Goal: Task Accomplishment & Management: Use online tool/utility

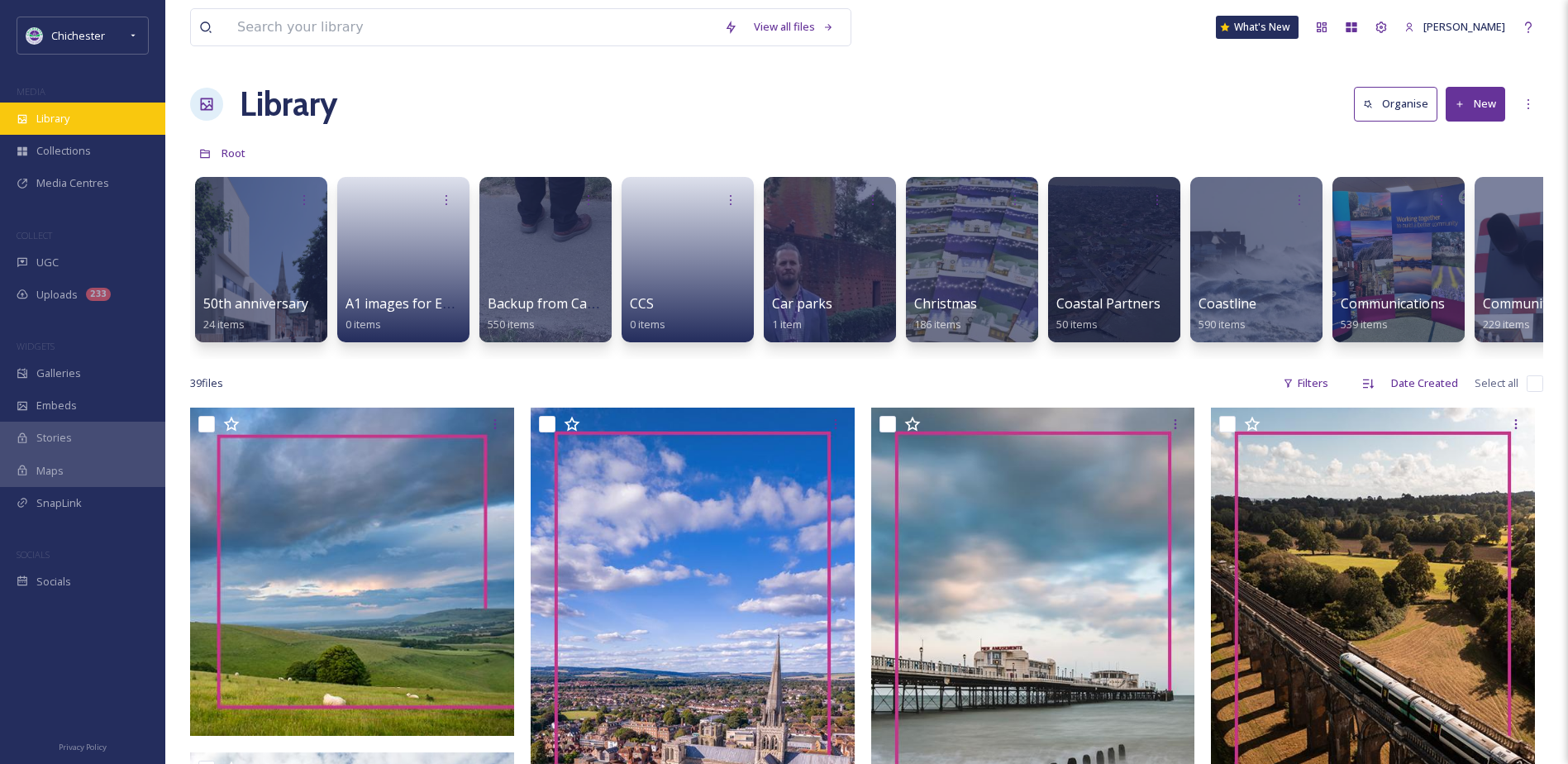
scroll to position [248, 0]
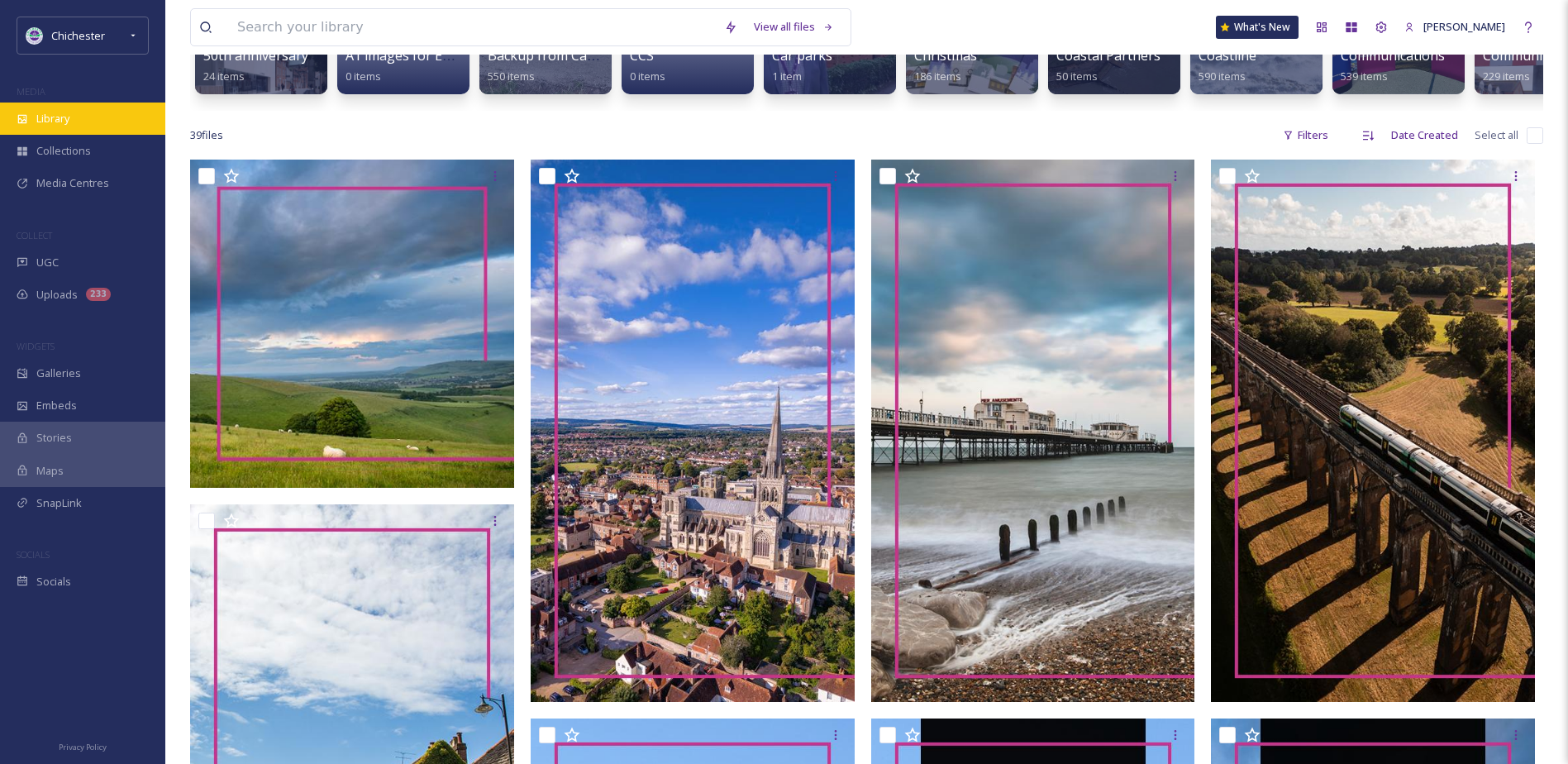
click at [98, 109] on div "Library" at bounding box center [82, 118] width 165 height 32
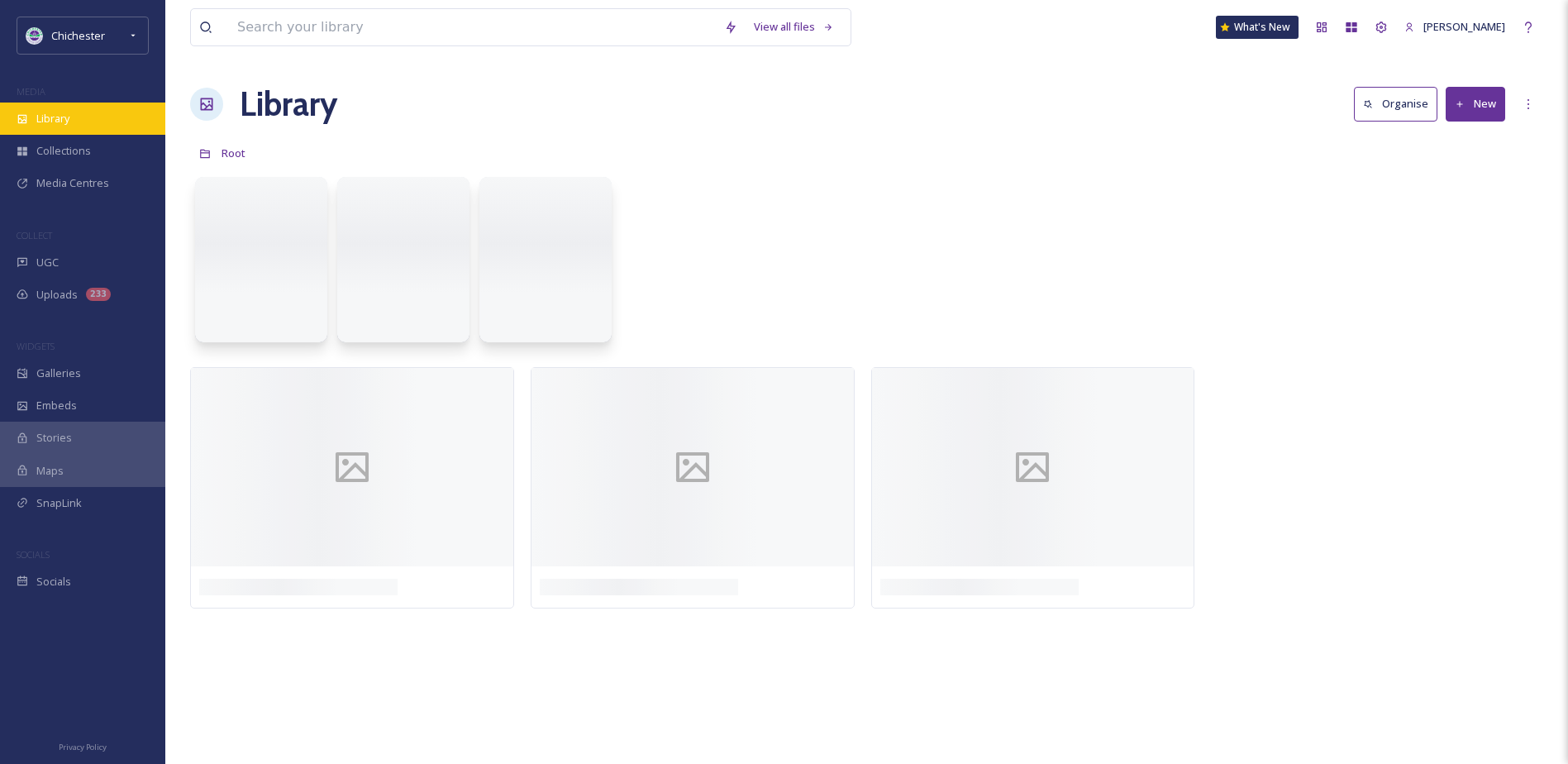
scroll to position [0, 0]
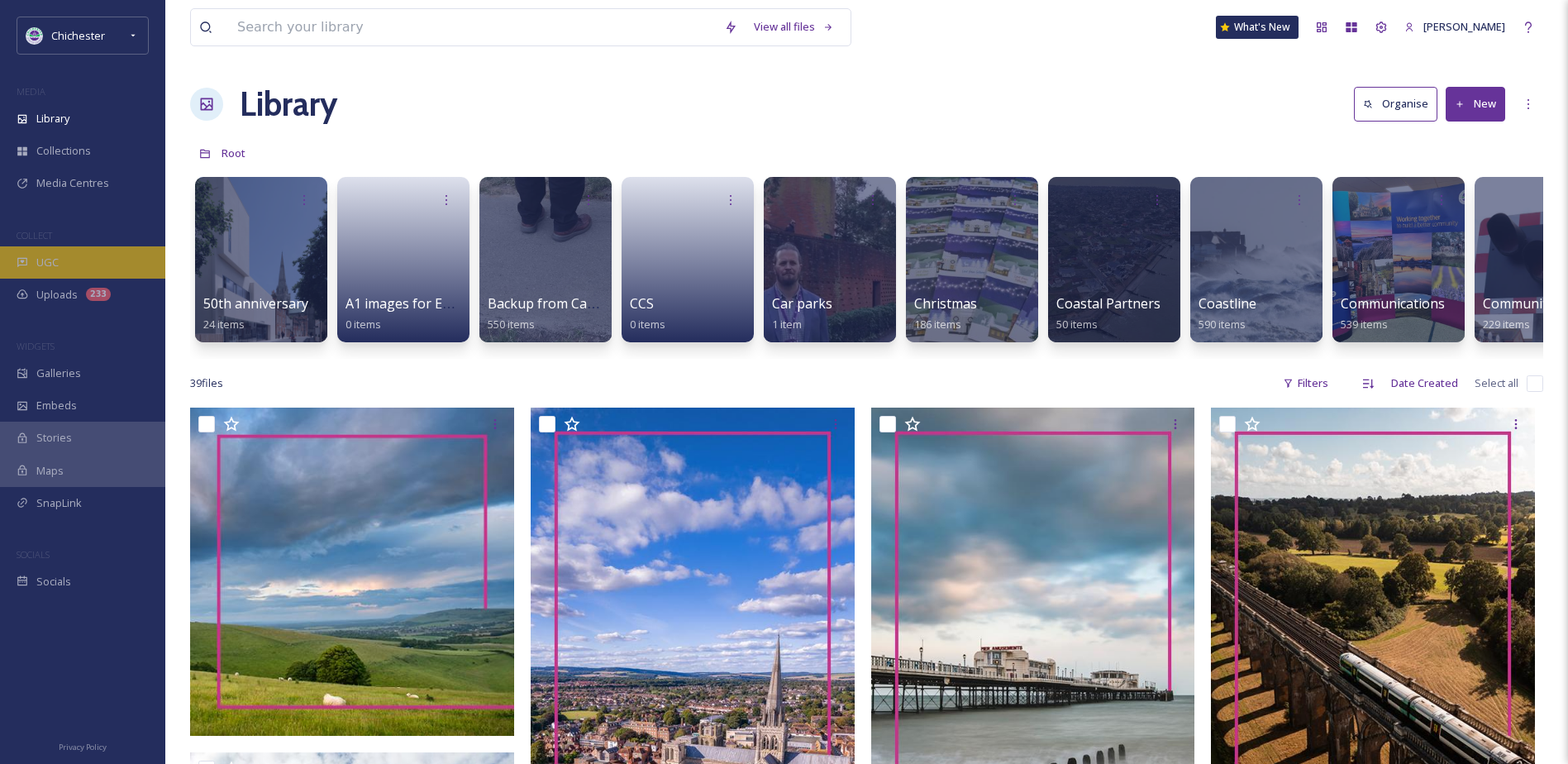
click at [35, 264] on div "UGC" at bounding box center [82, 263] width 165 height 32
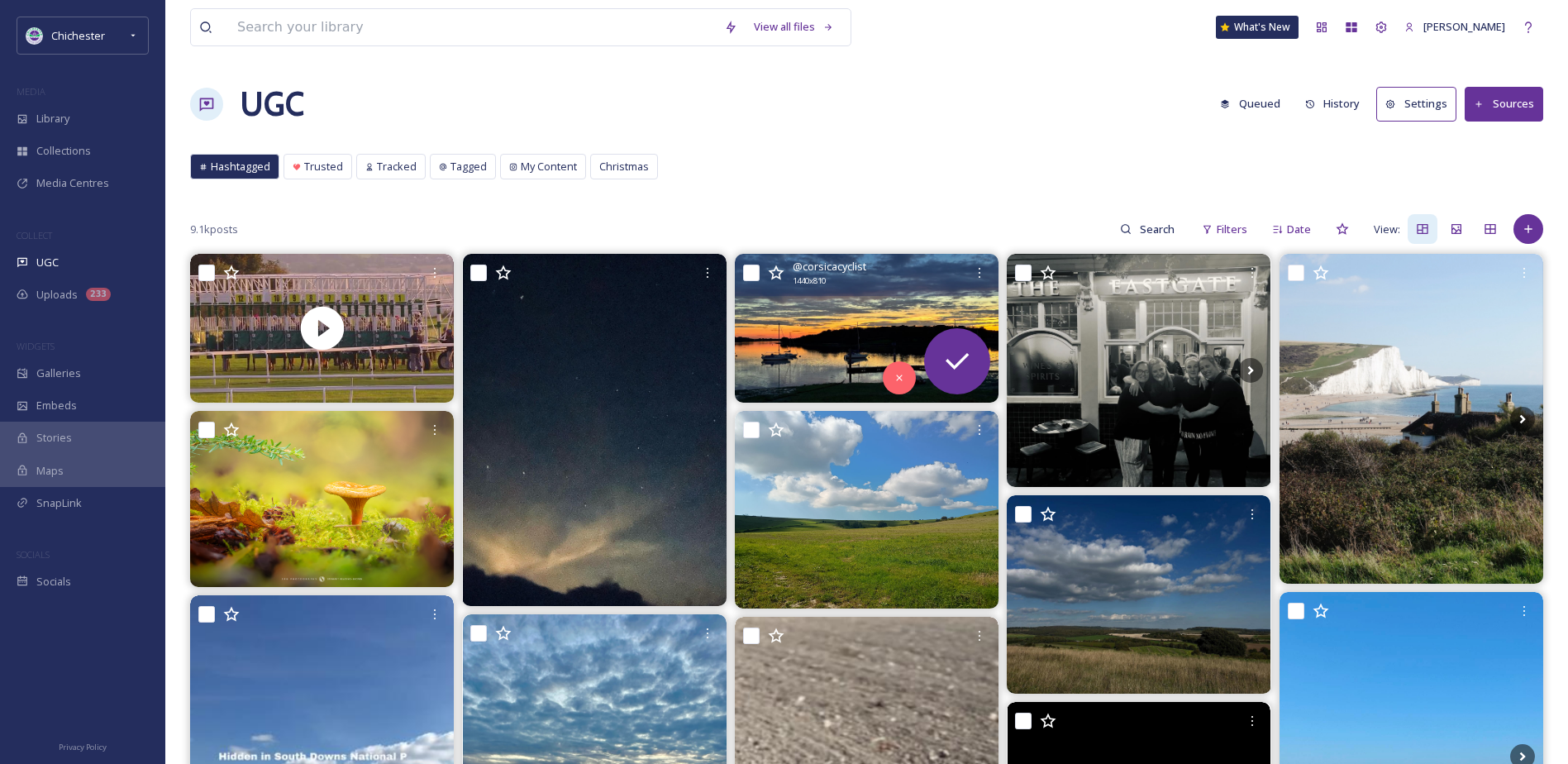
click at [829, 328] on img at bounding box center [867, 327] width 263 height 148
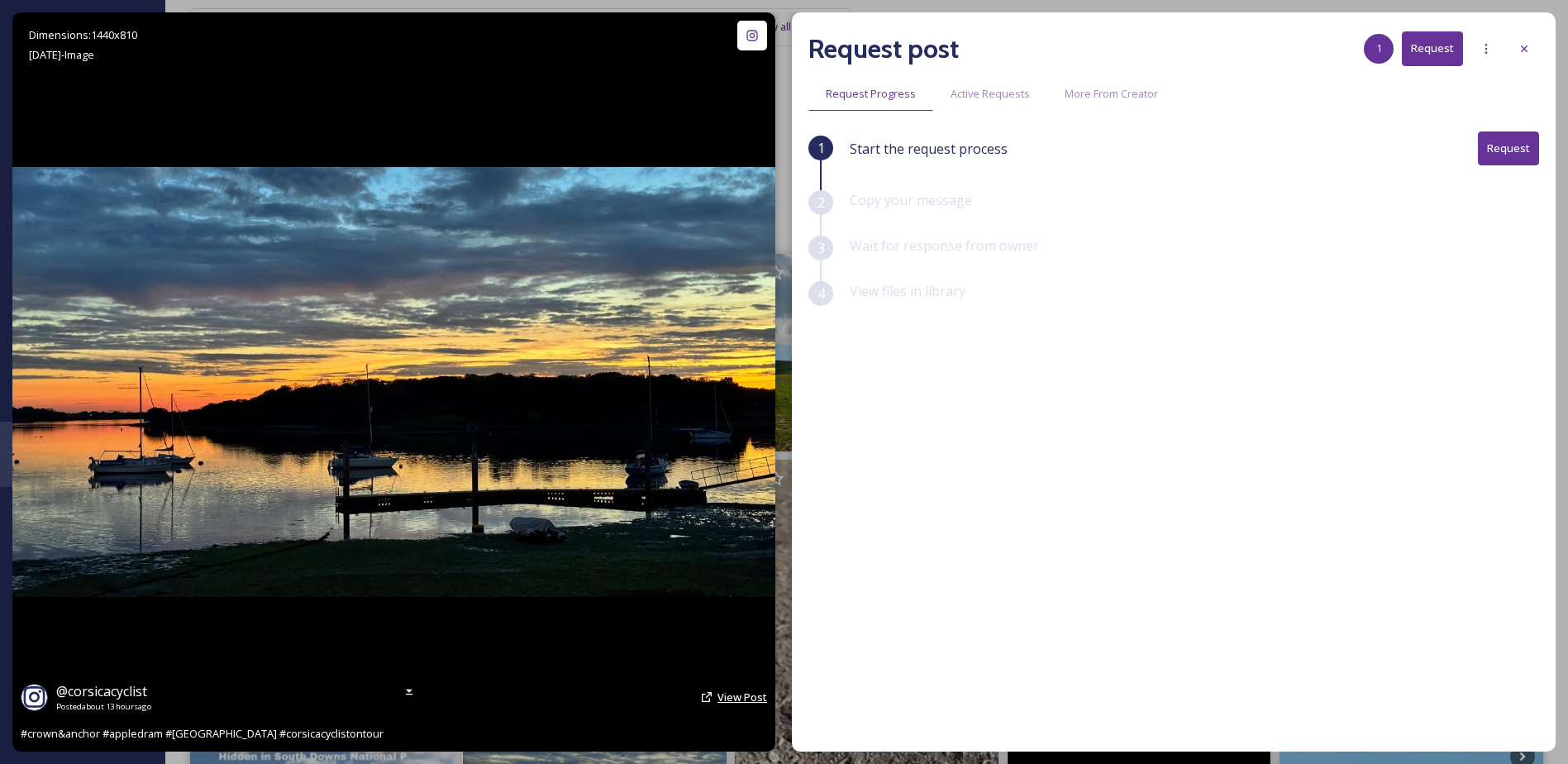
click at [756, 699] on span "View Post" at bounding box center [742, 697] width 49 height 15
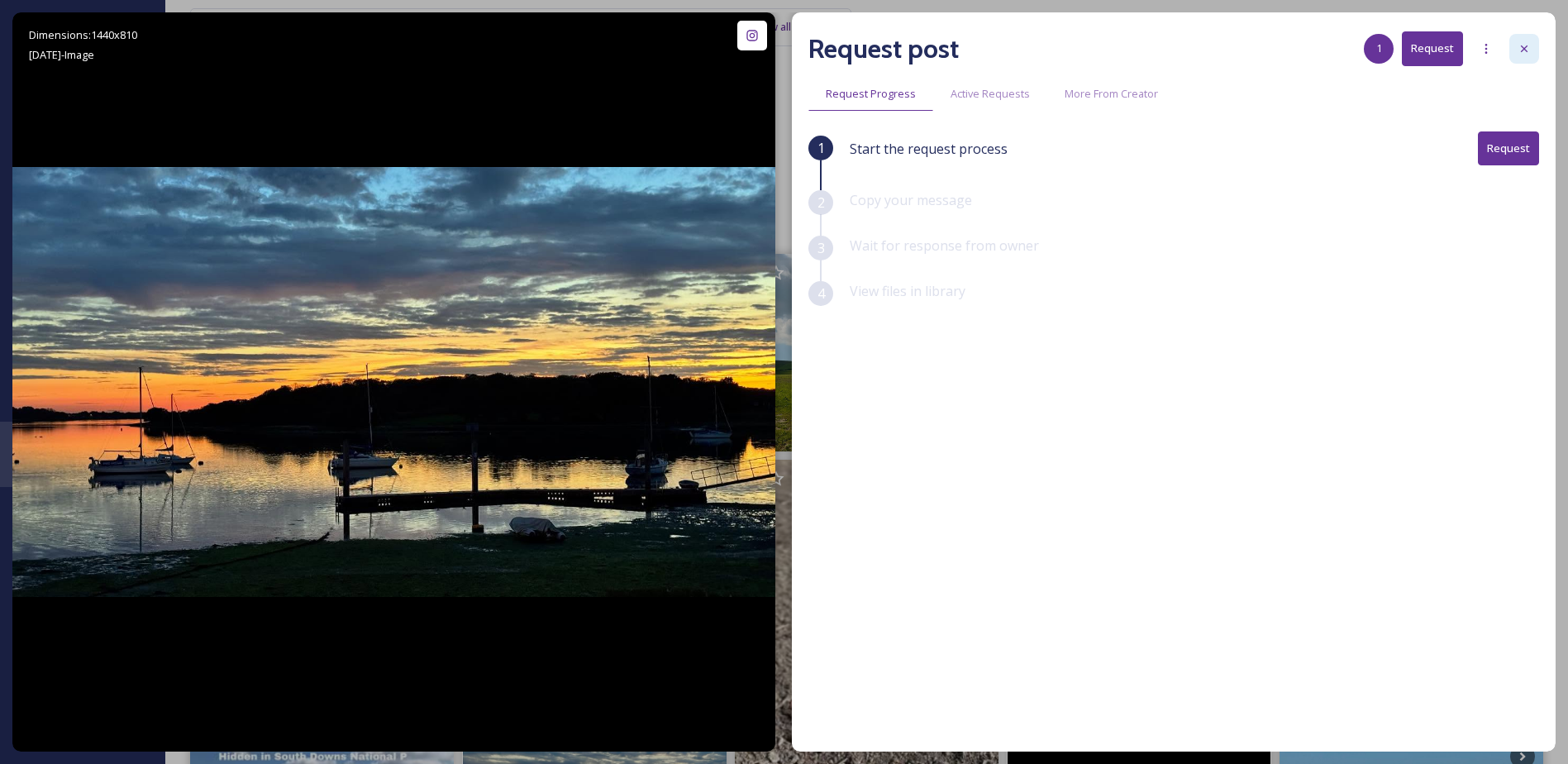
click at [1515, 58] on div at bounding box center [1525, 49] width 30 height 30
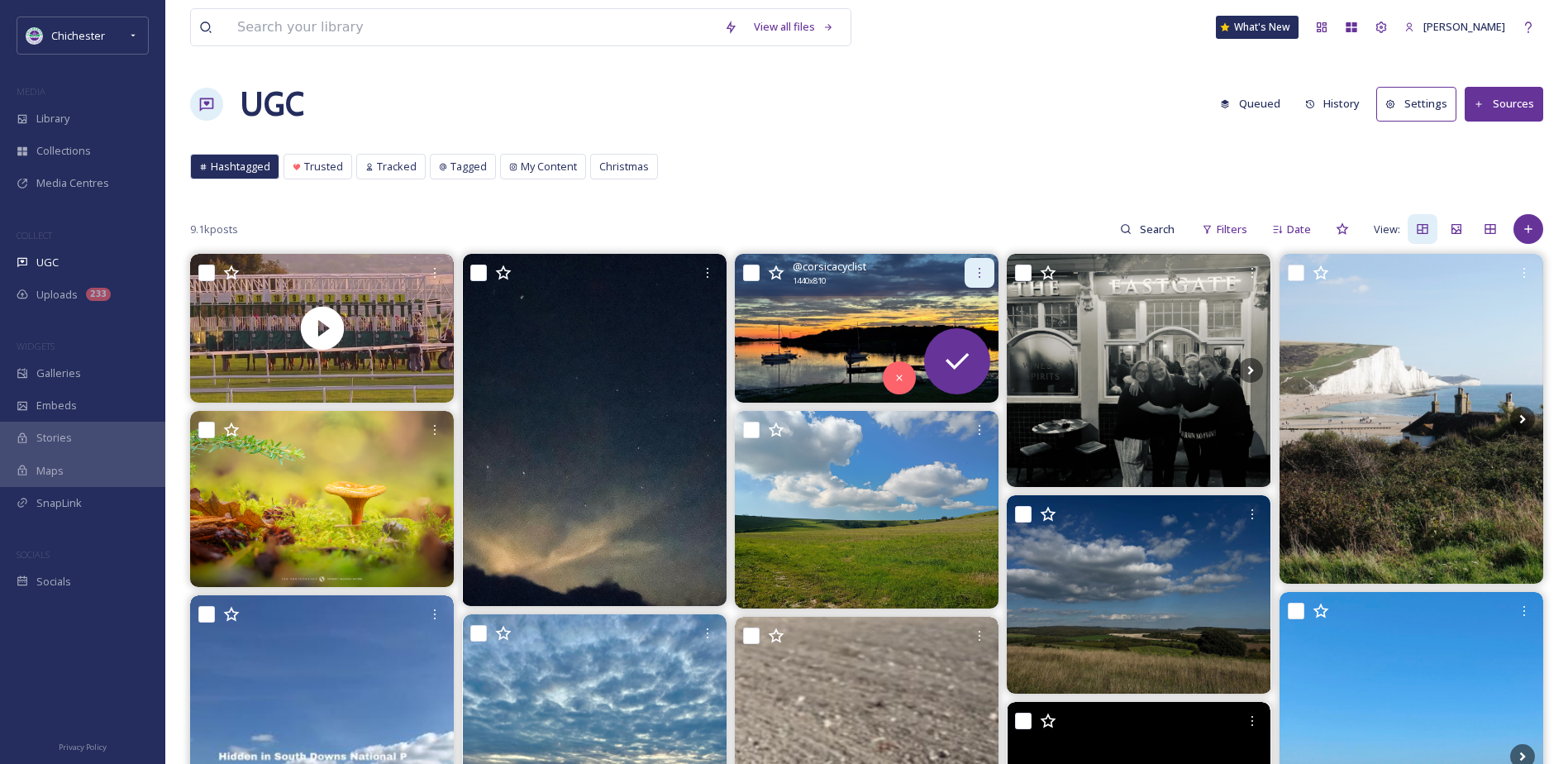
click at [978, 273] on icon at bounding box center [979, 272] width 13 height 13
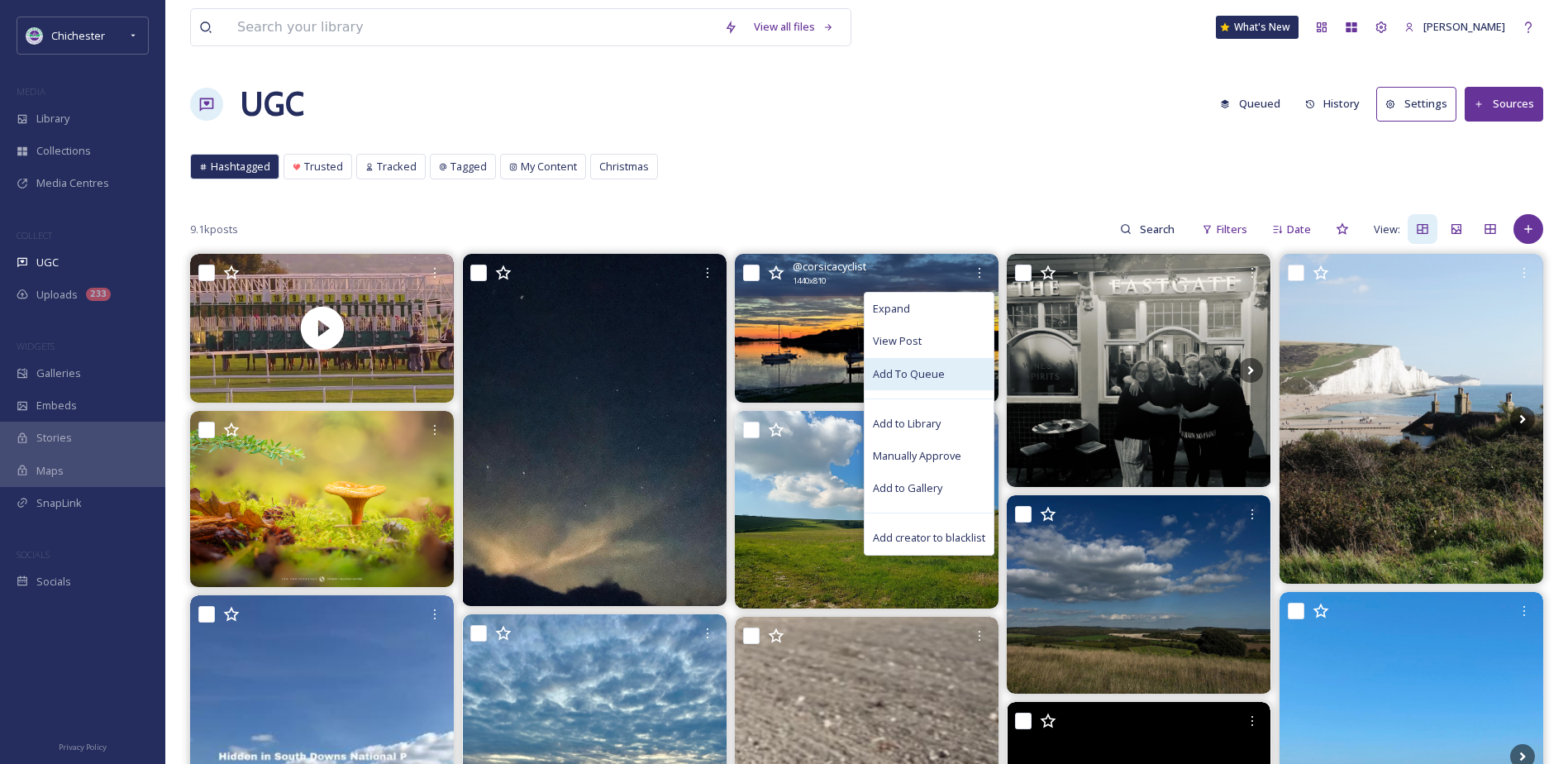
click at [940, 373] on span "Add To Queue" at bounding box center [909, 374] width 72 height 16
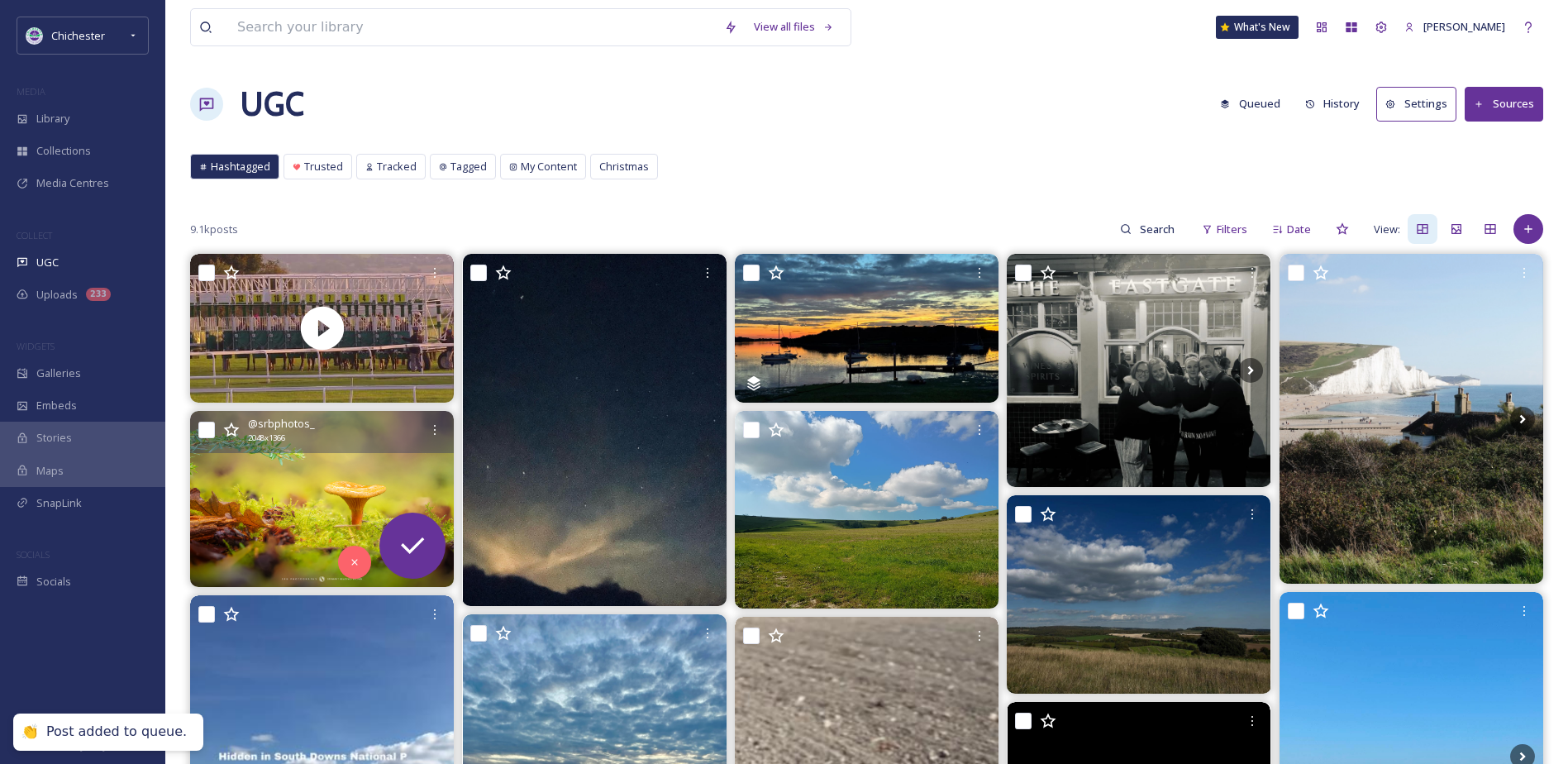
click at [263, 496] on img at bounding box center [322, 499] width 263 height 176
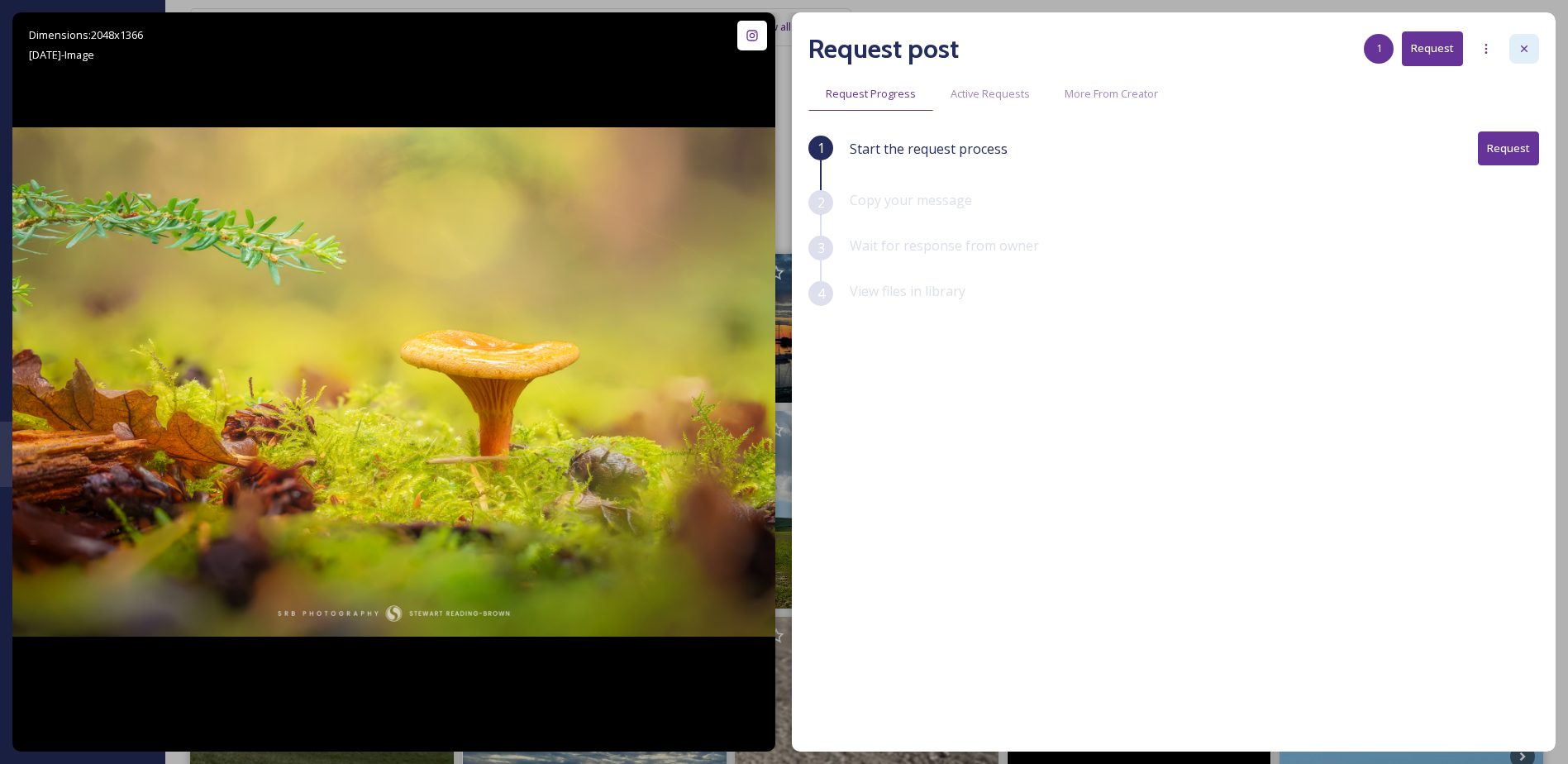
click at [1519, 49] on icon at bounding box center [1524, 49] width 13 height 13
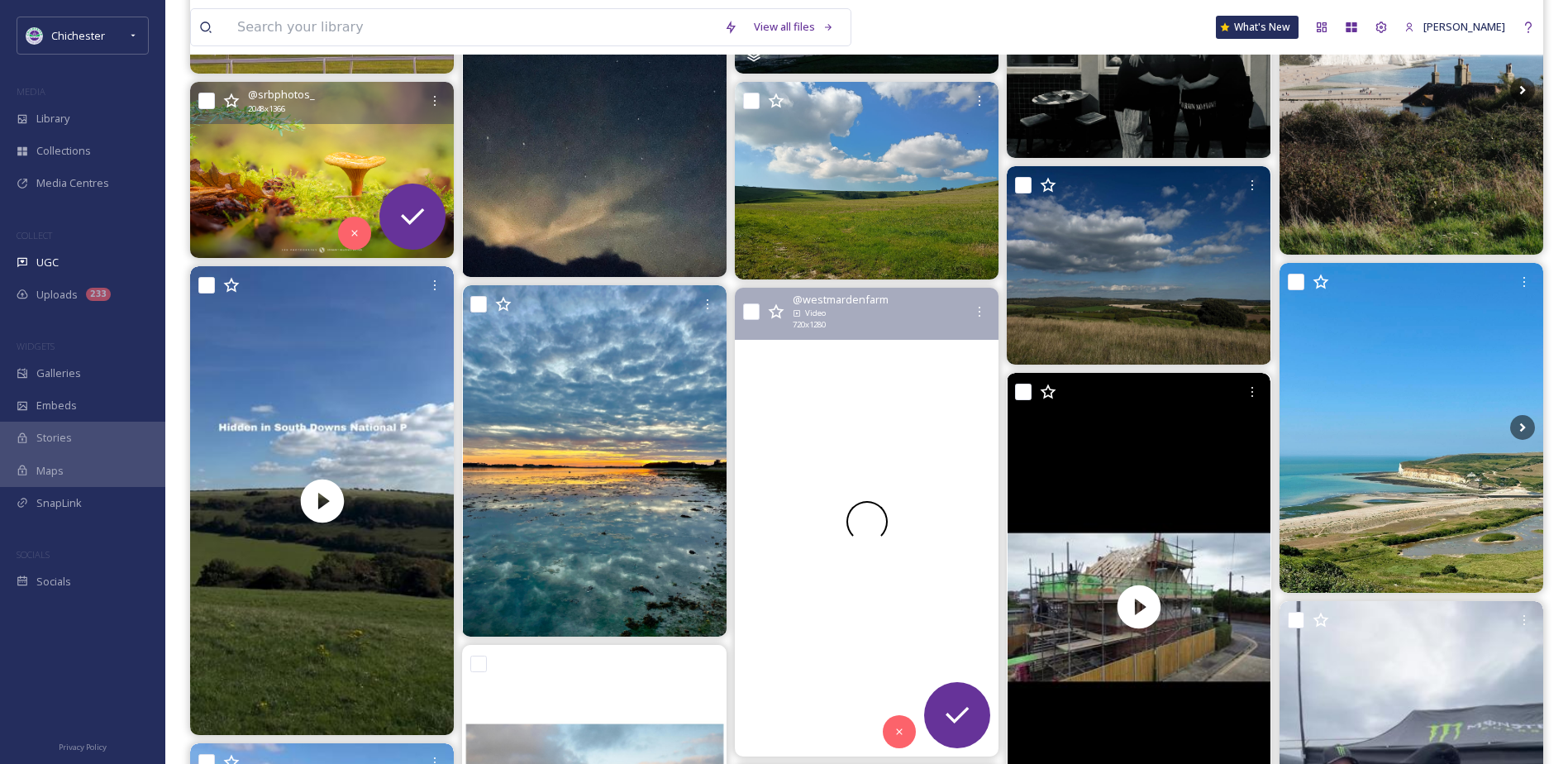
scroll to position [331, 0]
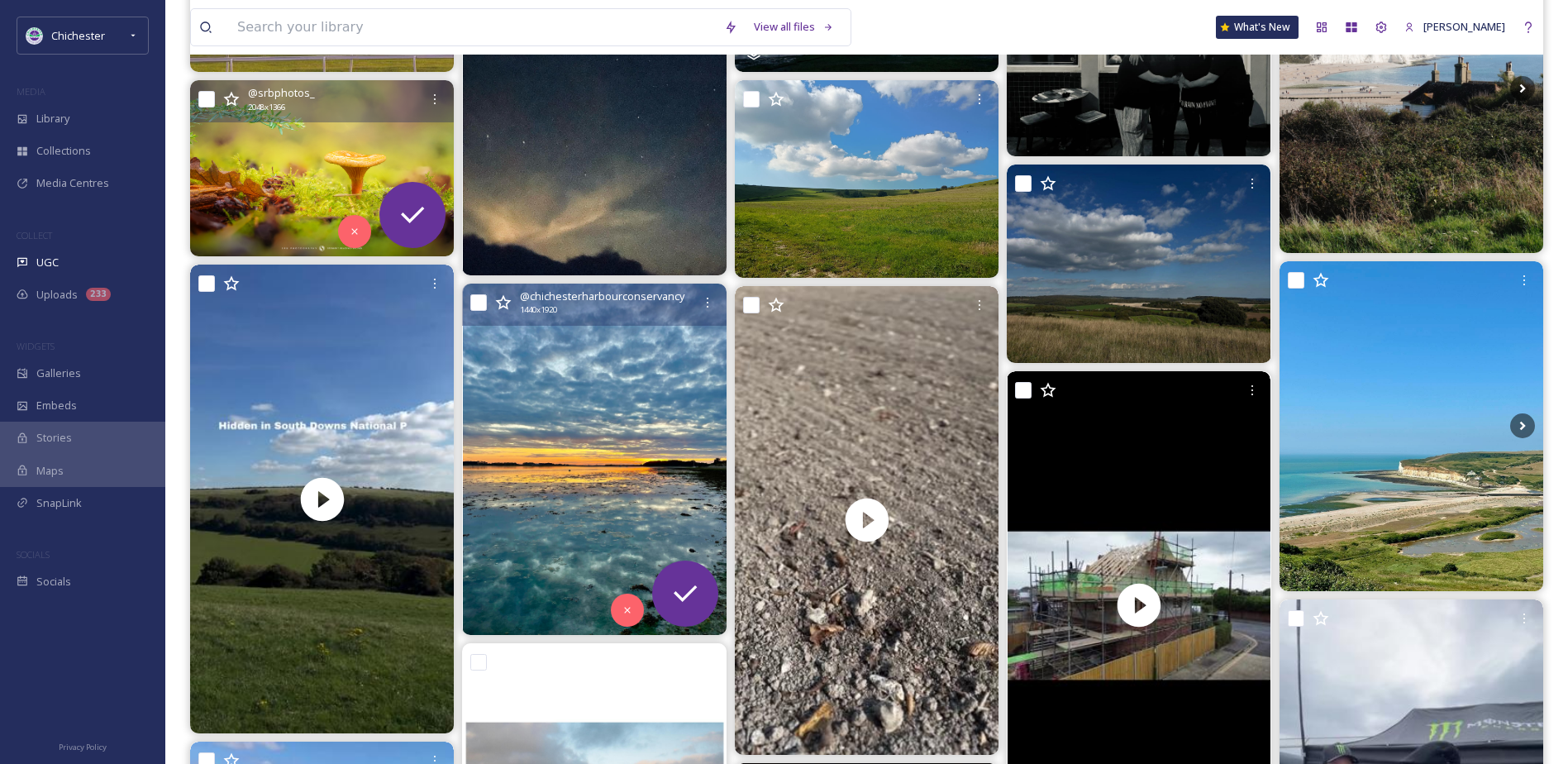
click at [662, 420] on img at bounding box center [595, 460] width 263 height 352
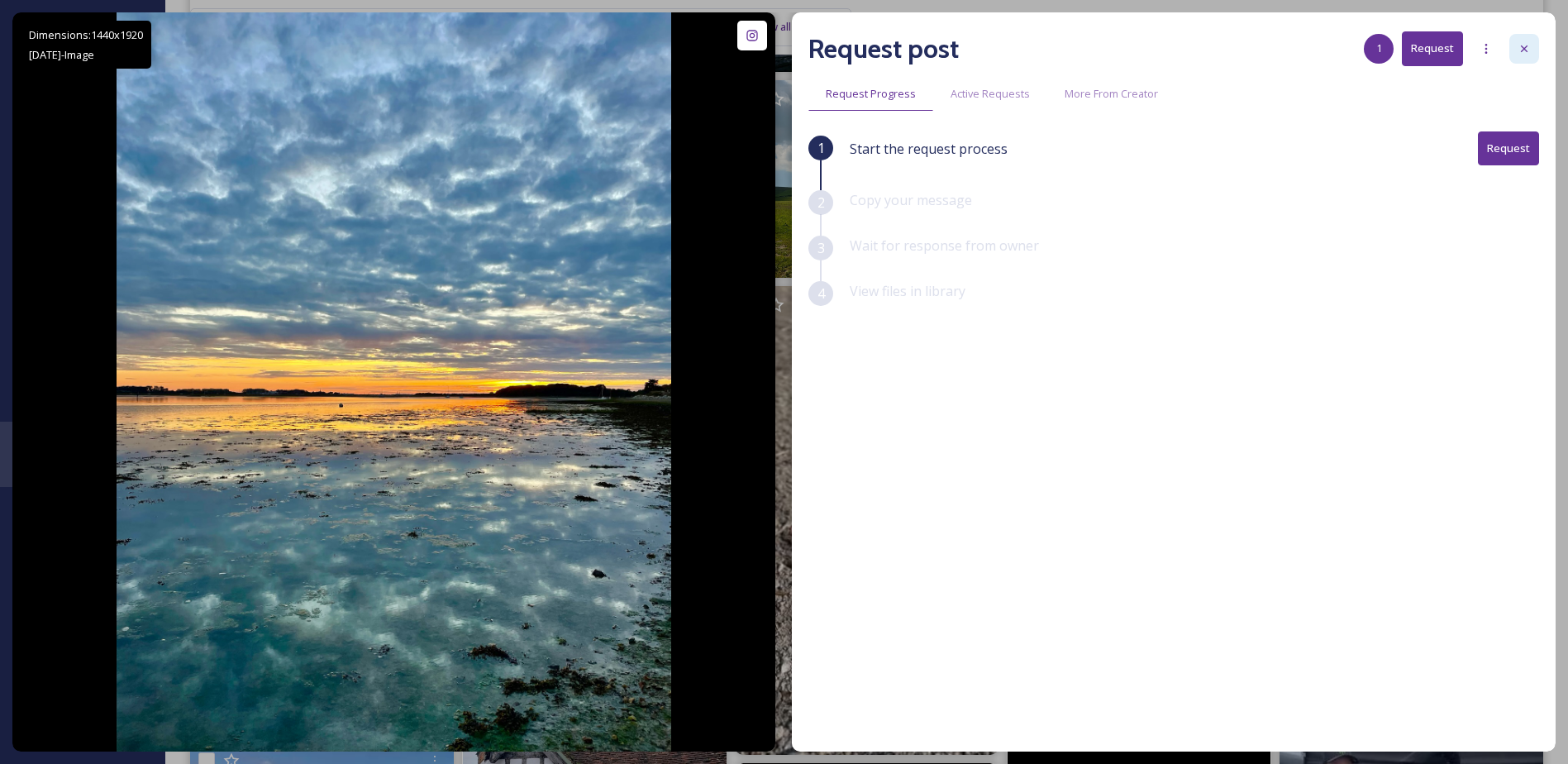
click at [1531, 39] on div at bounding box center [1525, 49] width 30 height 30
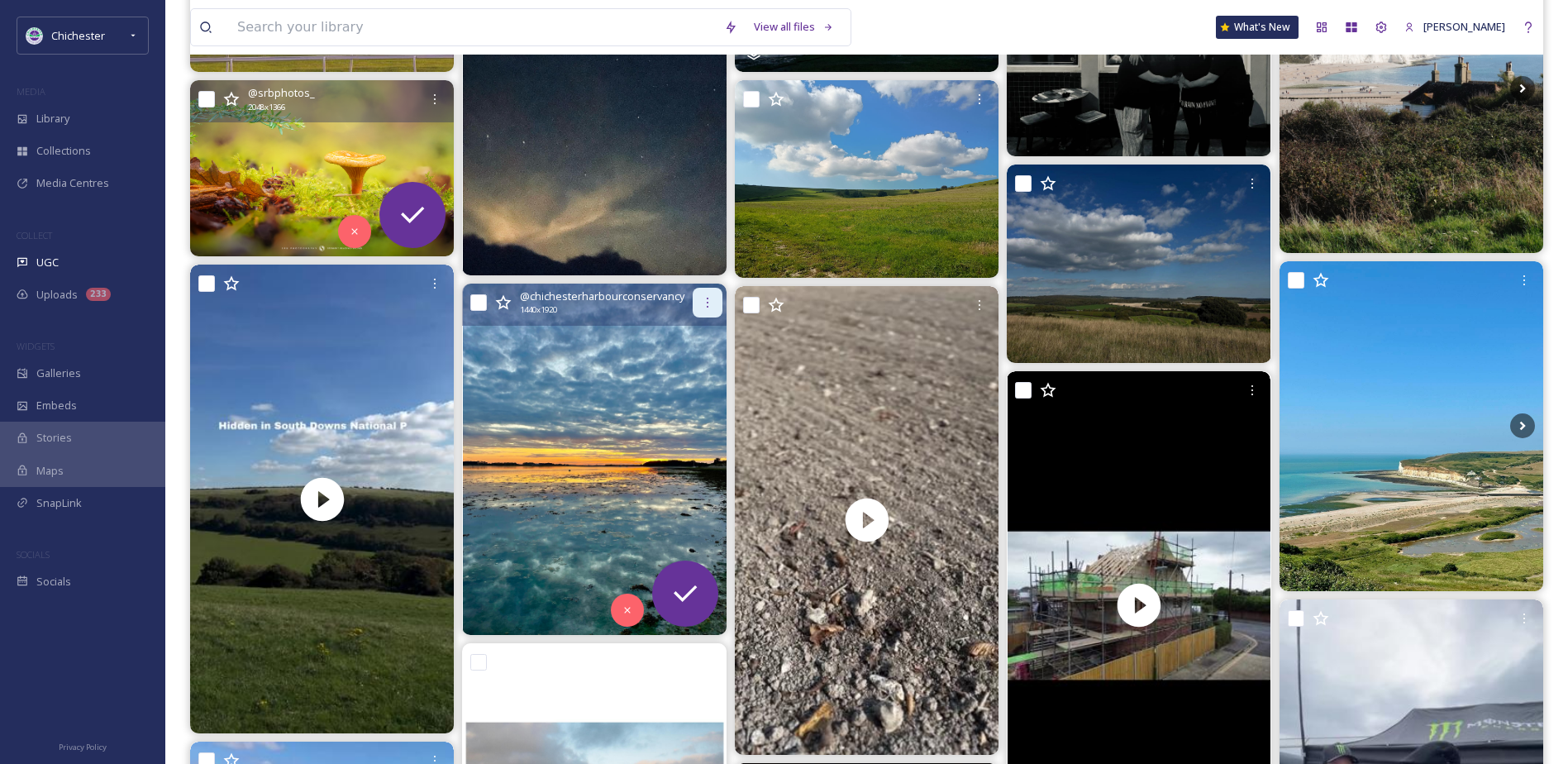
click at [696, 302] on div at bounding box center [708, 302] width 30 height 30
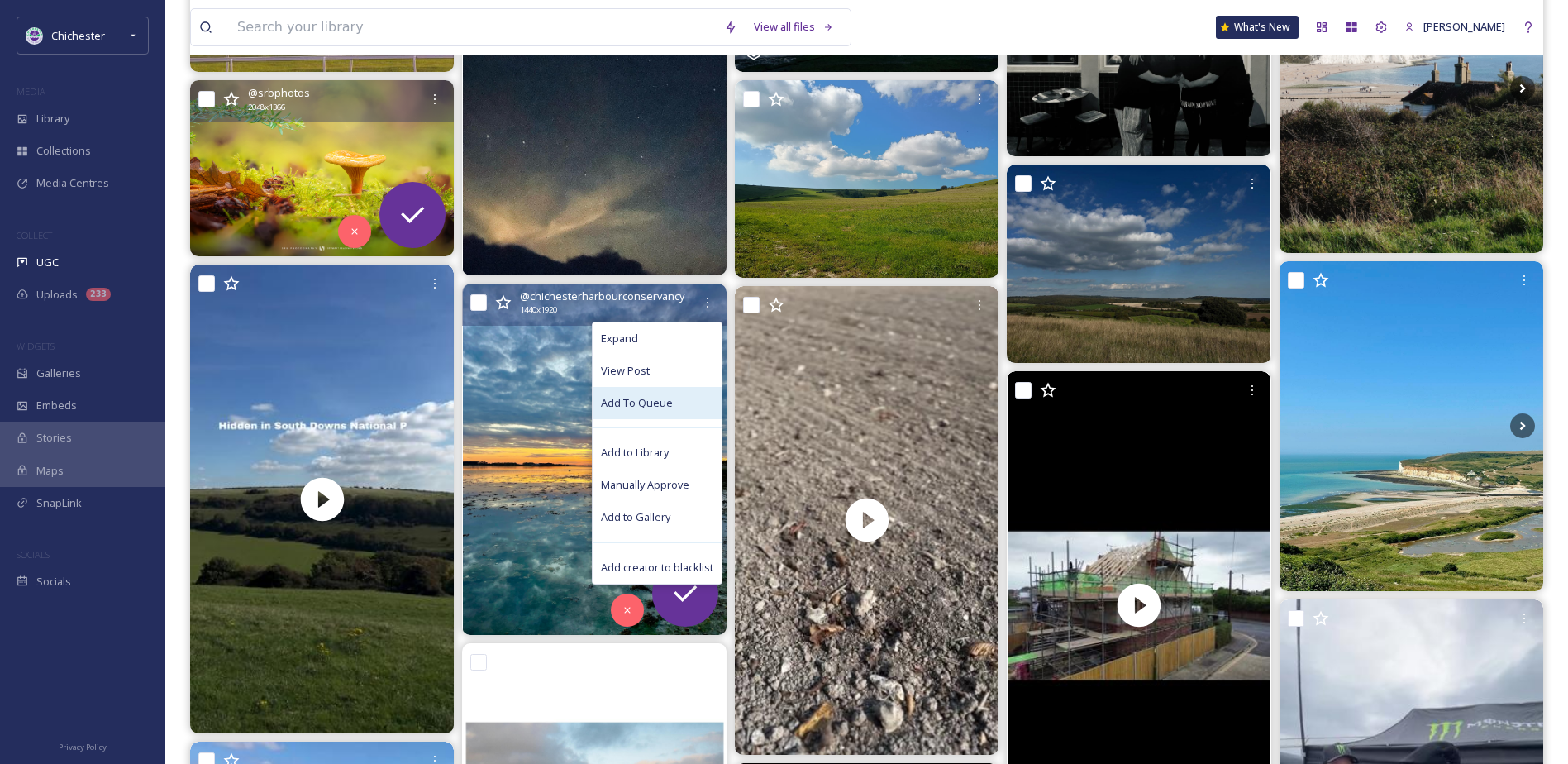
click at [658, 401] on span "Add To Queue" at bounding box center [636, 403] width 72 height 16
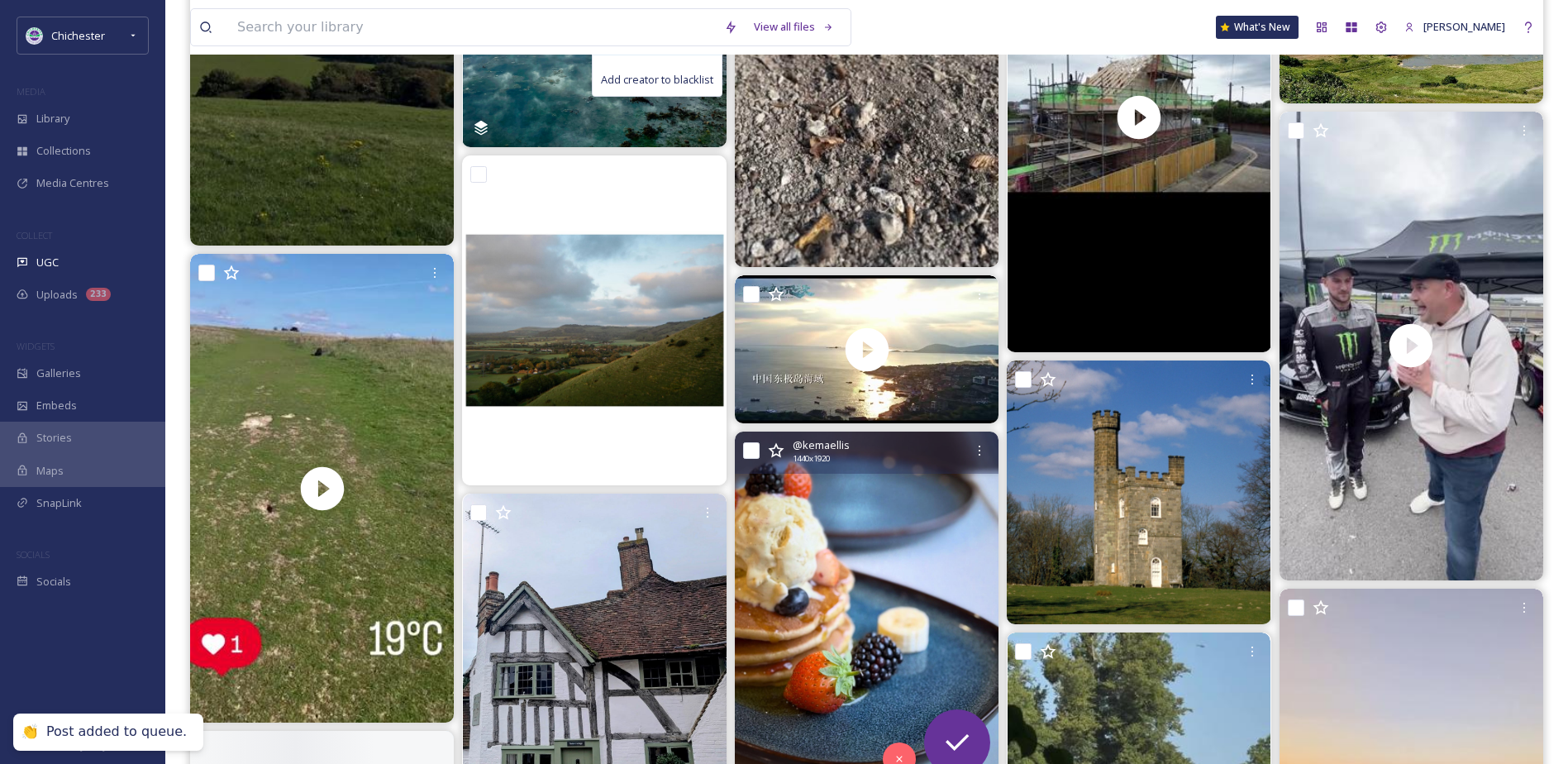
scroll to position [827, 0]
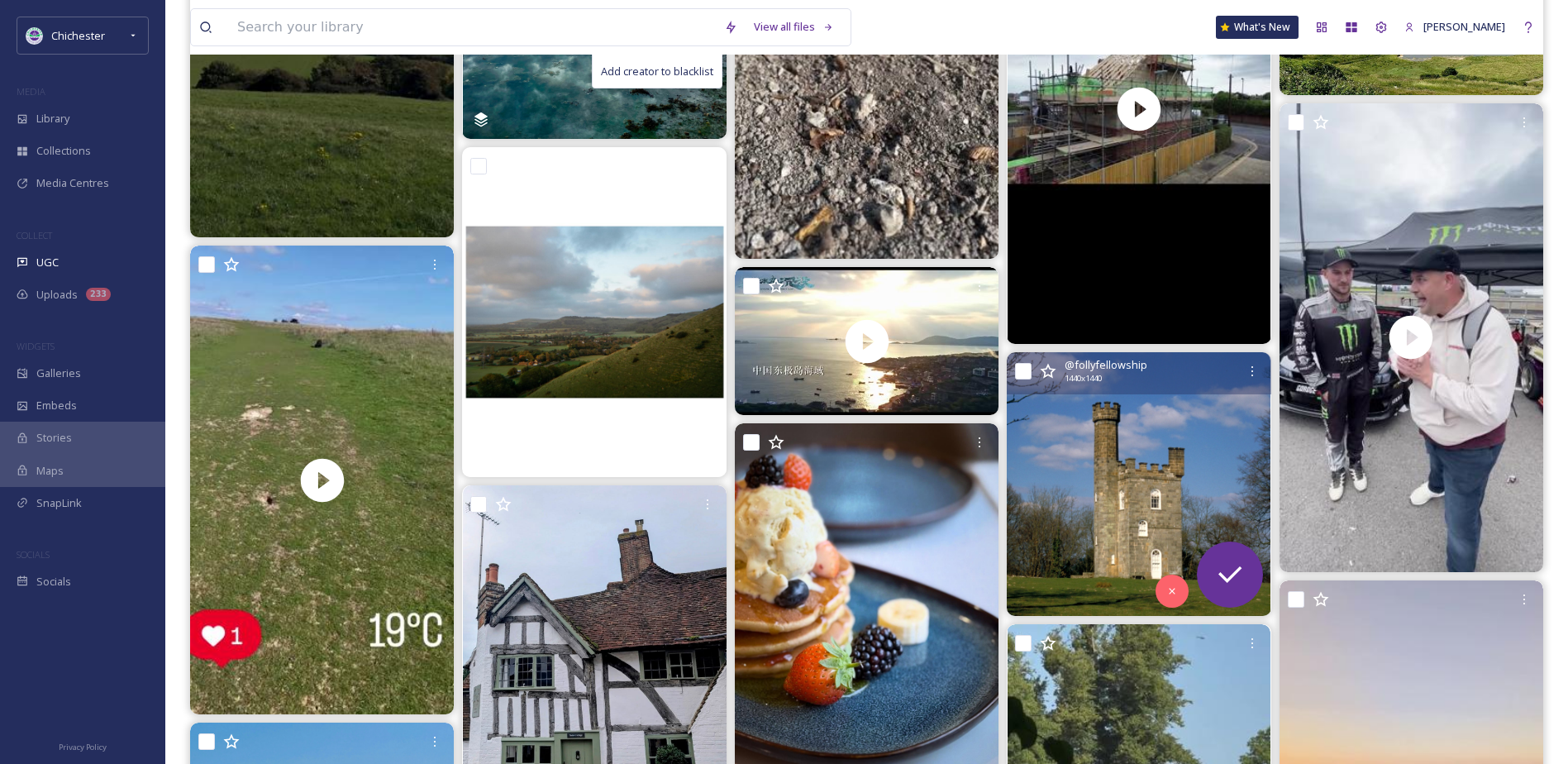
click at [1092, 493] on img at bounding box center [1138, 484] width 263 height 264
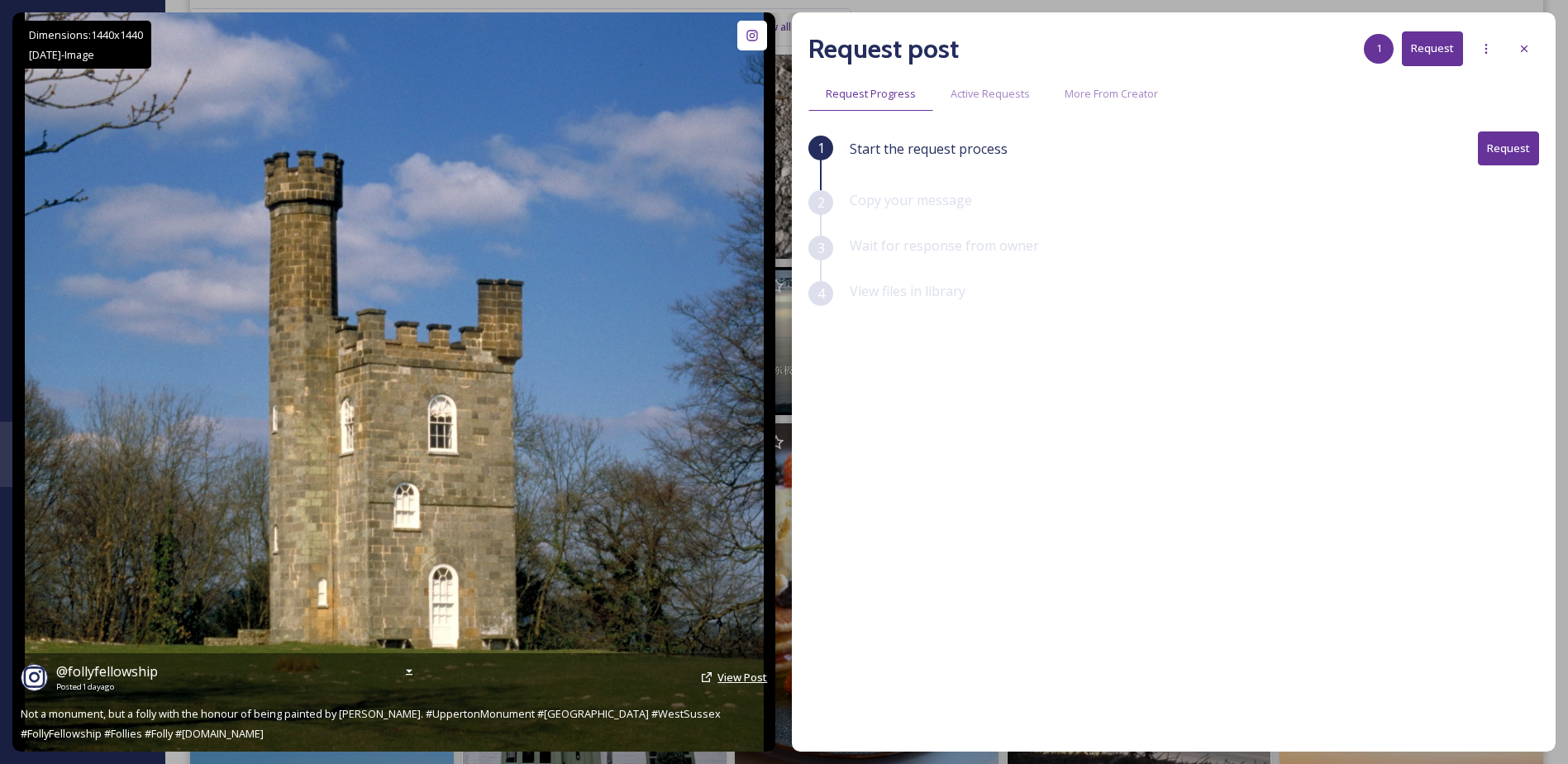
click at [734, 682] on span "View Post" at bounding box center [742, 677] width 49 height 15
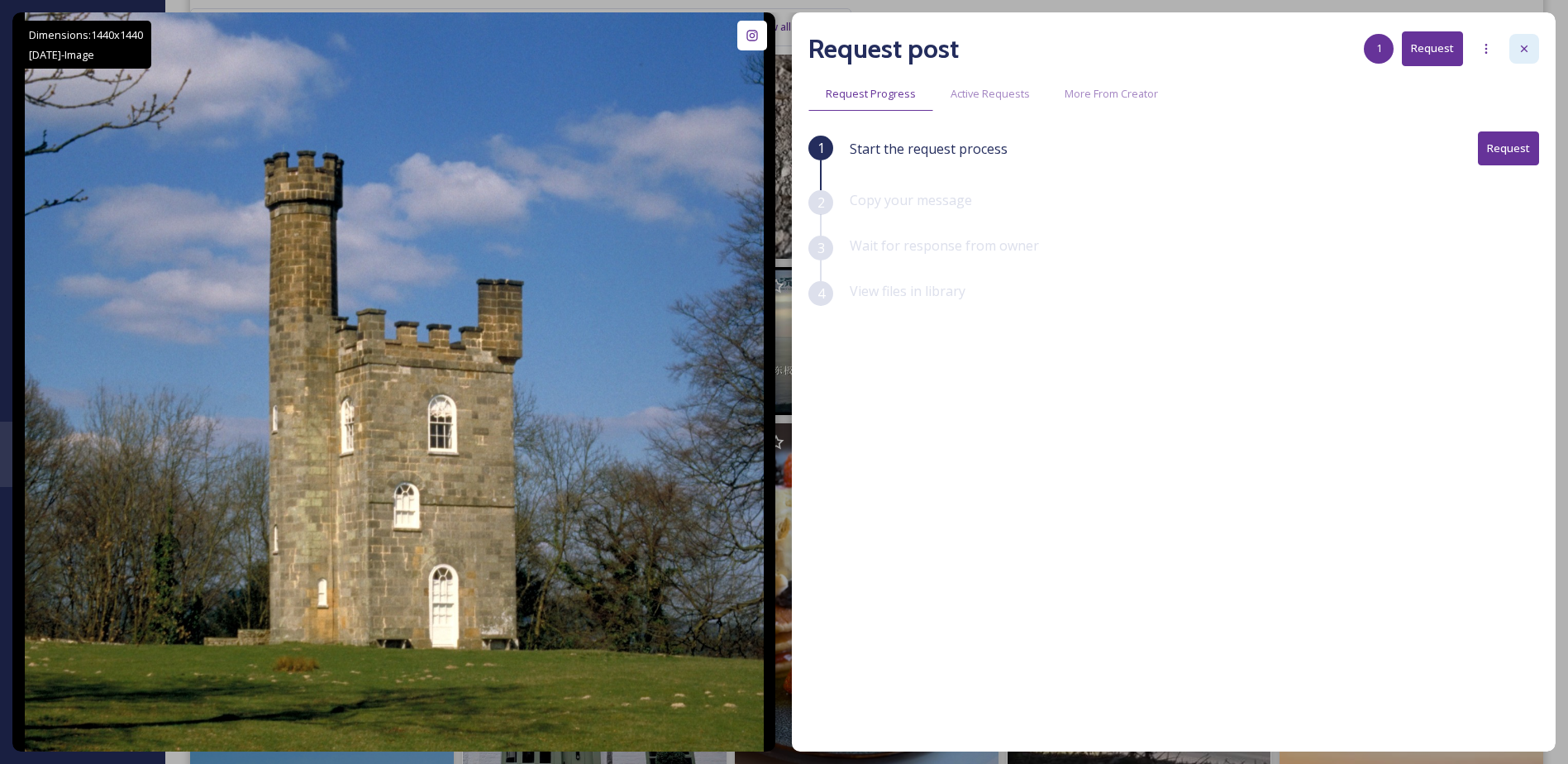
click at [1523, 45] on icon at bounding box center [1524, 49] width 13 height 13
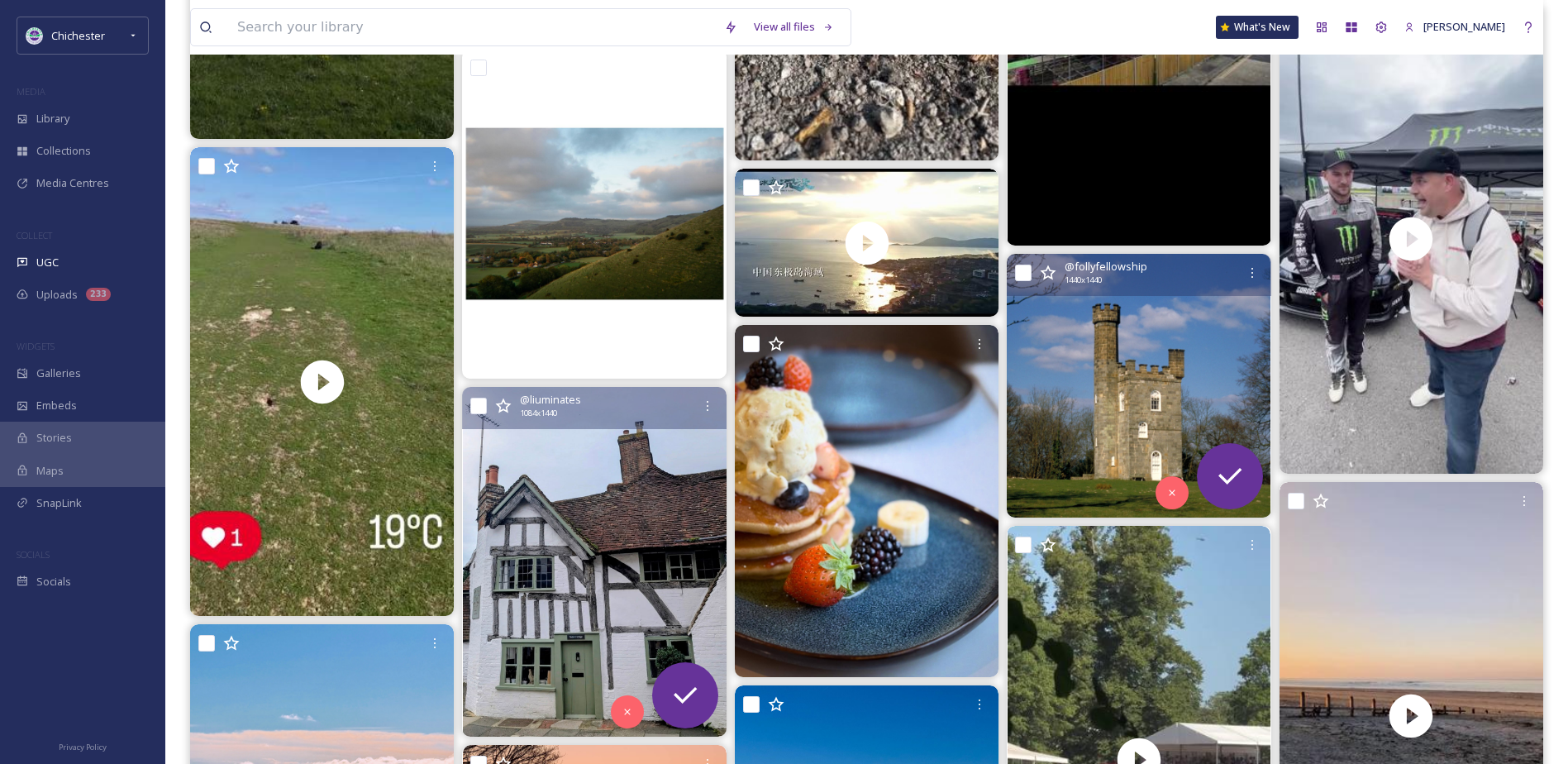
scroll to position [827, 0]
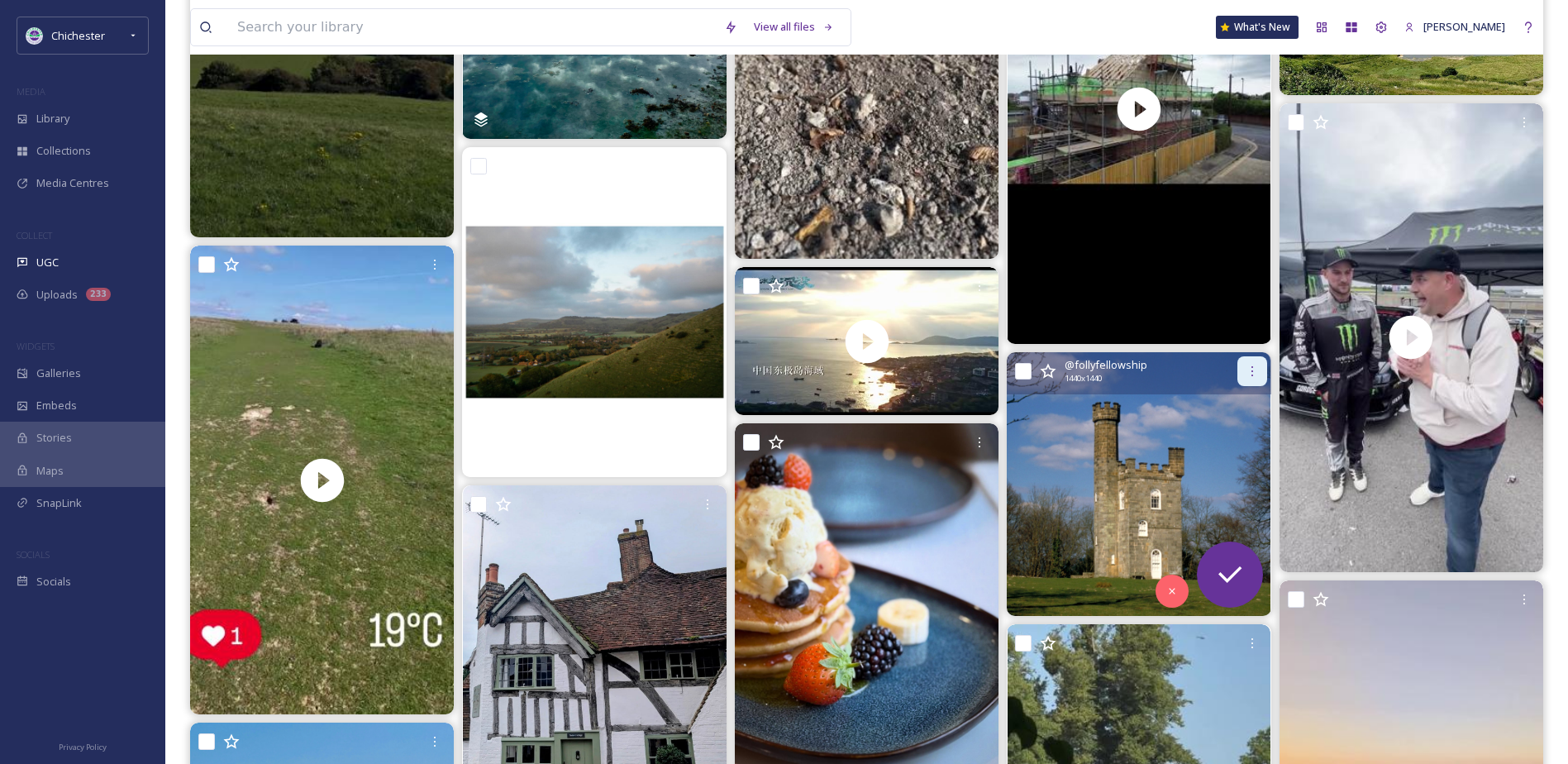
click at [1241, 366] on div at bounding box center [1252, 371] width 30 height 30
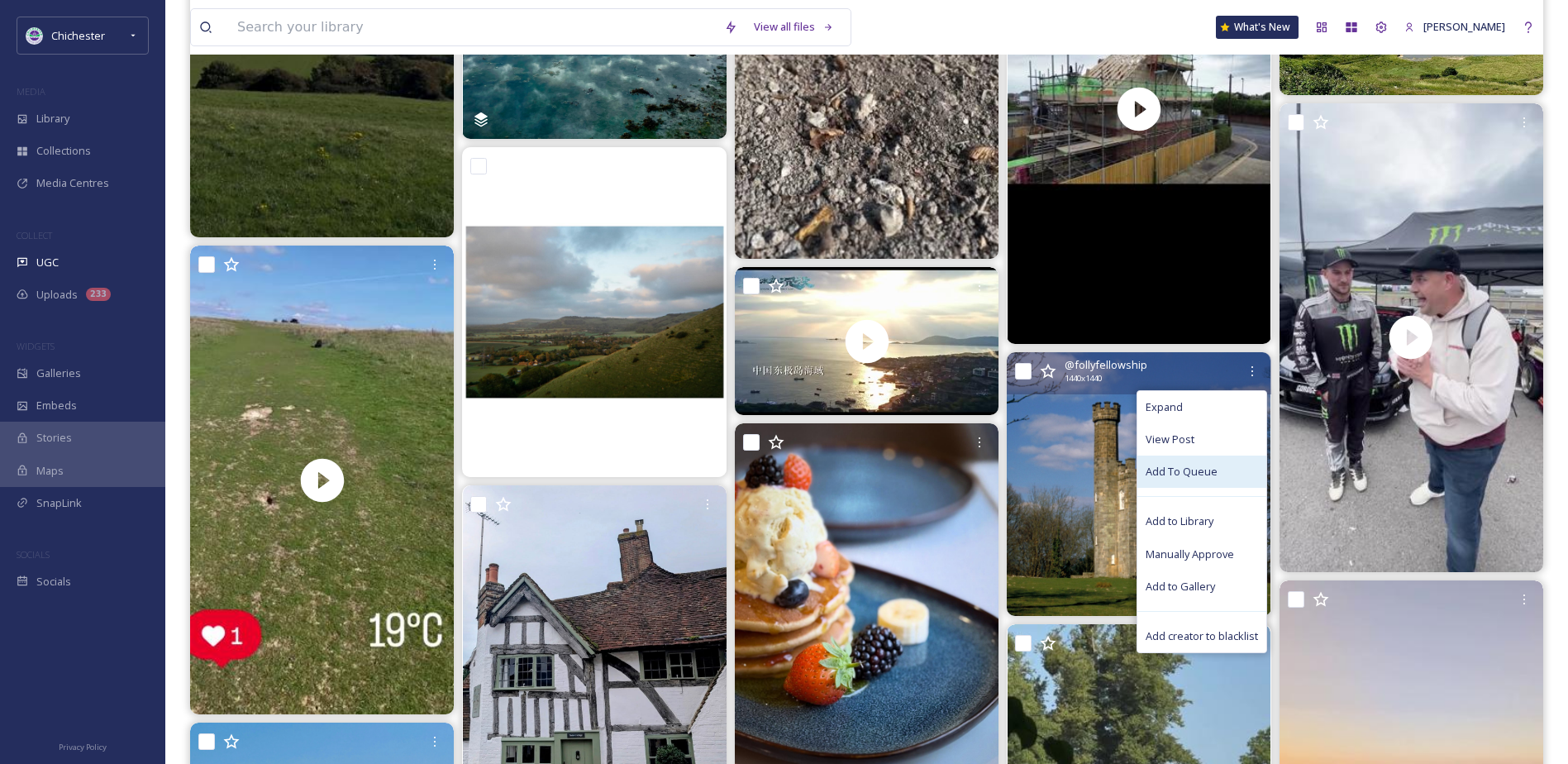
click at [1180, 467] on span "Add To Queue" at bounding box center [1181, 472] width 72 height 16
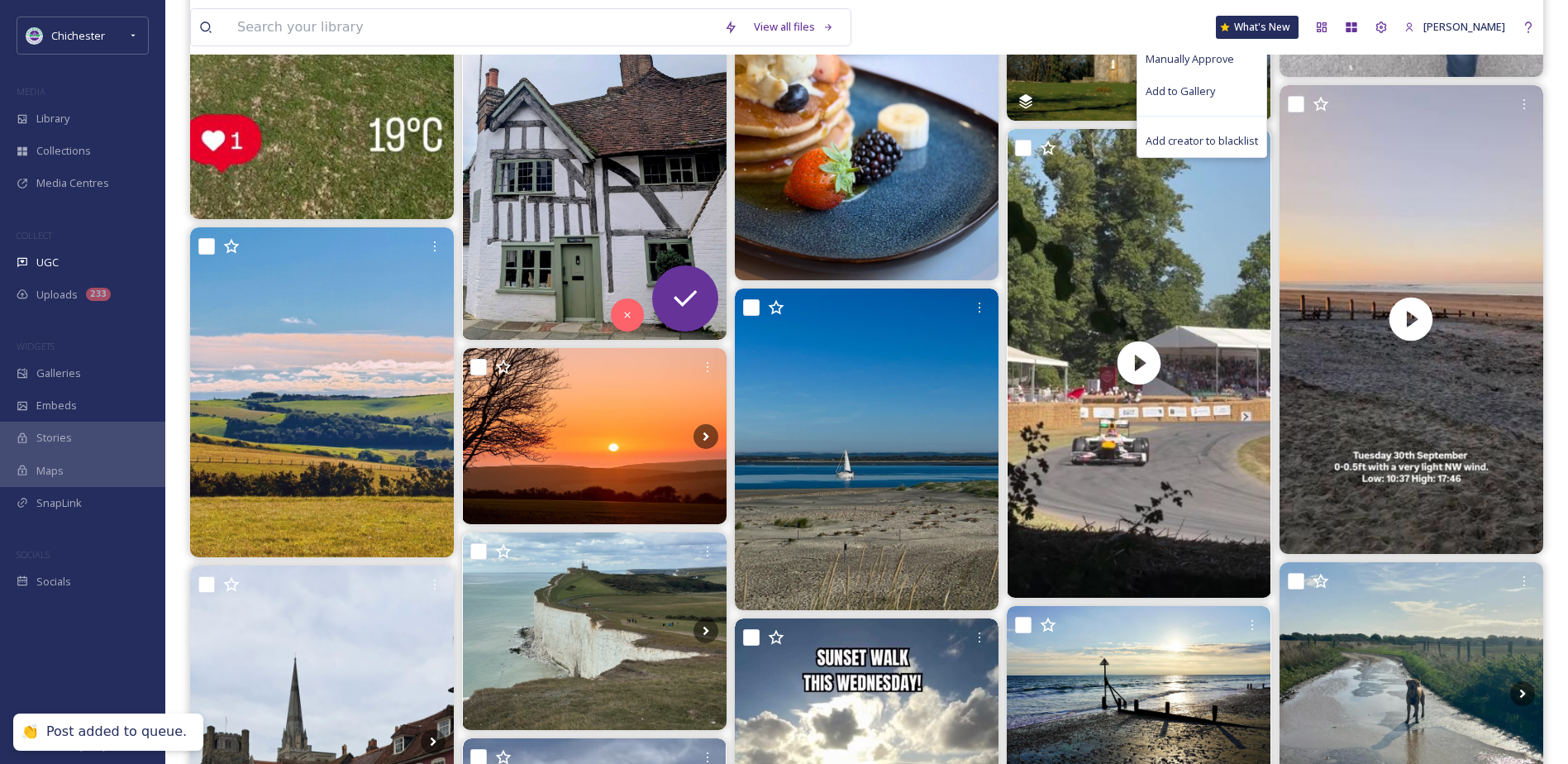
scroll to position [1324, 0]
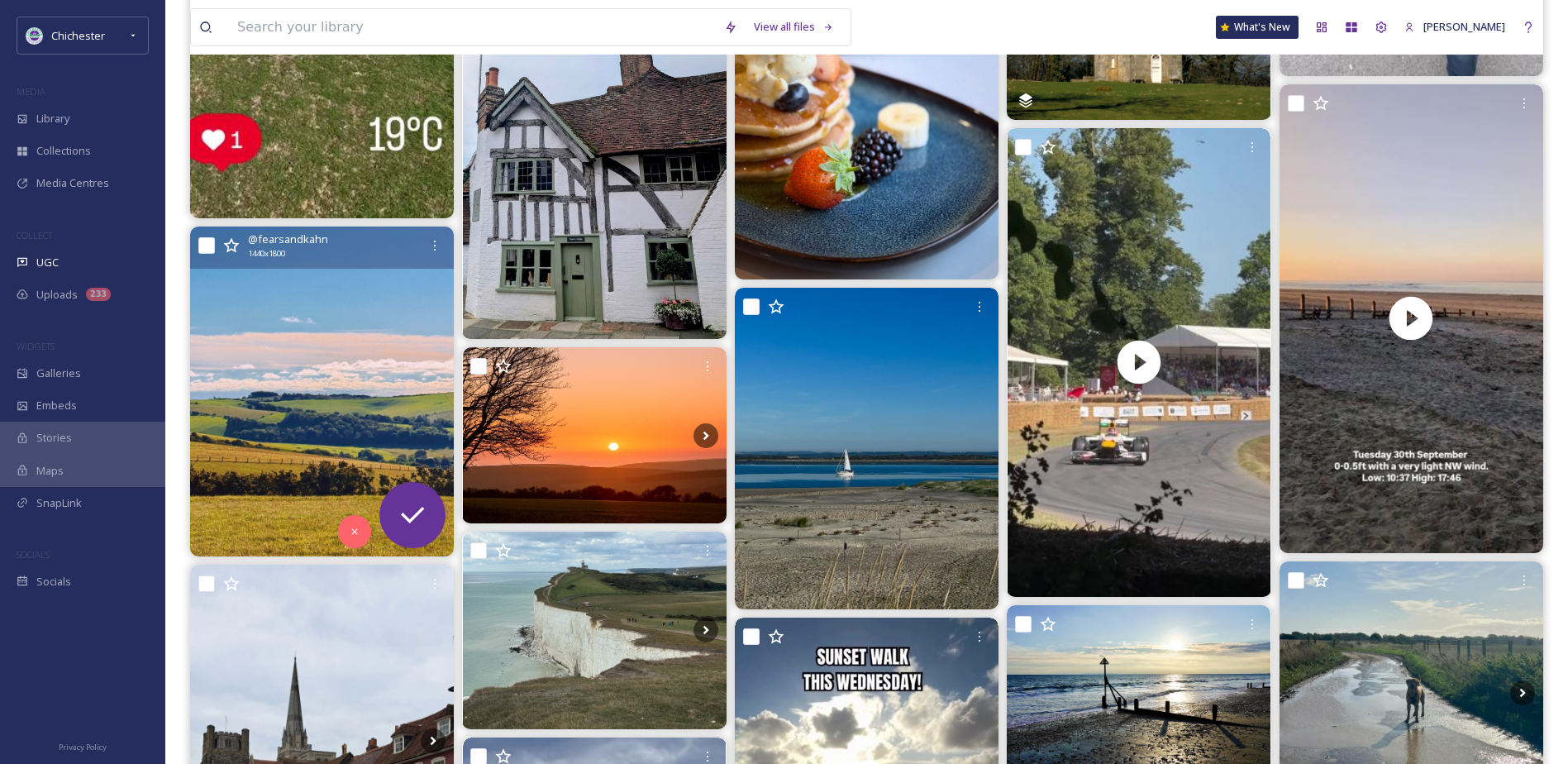
click at [353, 413] on img at bounding box center [322, 391] width 263 height 330
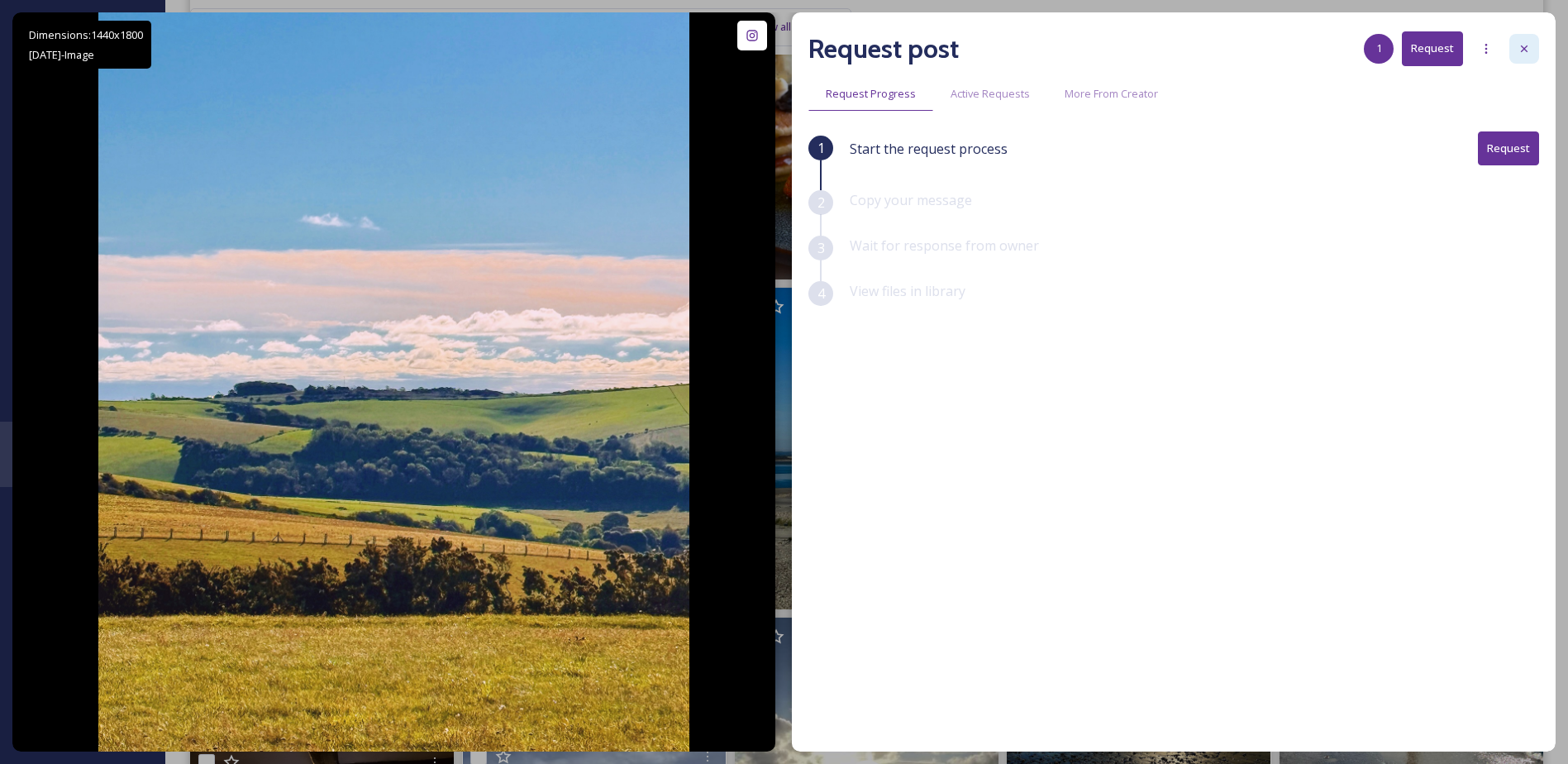
click at [1538, 49] on div "Request post 1 Request Request Progress Active Requests More From Creator 1 Sta…" at bounding box center [1174, 382] width 764 height 739
click at [1533, 49] on div at bounding box center [1525, 49] width 30 height 30
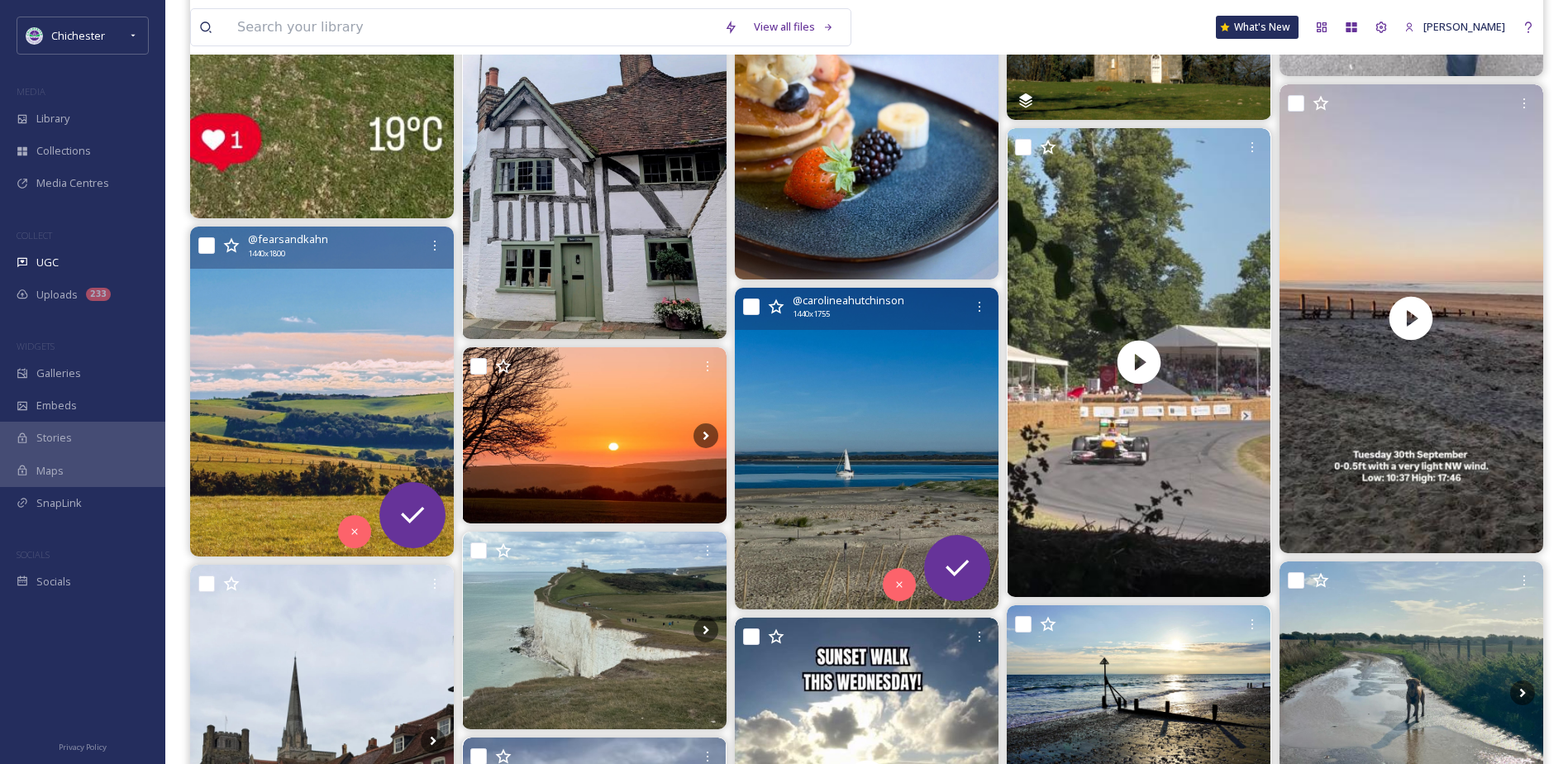
click at [823, 400] on img at bounding box center [867, 448] width 263 height 322
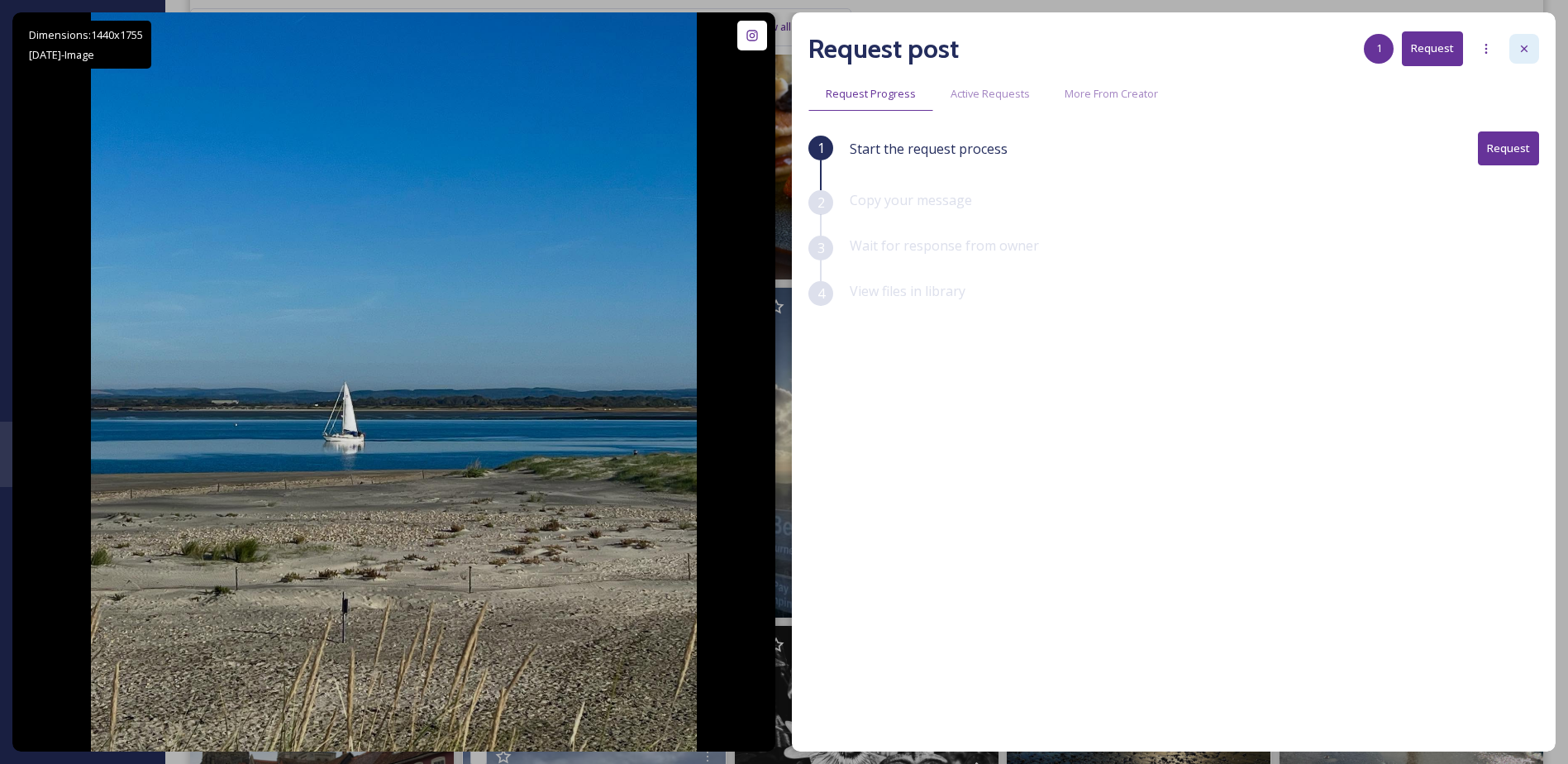
click at [1516, 46] on div at bounding box center [1525, 49] width 30 height 30
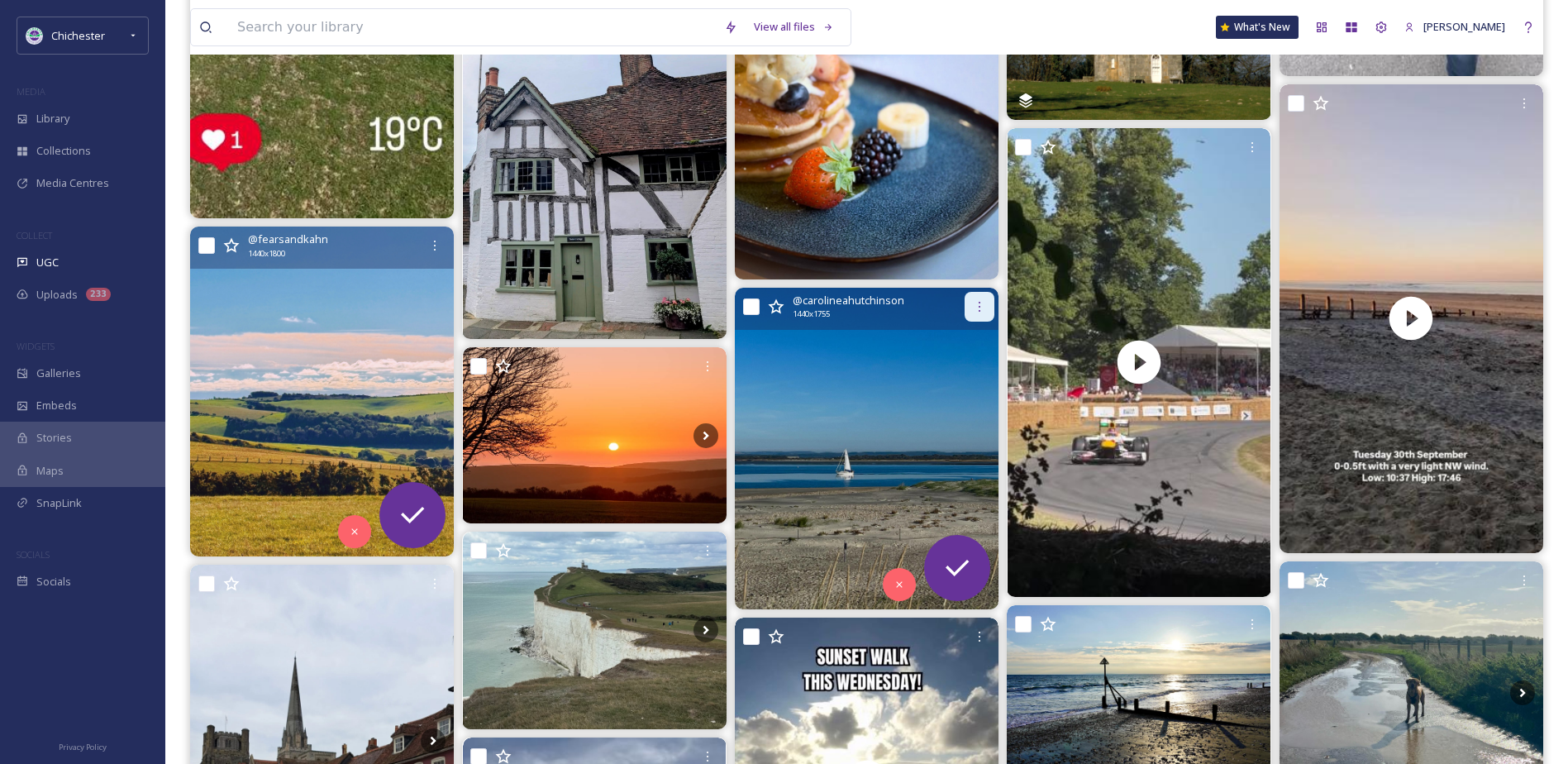
click at [970, 298] on div at bounding box center [980, 307] width 30 height 30
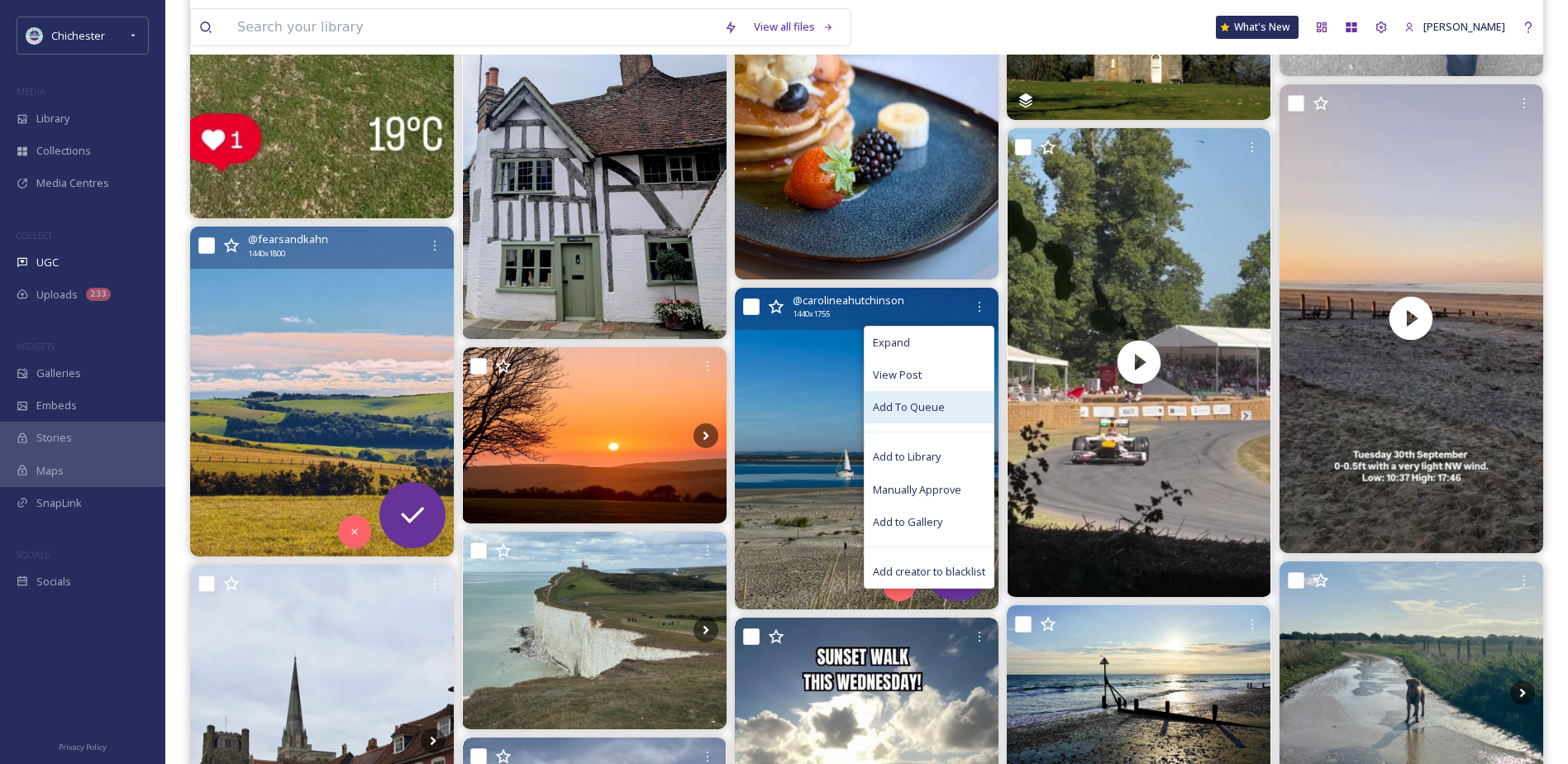
click at [929, 413] on span "Add To Queue" at bounding box center [909, 408] width 72 height 16
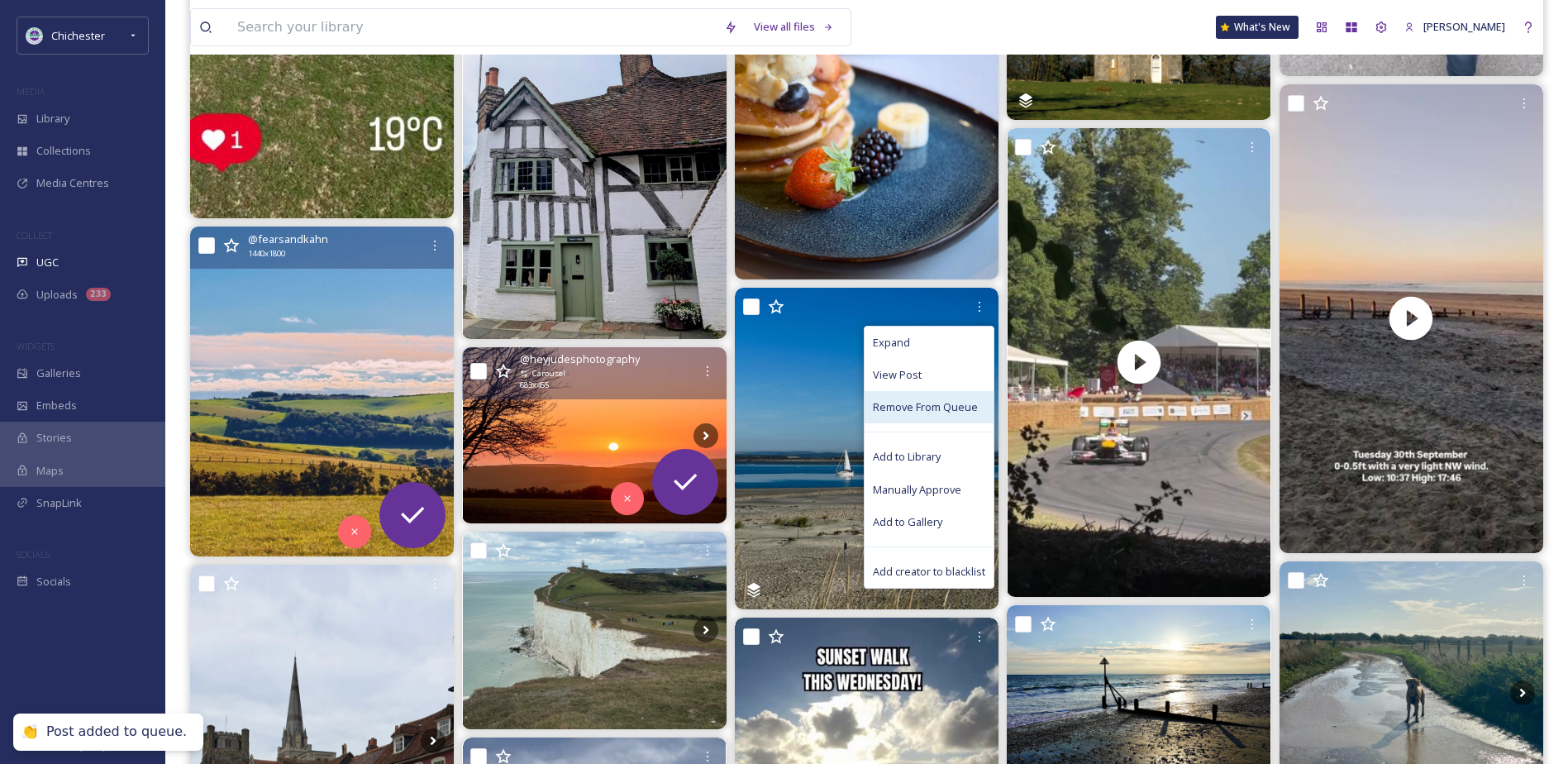
click at [558, 422] on img at bounding box center [595, 435] width 263 height 176
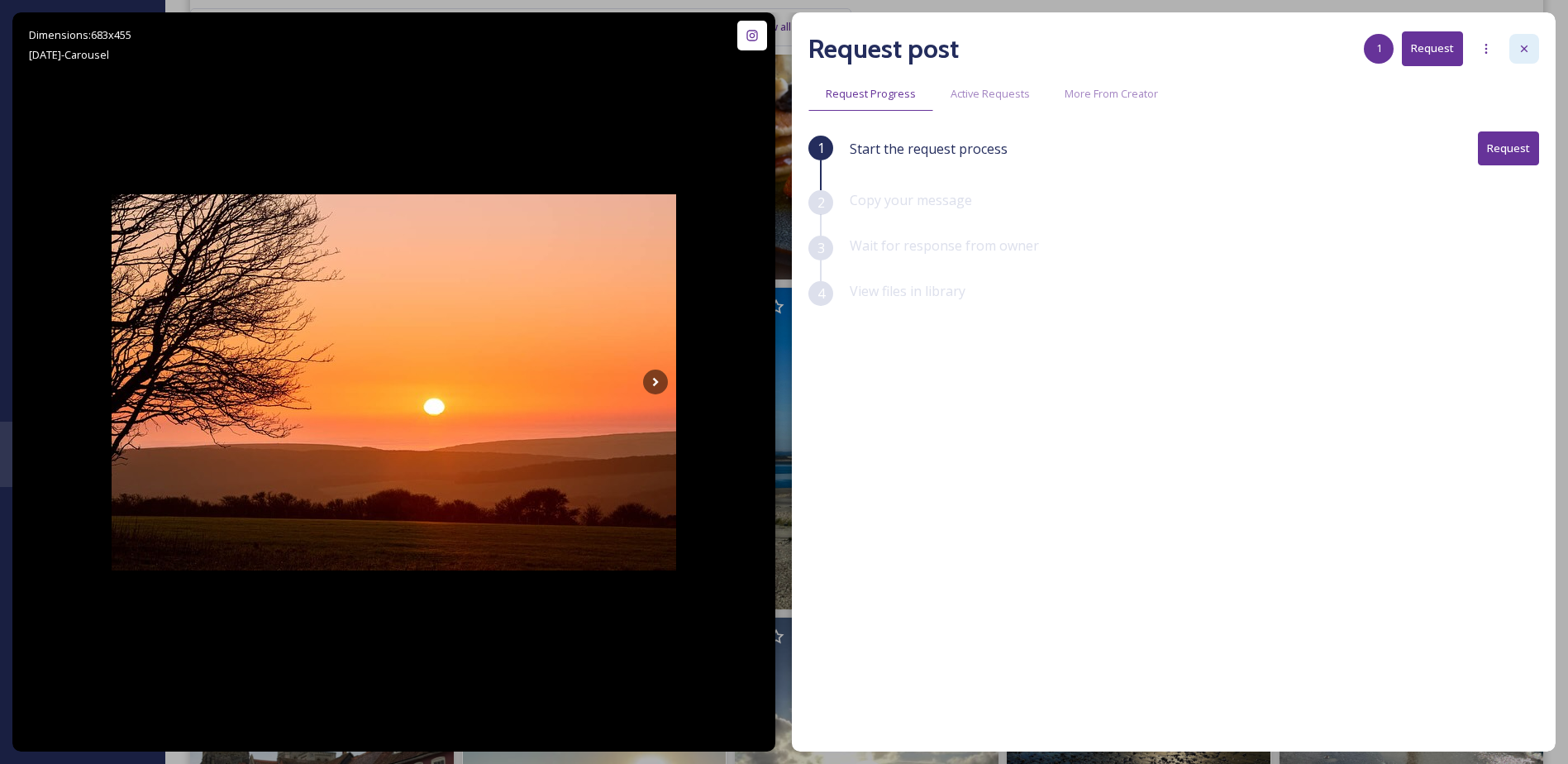
click at [1523, 52] on icon at bounding box center [1524, 49] width 13 height 13
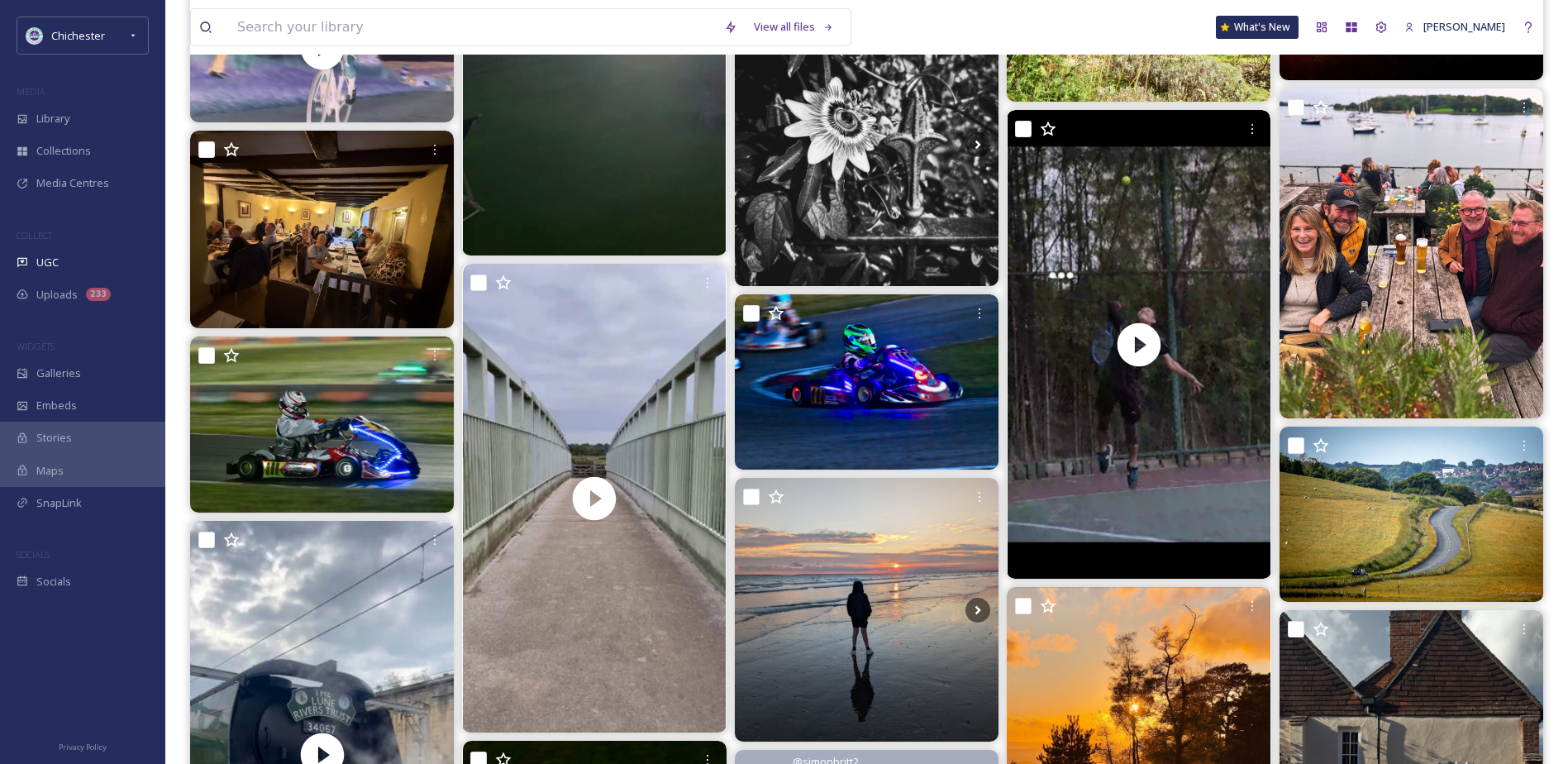
scroll to position [2647, 0]
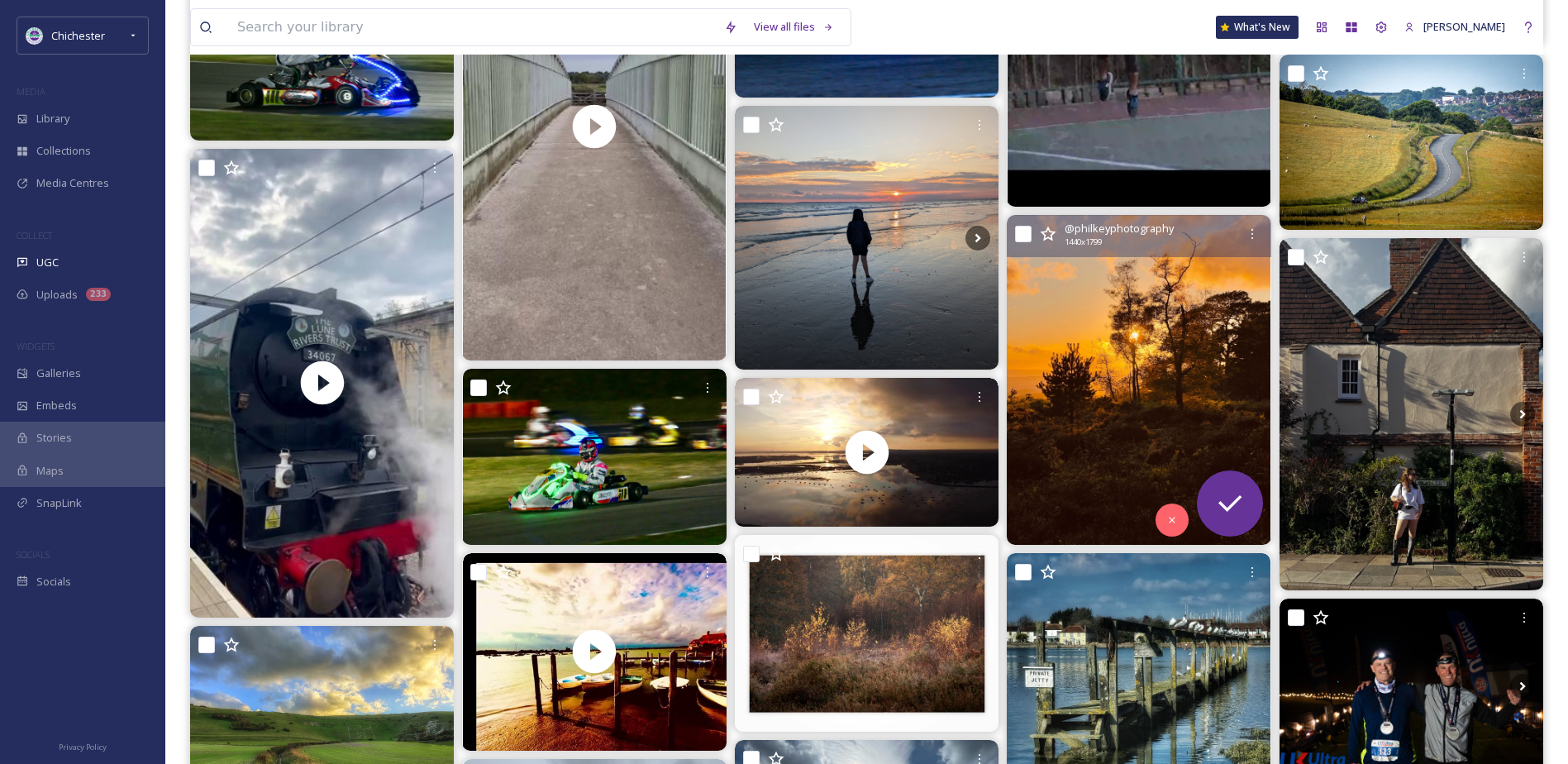
click at [1137, 374] on img at bounding box center [1138, 379] width 263 height 330
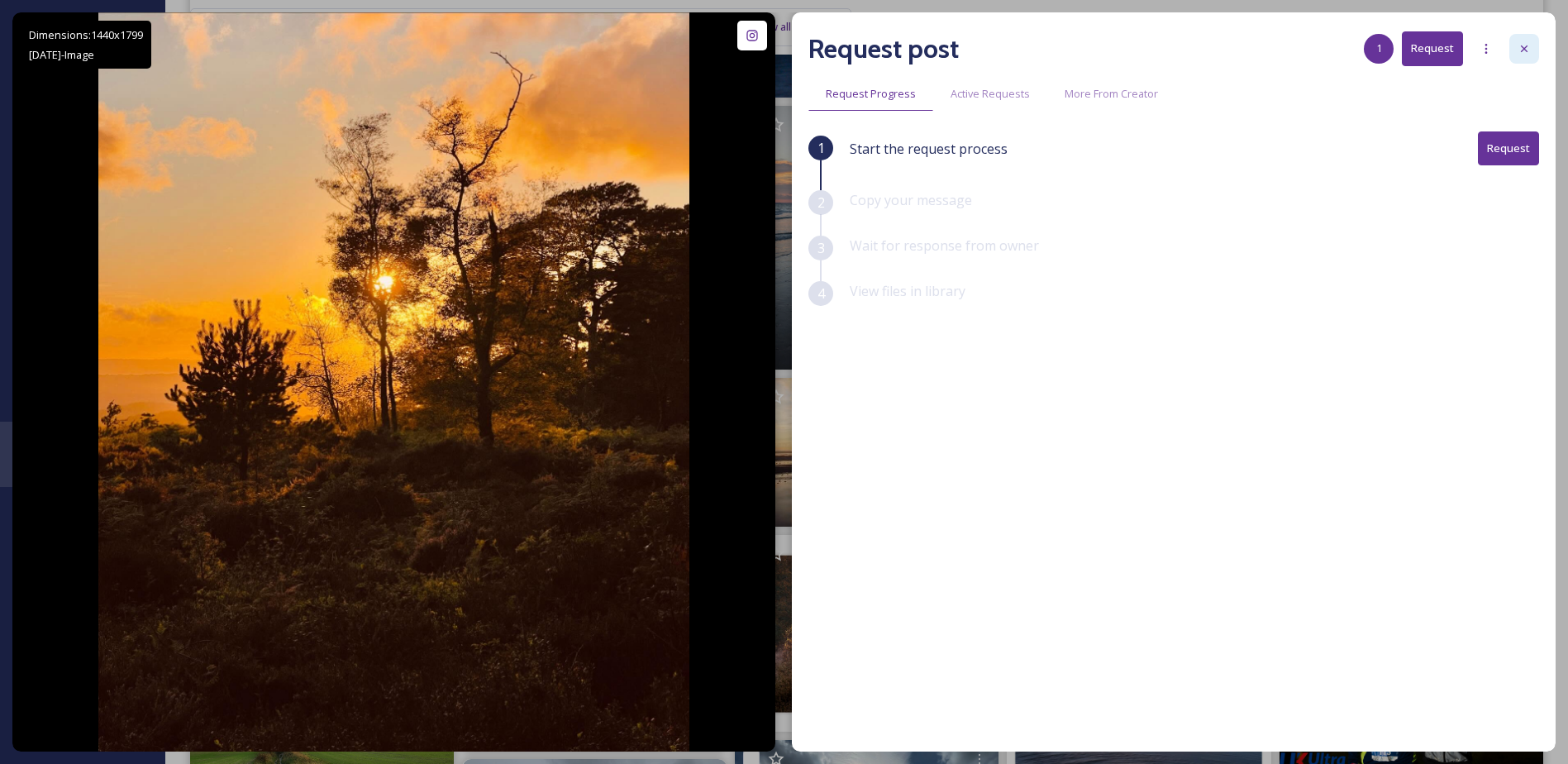
click at [1536, 55] on div at bounding box center [1525, 49] width 30 height 30
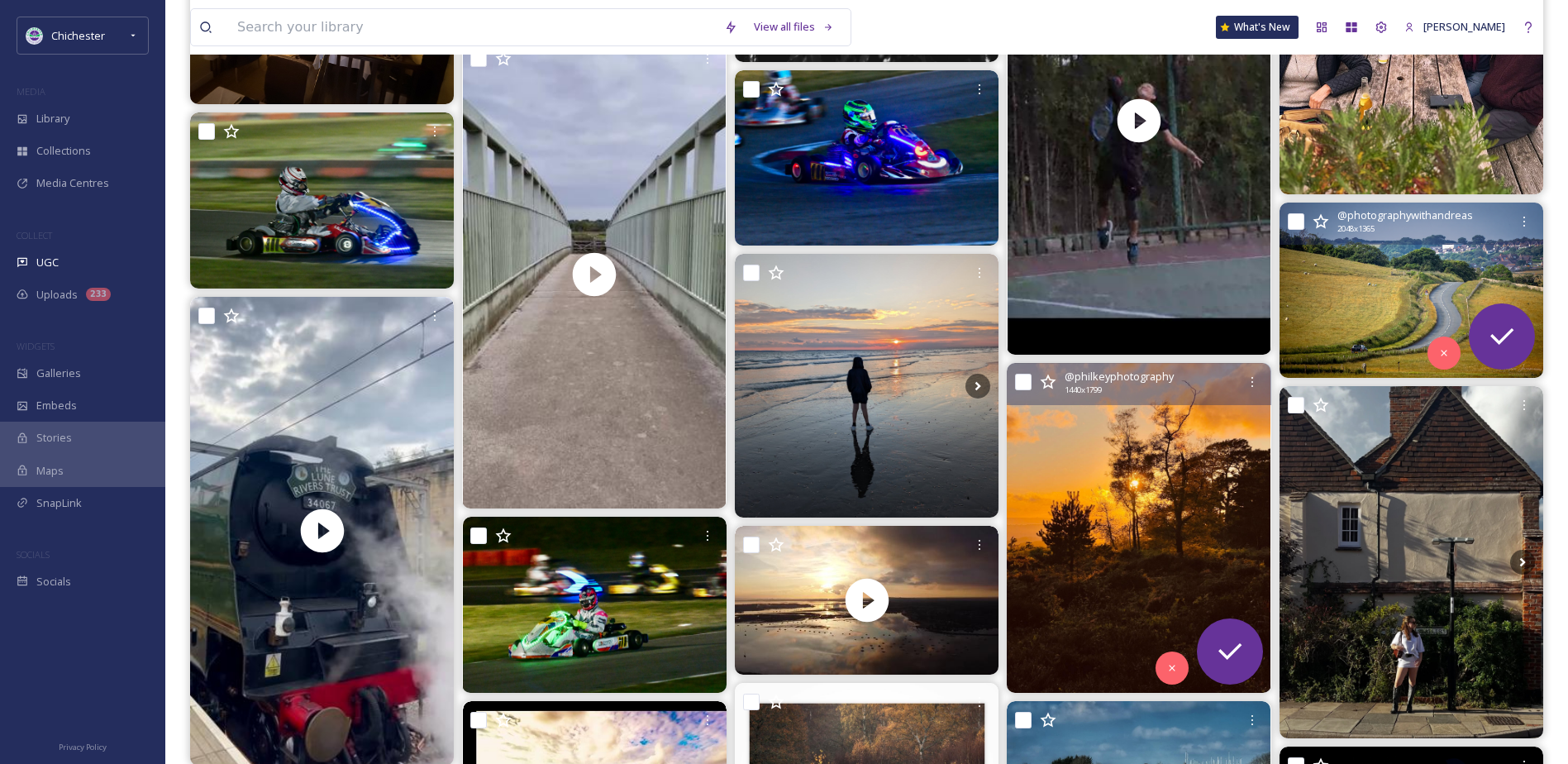
scroll to position [2481, 0]
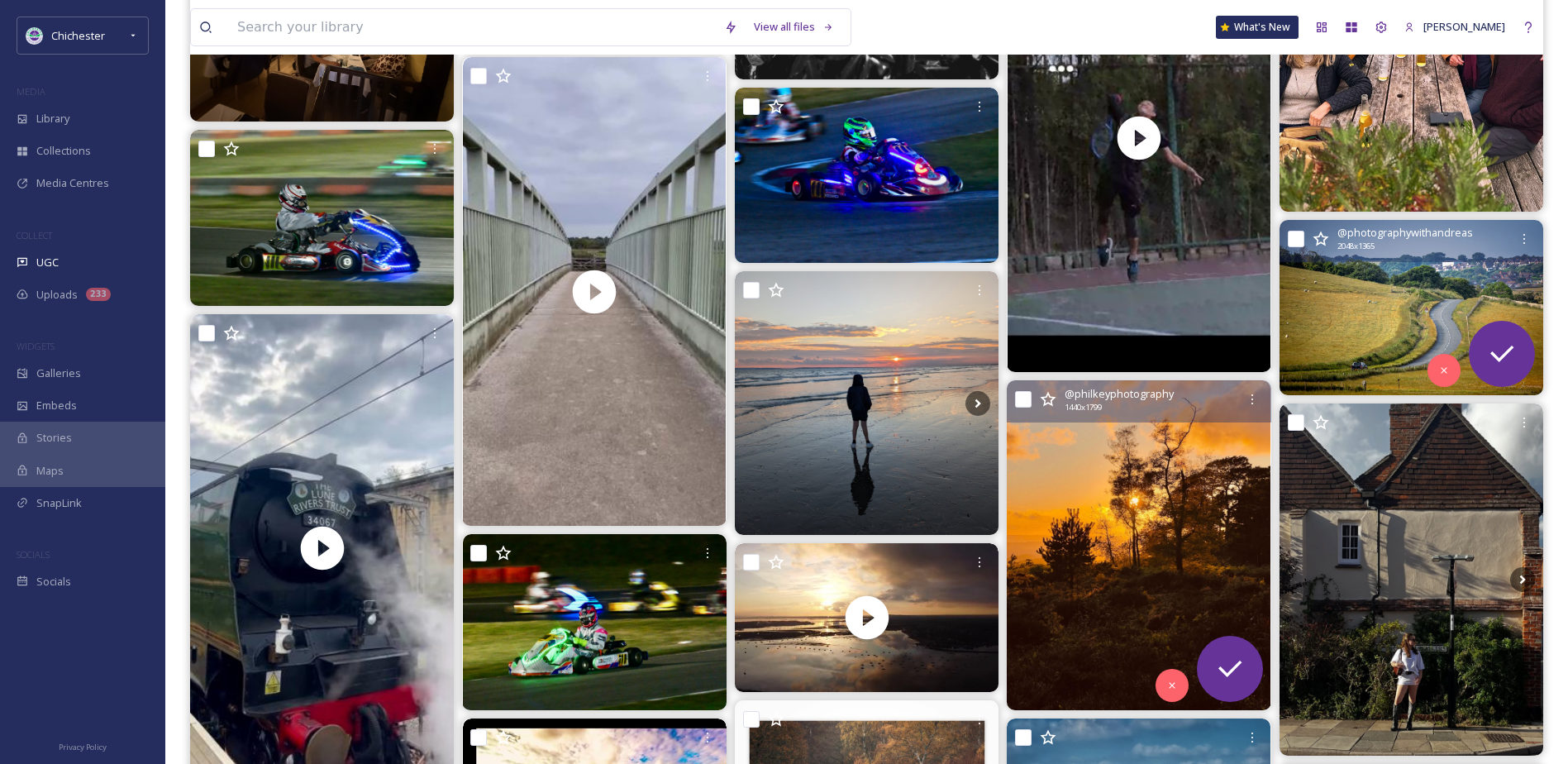
click at [1360, 293] on img at bounding box center [1412, 308] width 263 height 176
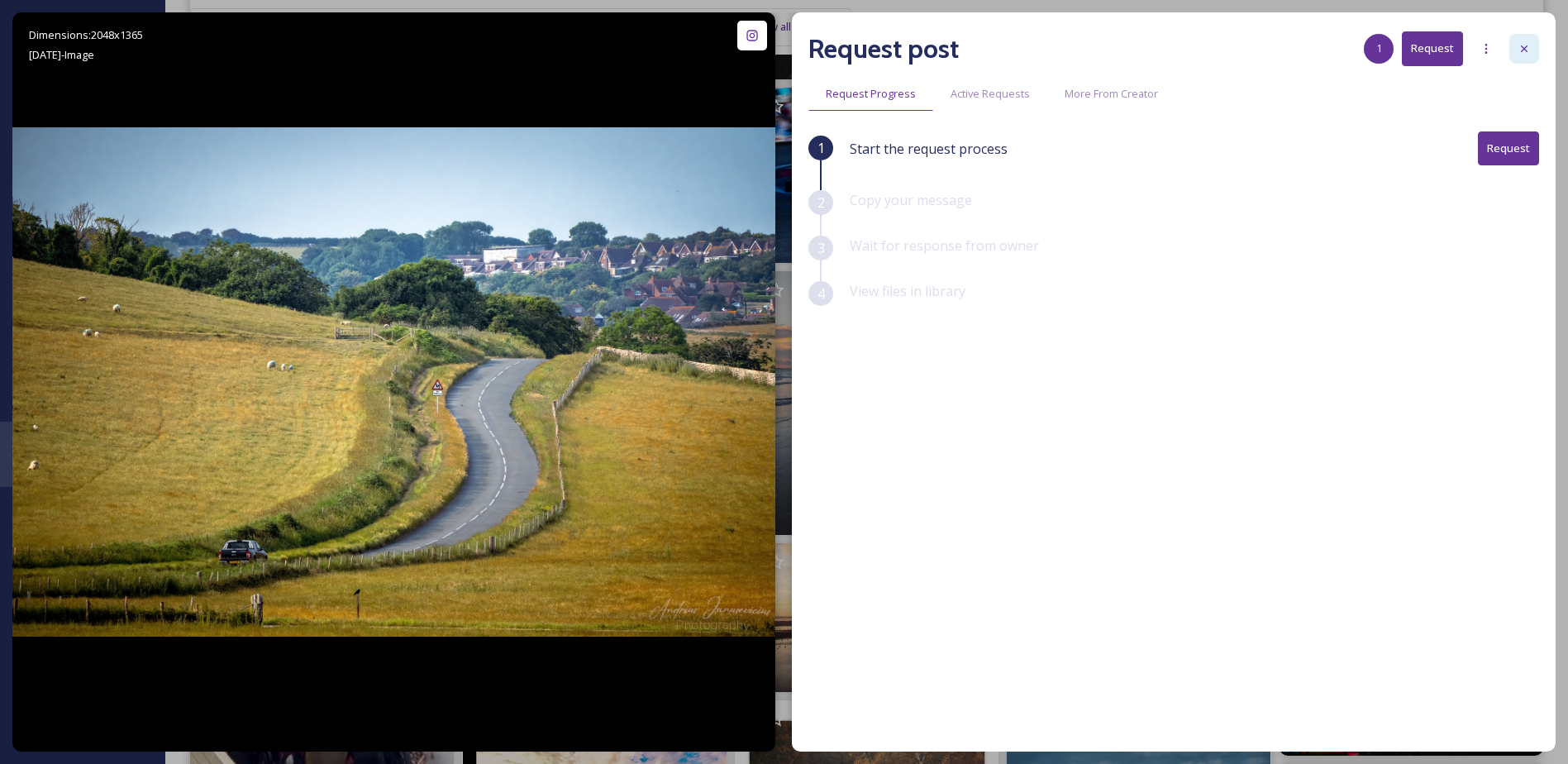
click at [1516, 51] on div at bounding box center [1525, 49] width 30 height 30
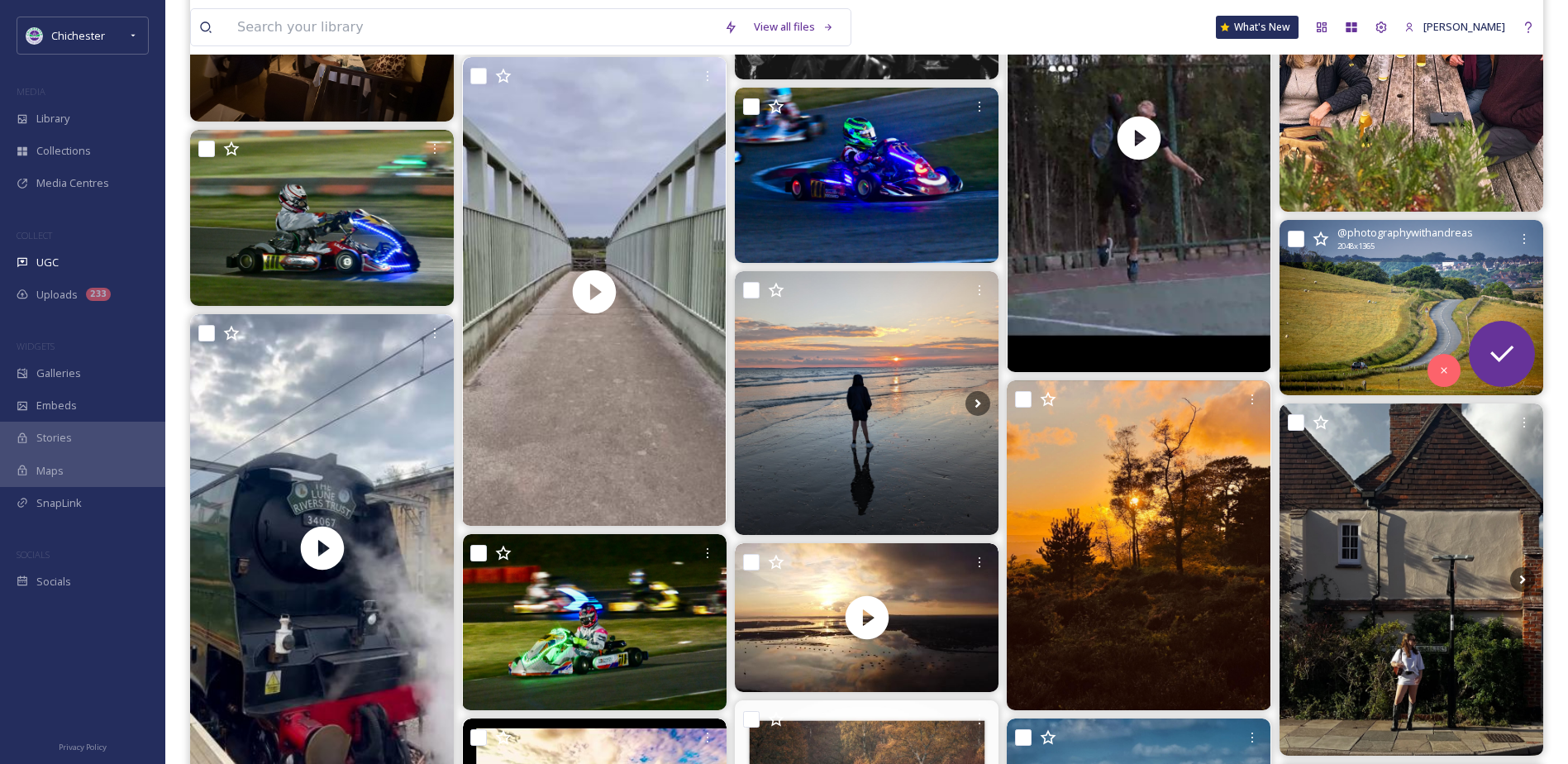
scroll to position [2895, 0]
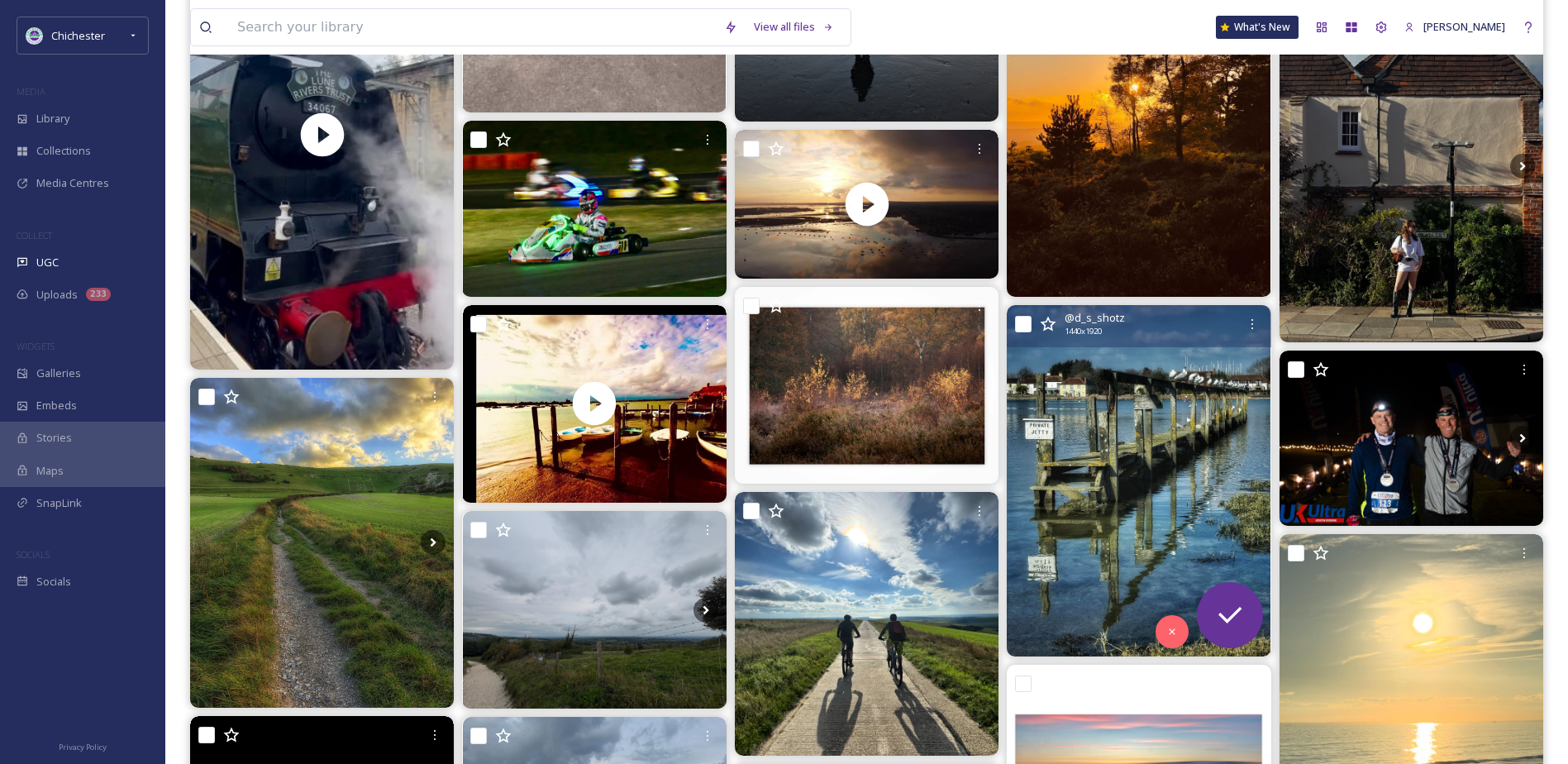
click at [1126, 496] on img at bounding box center [1138, 481] width 263 height 352
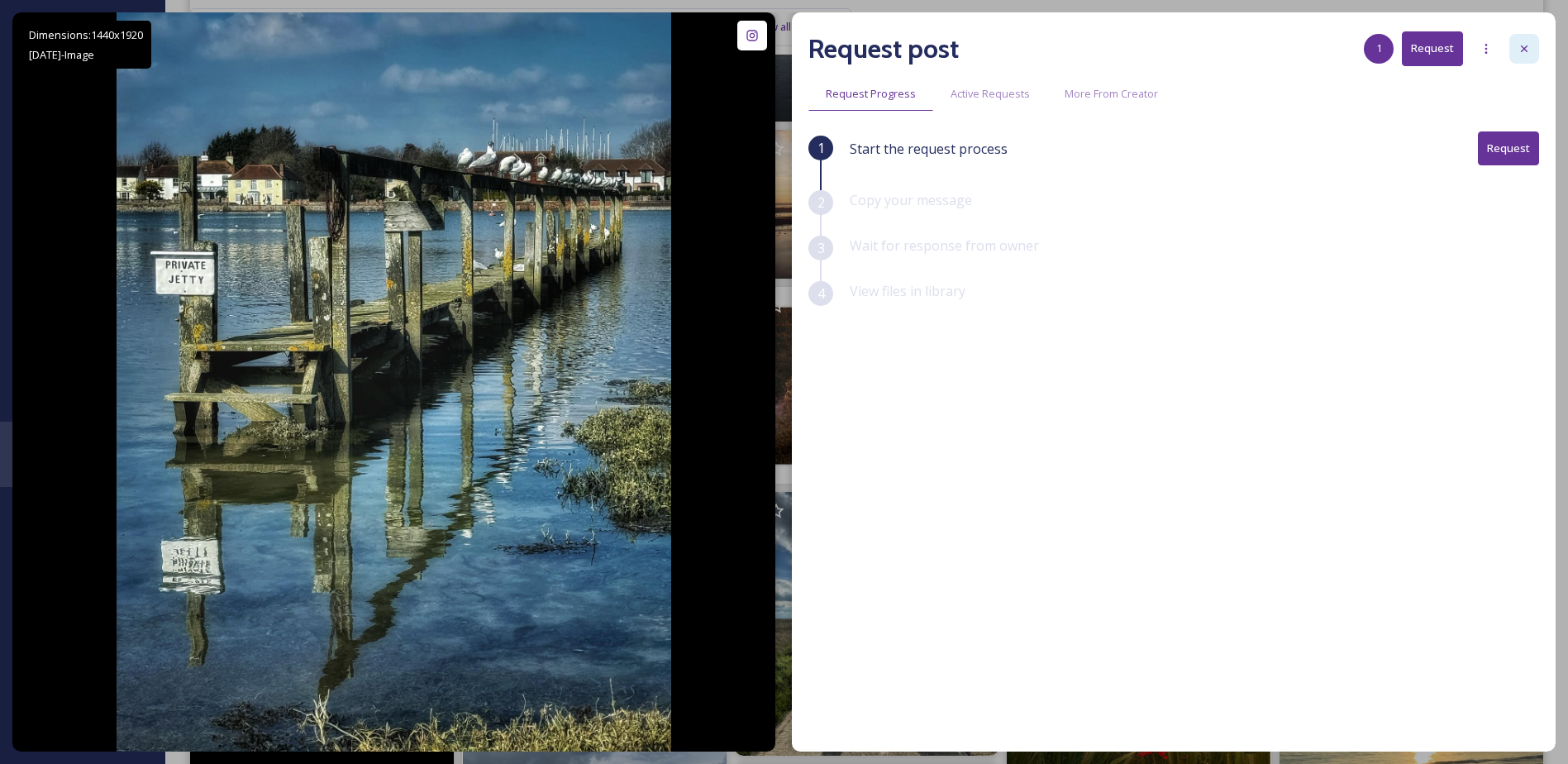
click at [1532, 43] on div at bounding box center [1525, 49] width 30 height 30
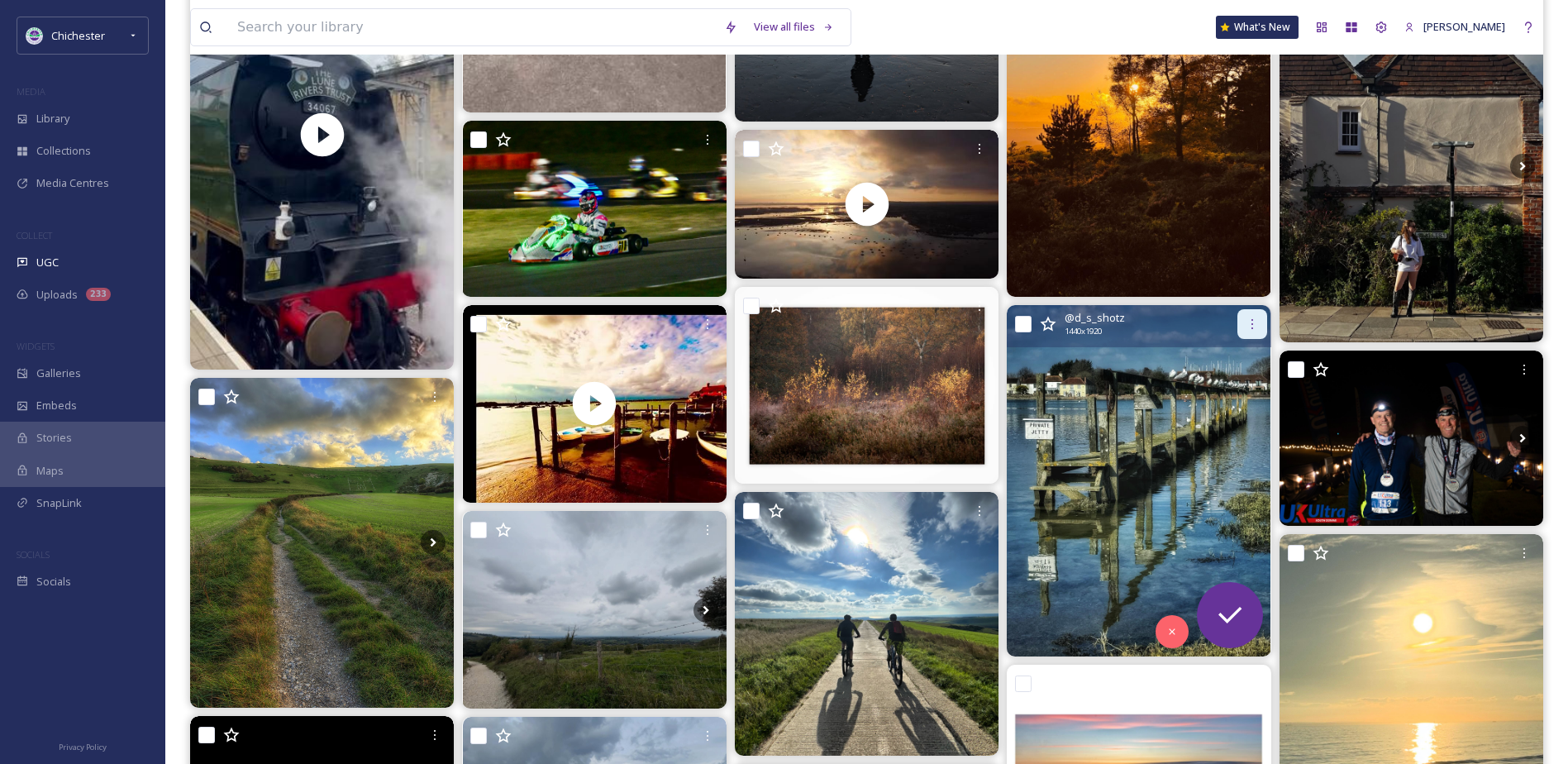
click at [1254, 325] on icon at bounding box center [1252, 324] width 13 height 13
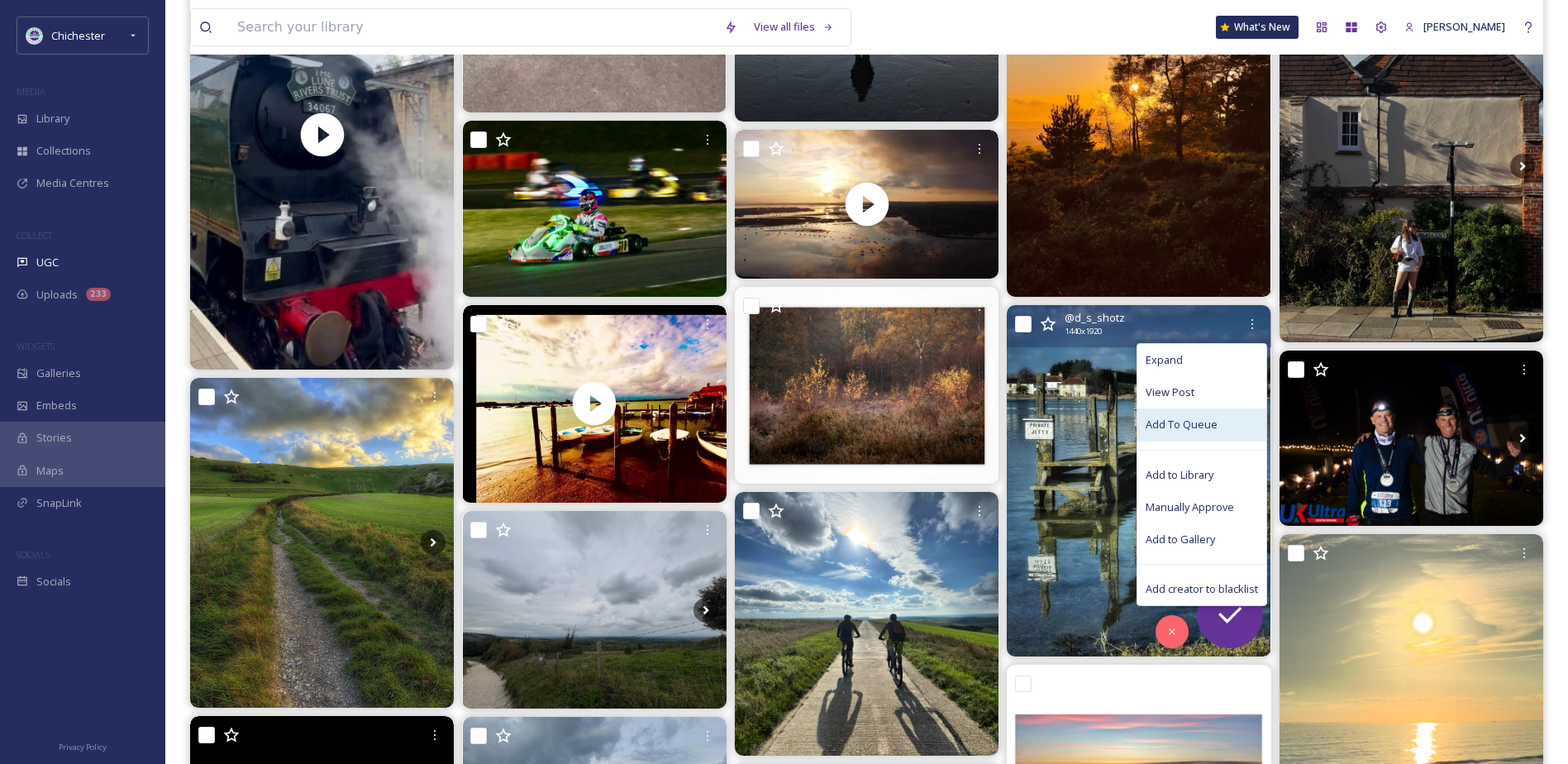
click at [1225, 423] on div "Add To Queue" at bounding box center [1202, 424] width 129 height 32
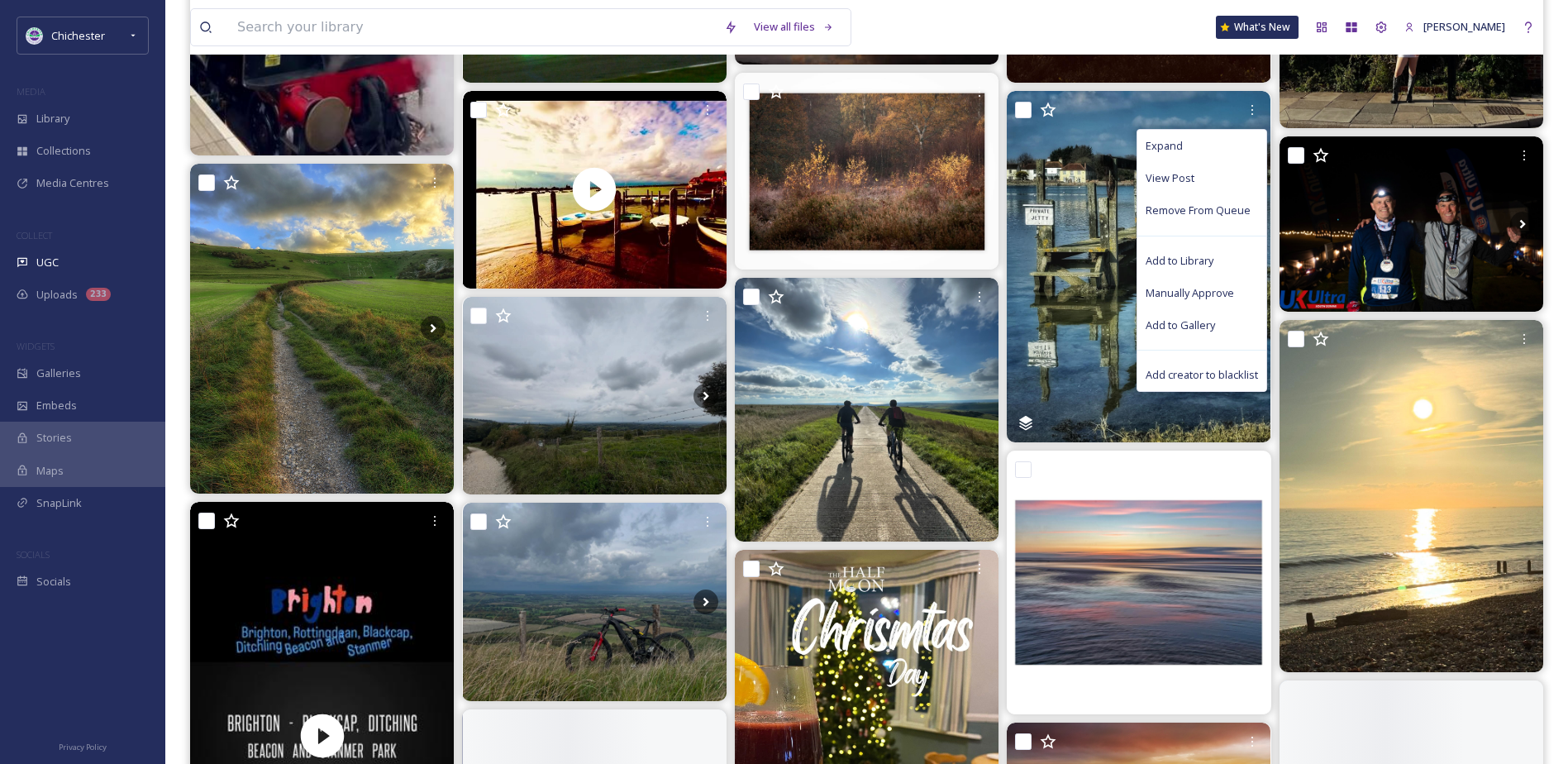
scroll to position [3473, 0]
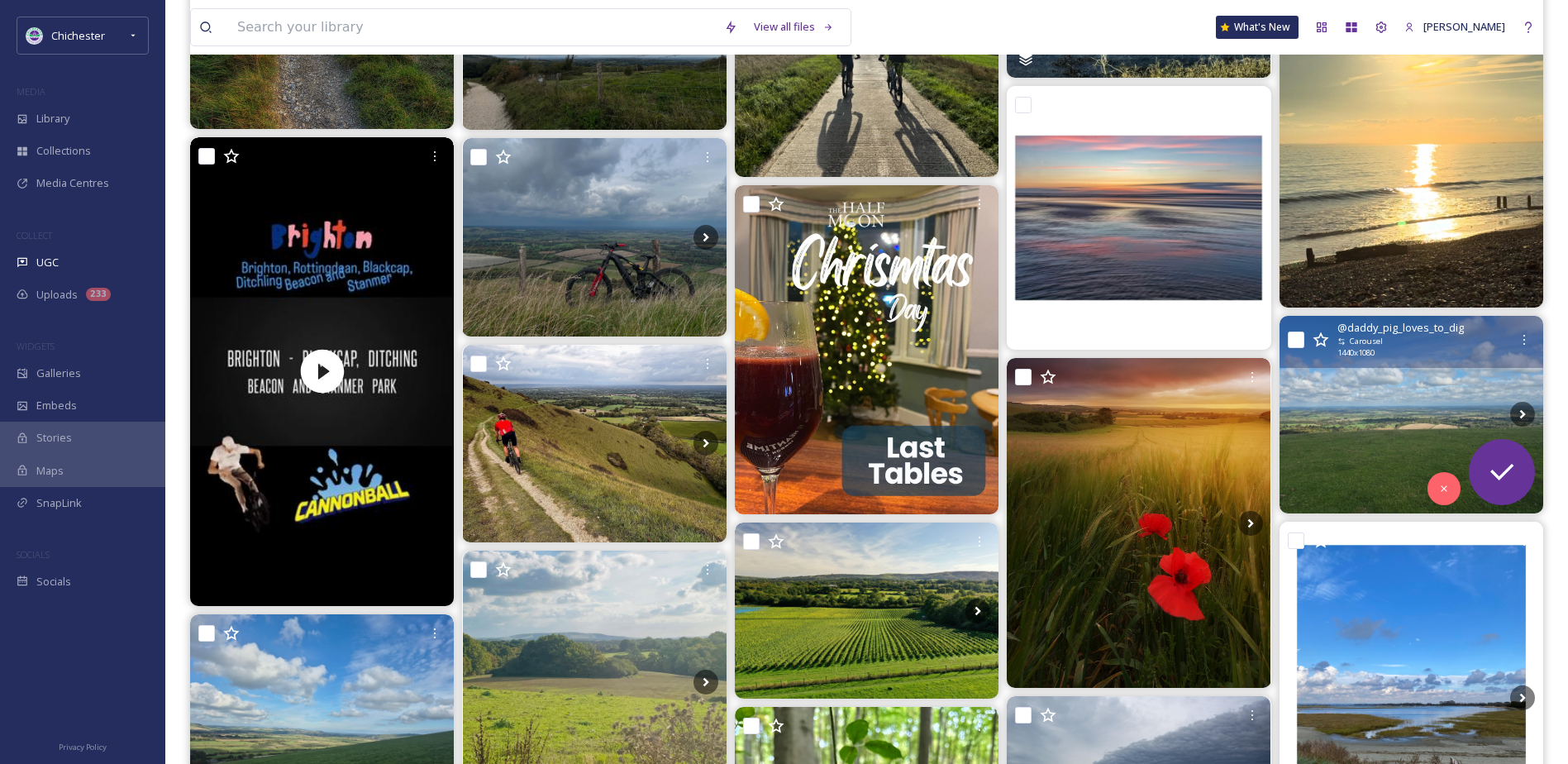
click at [1340, 421] on img at bounding box center [1412, 415] width 263 height 198
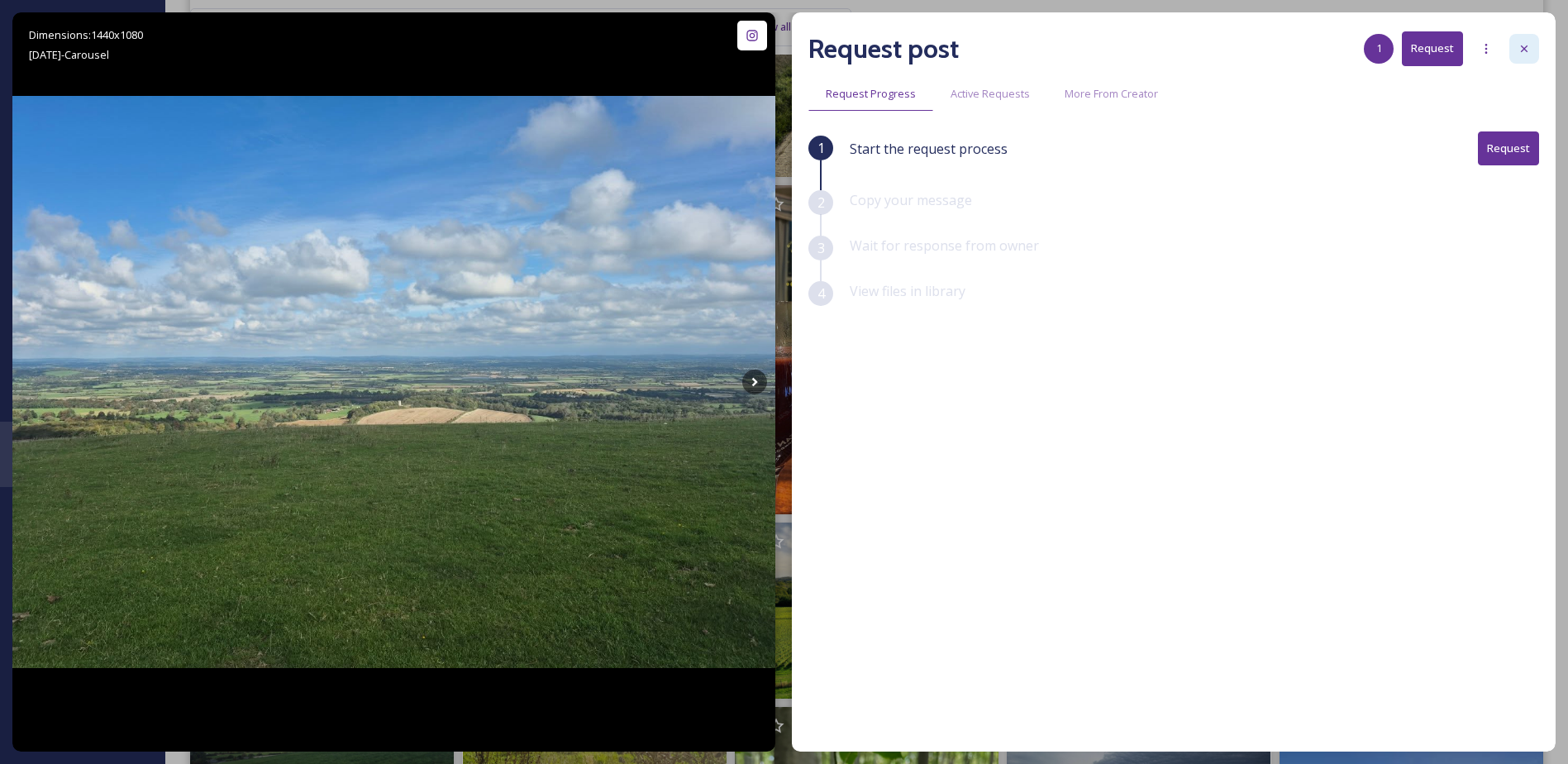
click at [1528, 40] on div at bounding box center [1525, 49] width 30 height 30
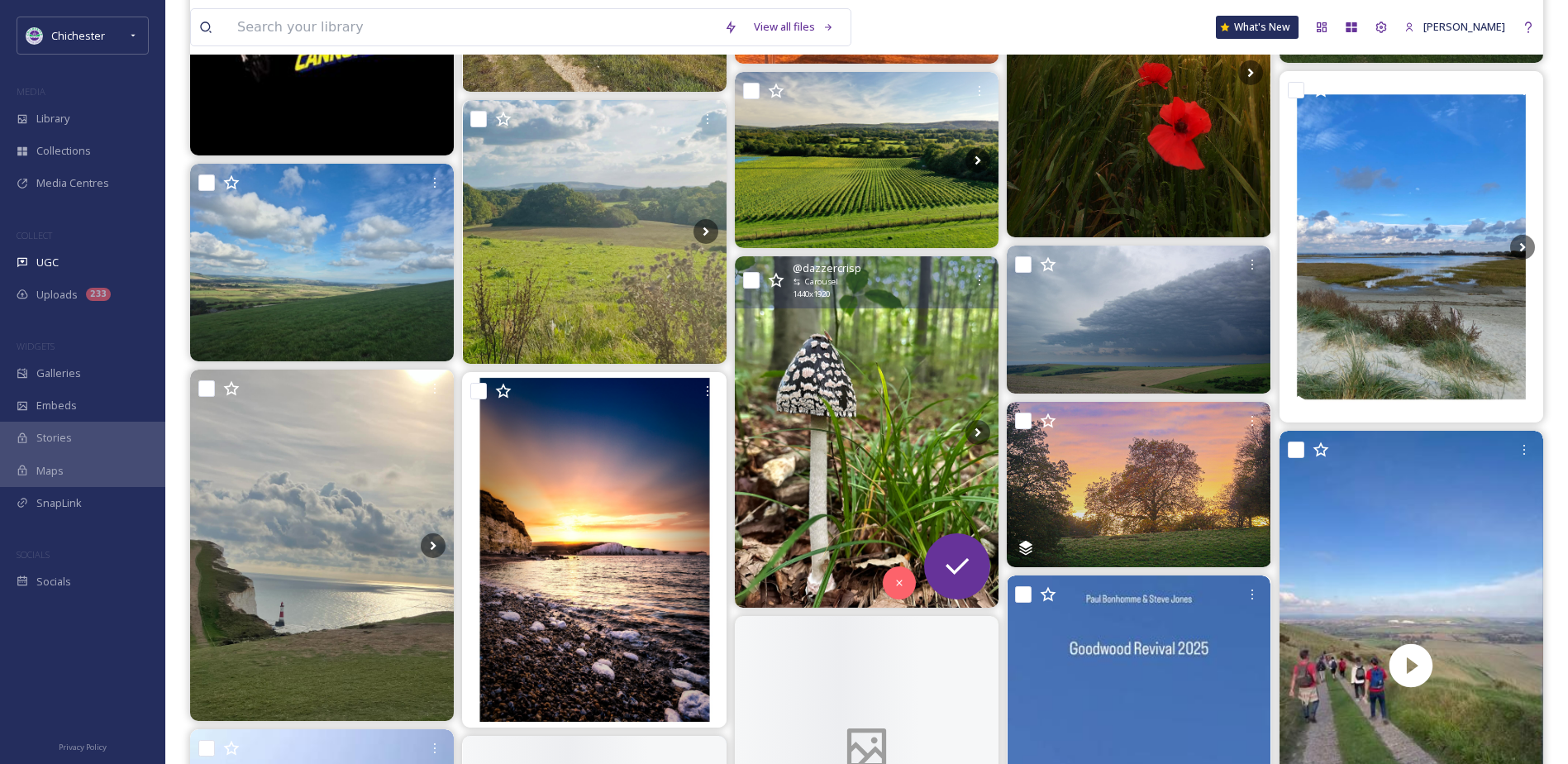
scroll to position [3970, 0]
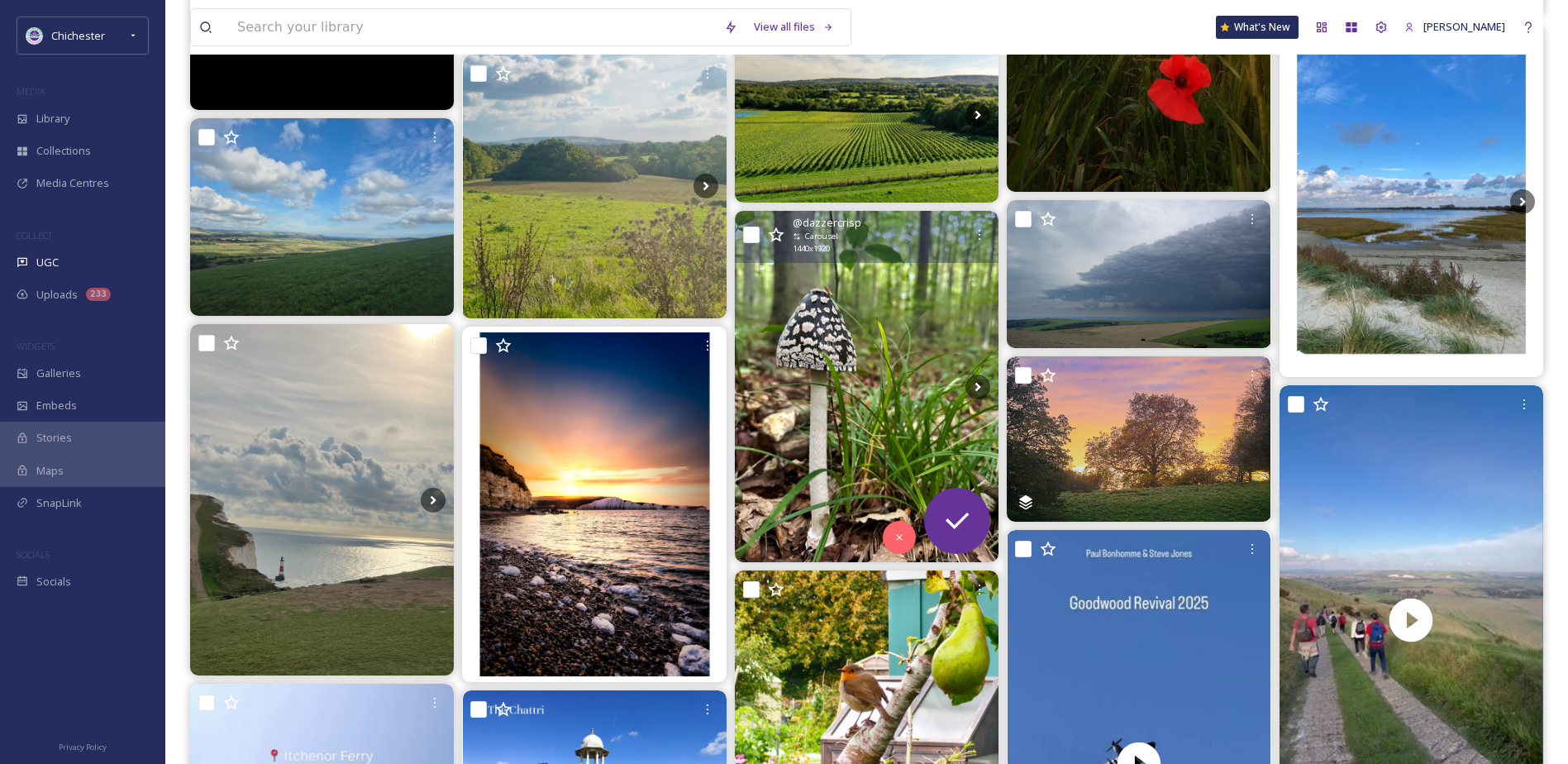
click at [932, 376] on img at bounding box center [867, 387] width 263 height 352
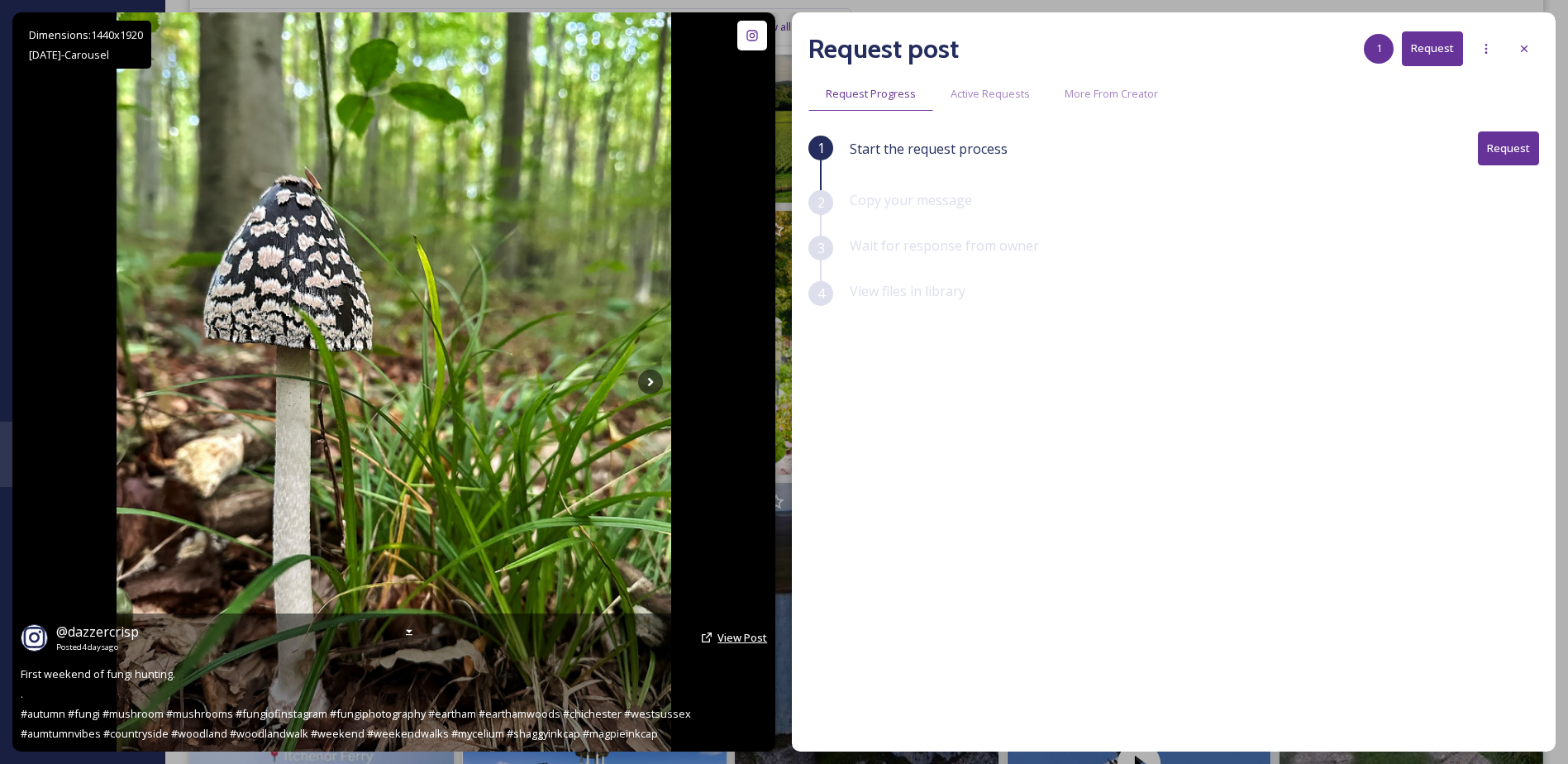
click at [719, 639] on span "View Post" at bounding box center [742, 638] width 49 height 15
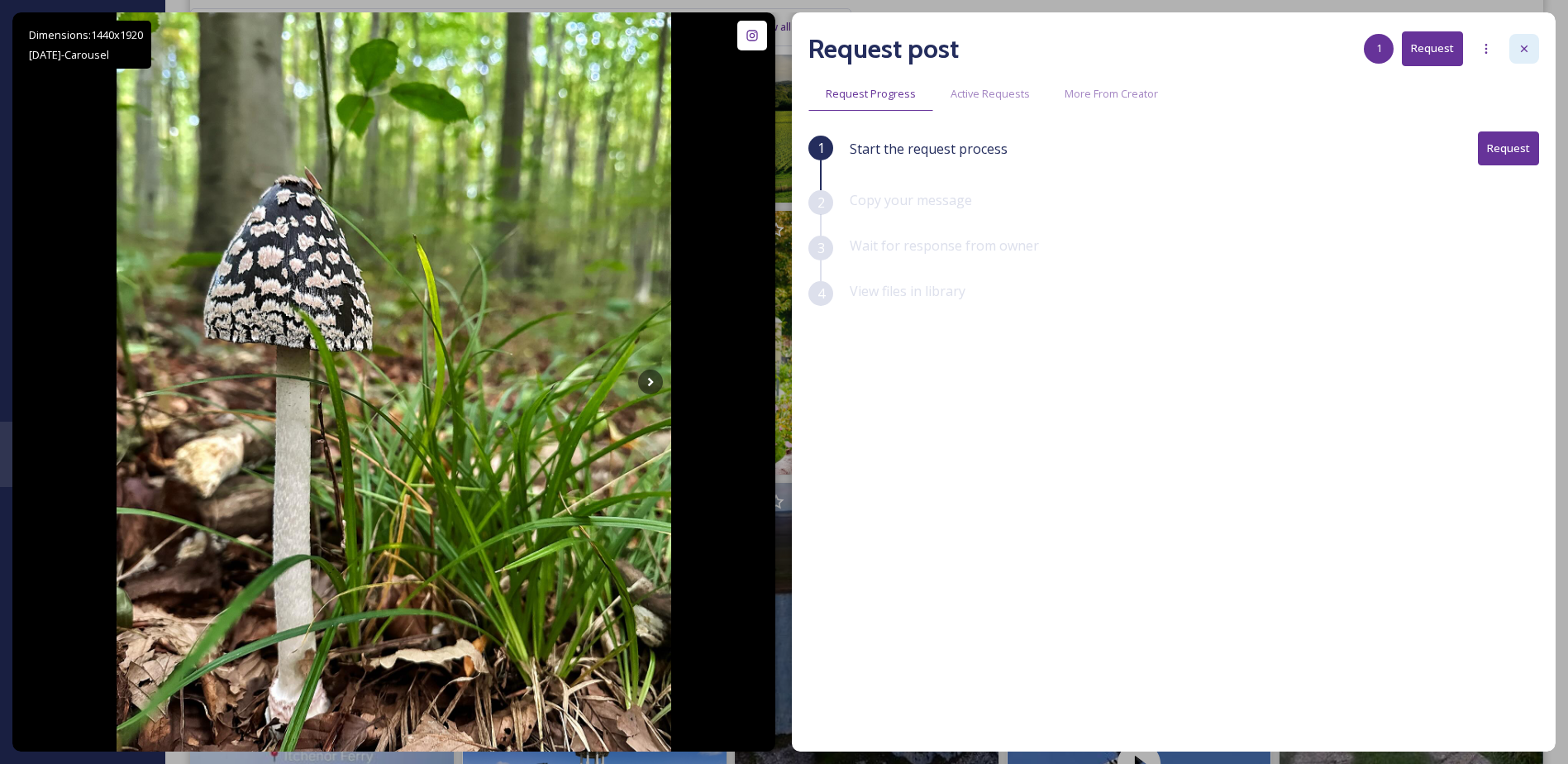
click at [1537, 46] on div at bounding box center [1525, 49] width 30 height 30
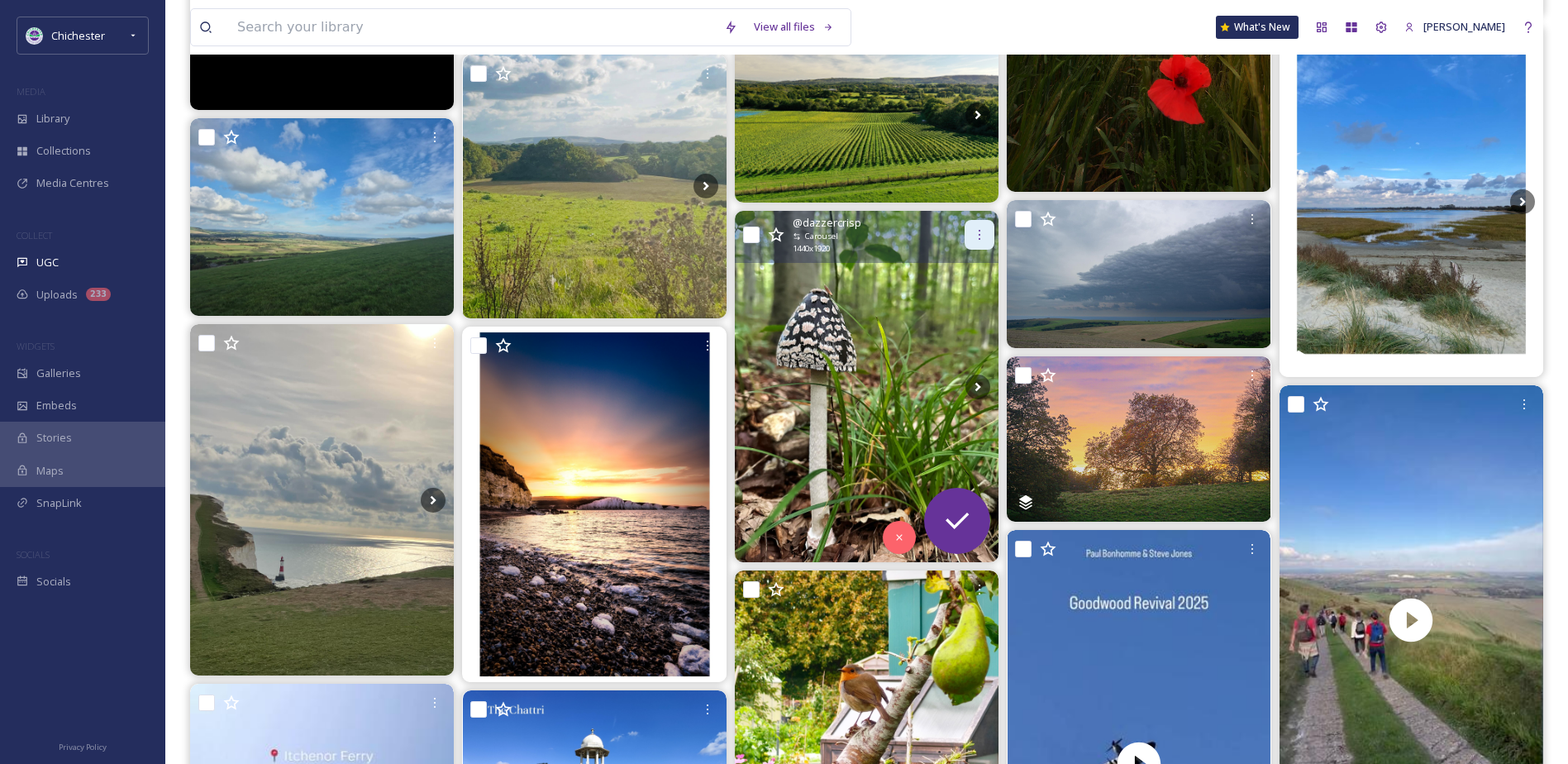
click at [986, 234] on icon at bounding box center [979, 234] width 13 height 13
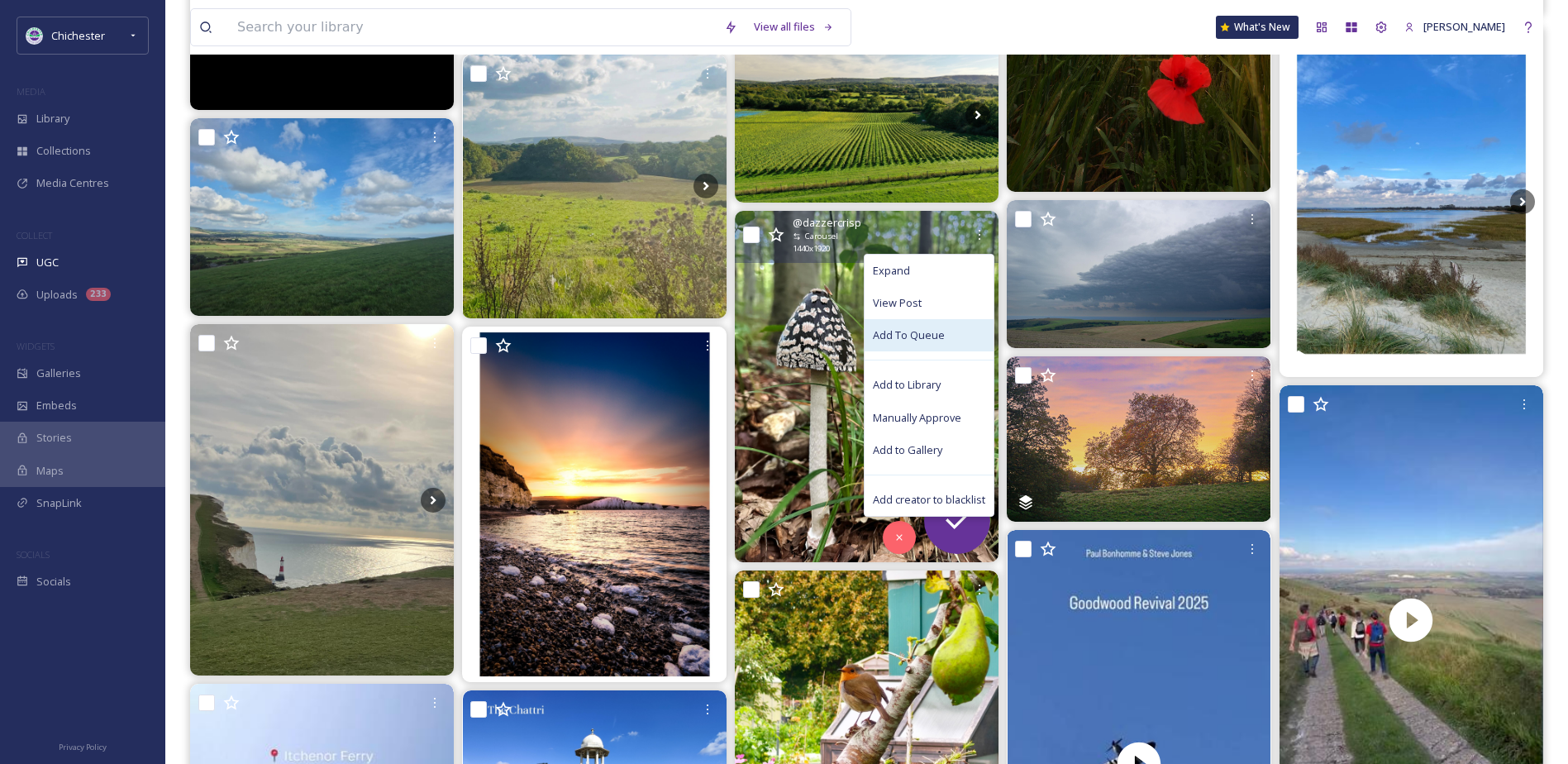
click at [913, 330] on span "Add To Queue" at bounding box center [909, 335] width 72 height 16
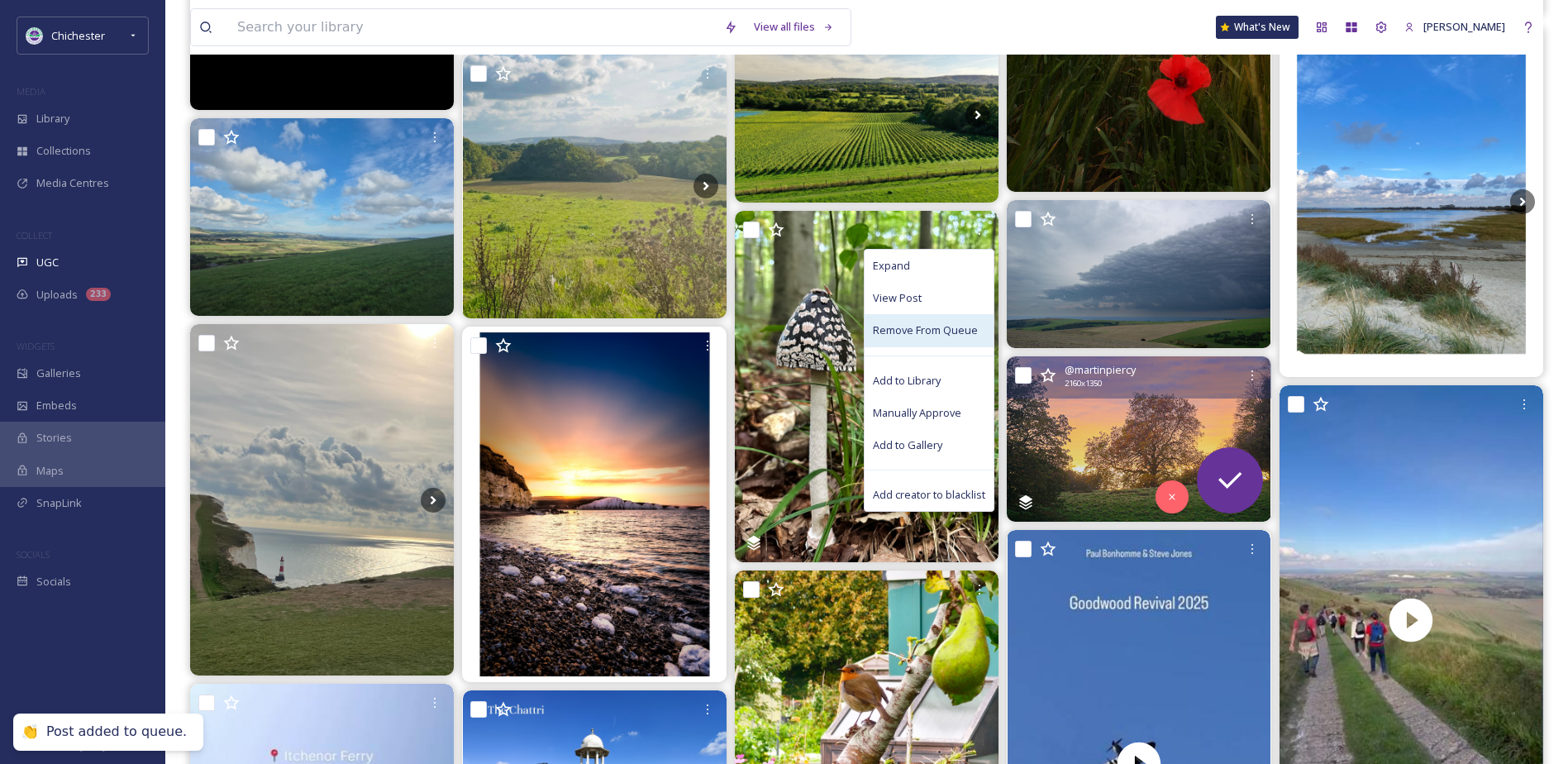
click at [1107, 452] on img at bounding box center [1138, 439] width 263 height 164
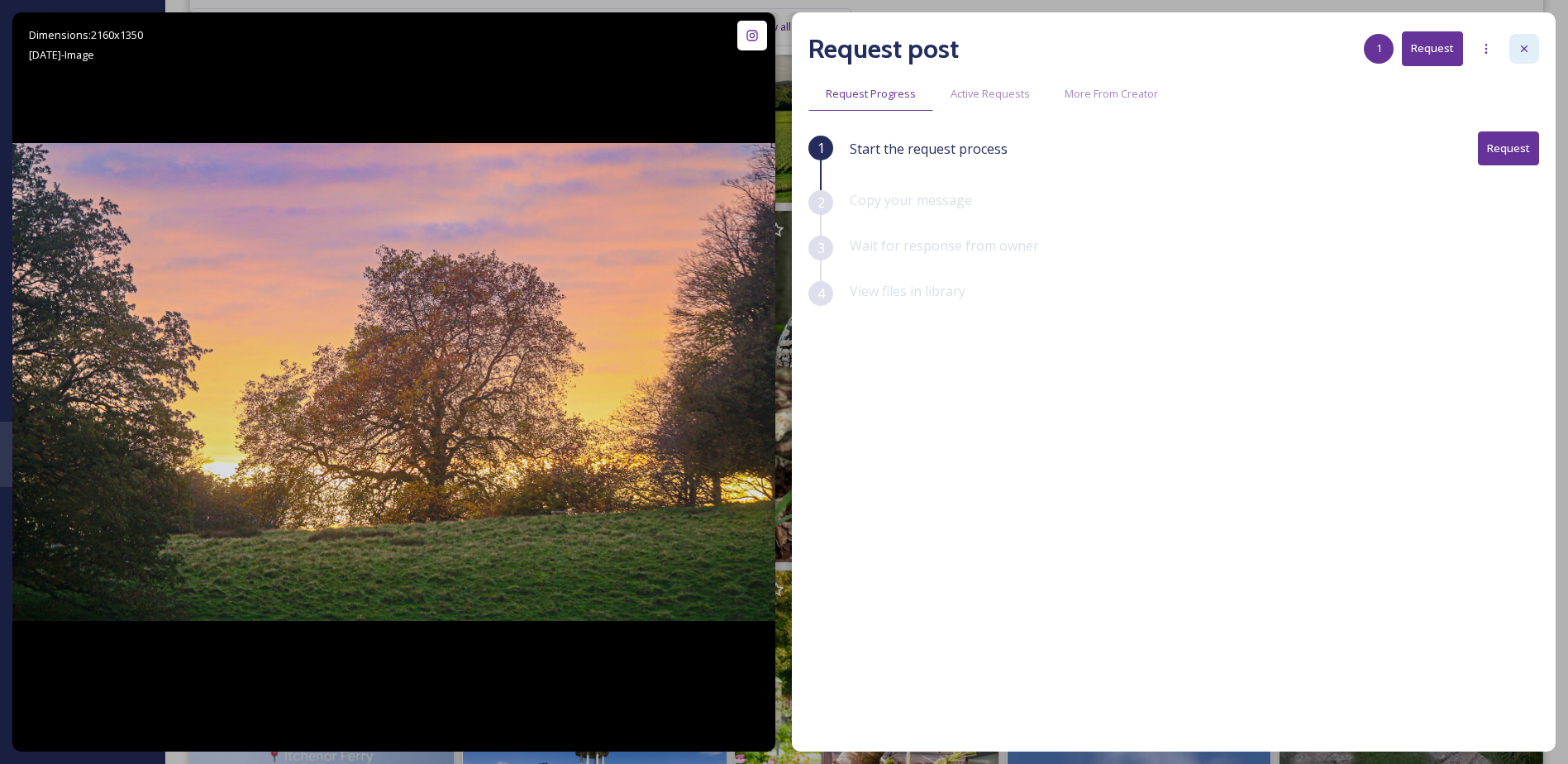
click at [1522, 47] on icon at bounding box center [1524, 49] width 13 height 13
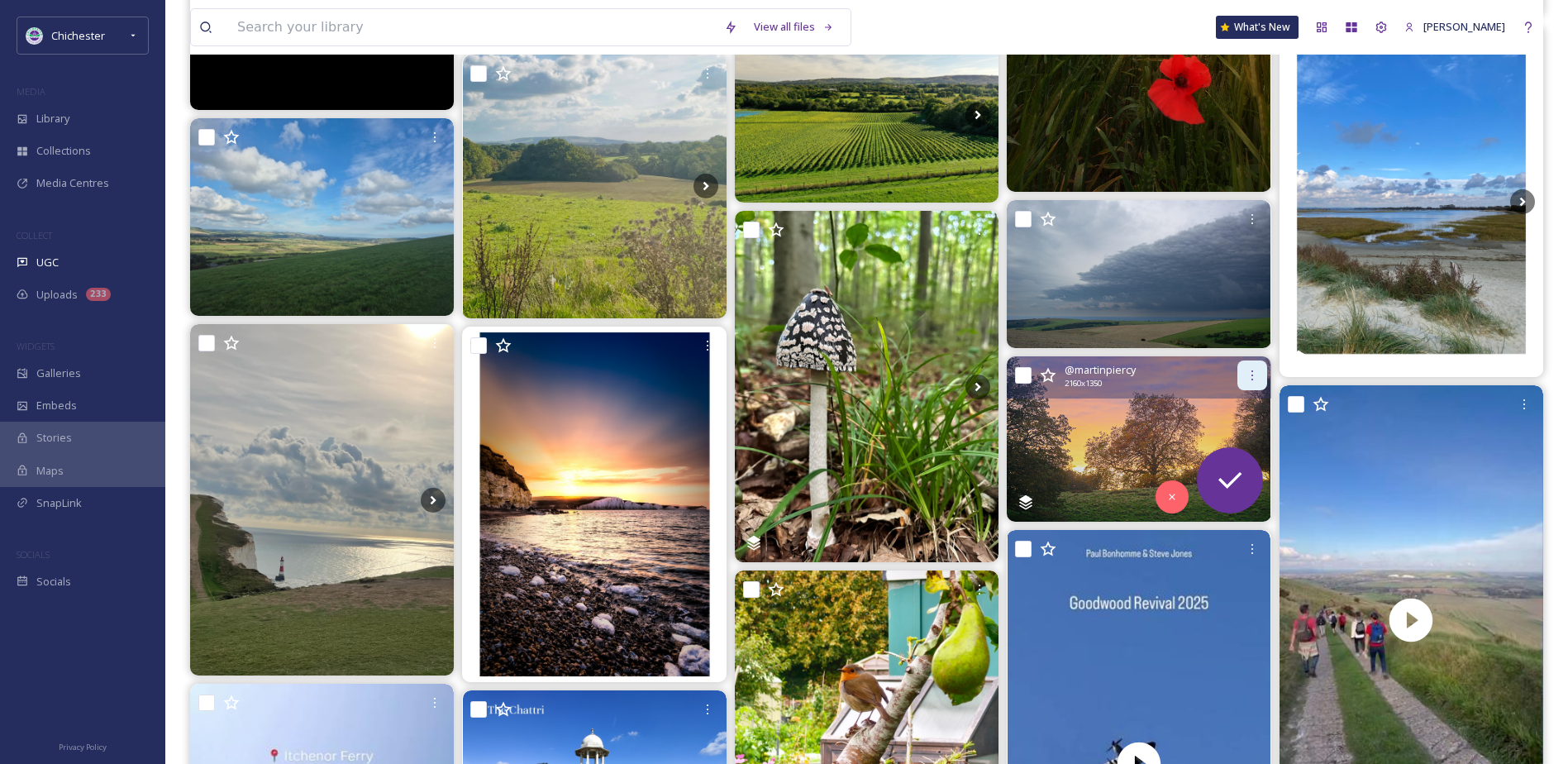
click at [1247, 370] on icon at bounding box center [1252, 375] width 13 height 13
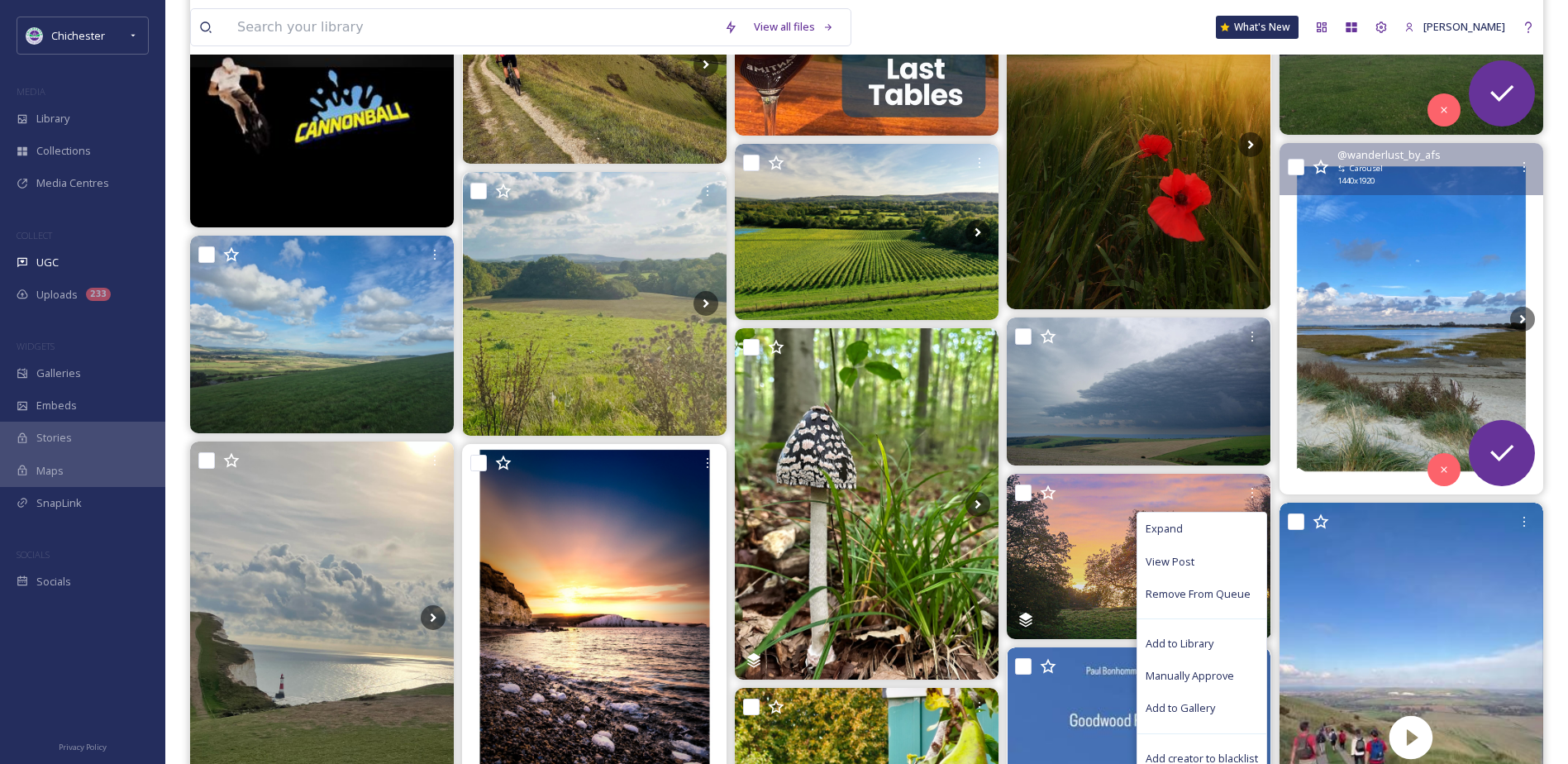
scroll to position [3805, 0]
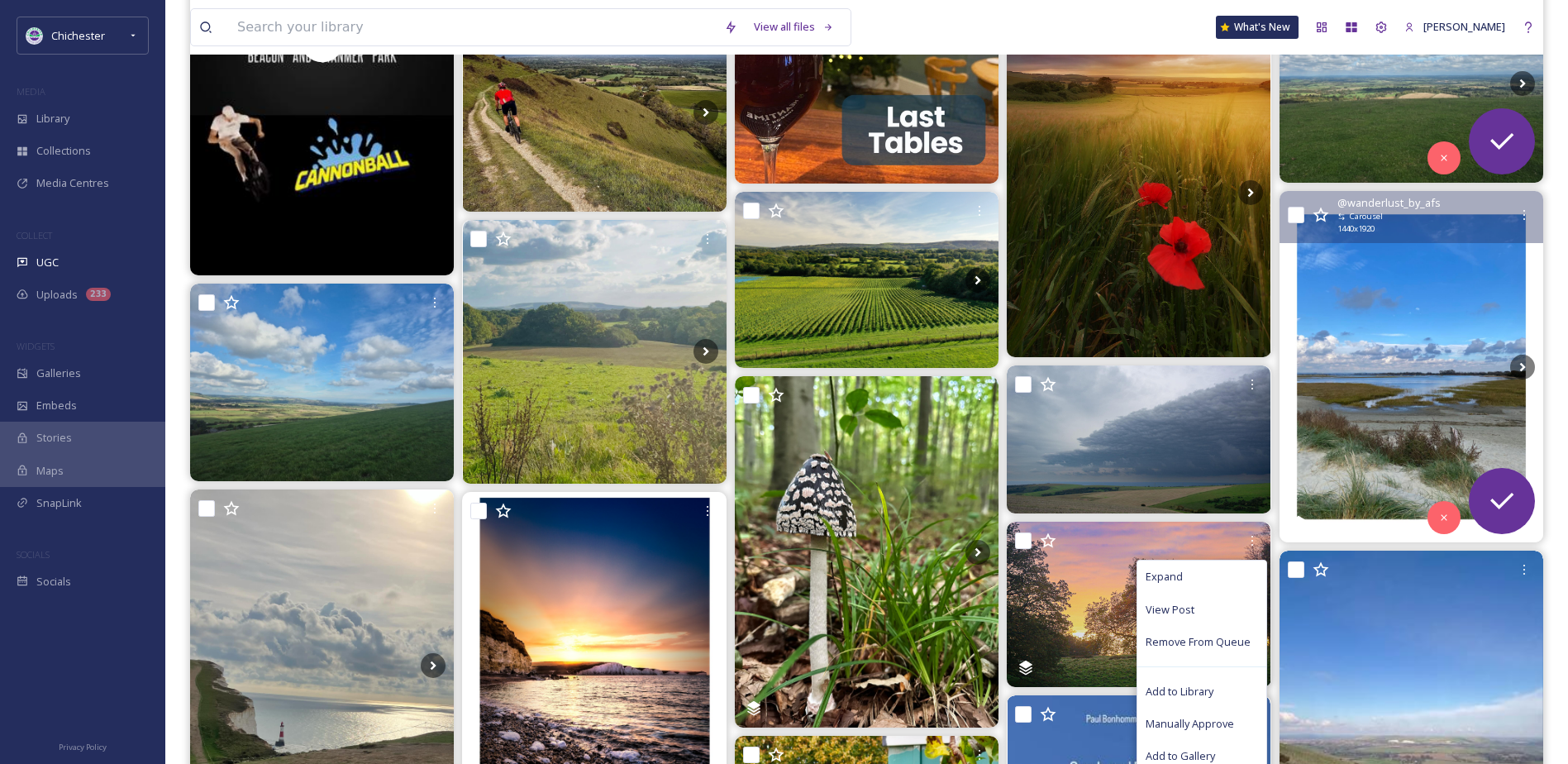
click at [1425, 296] on img at bounding box center [1412, 367] width 263 height 352
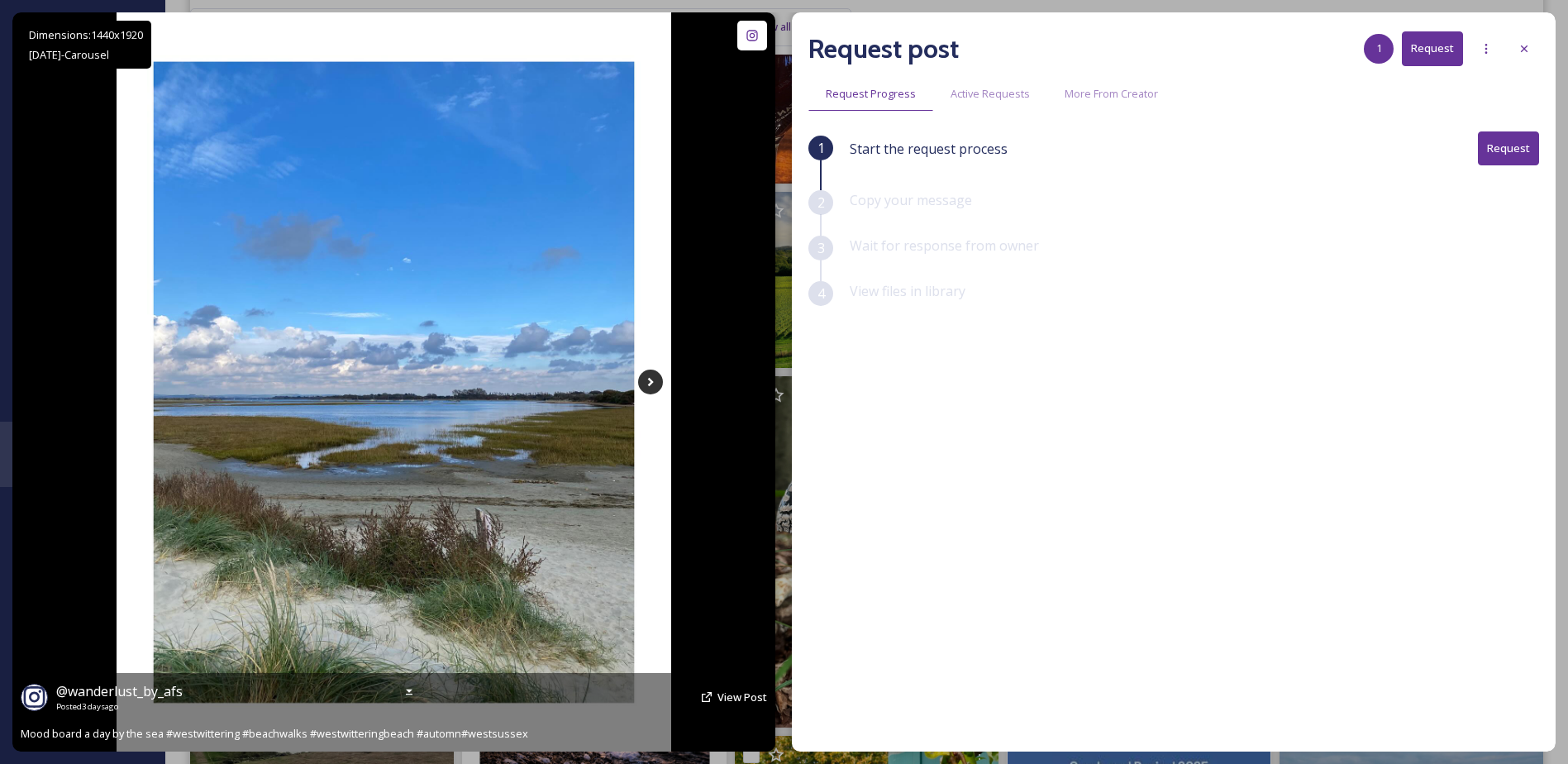
click at [652, 391] on icon at bounding box center [651, 382] width 25 height 25
click at [652, 388] on icon at bounding box center [651, 382] width 25 height 25
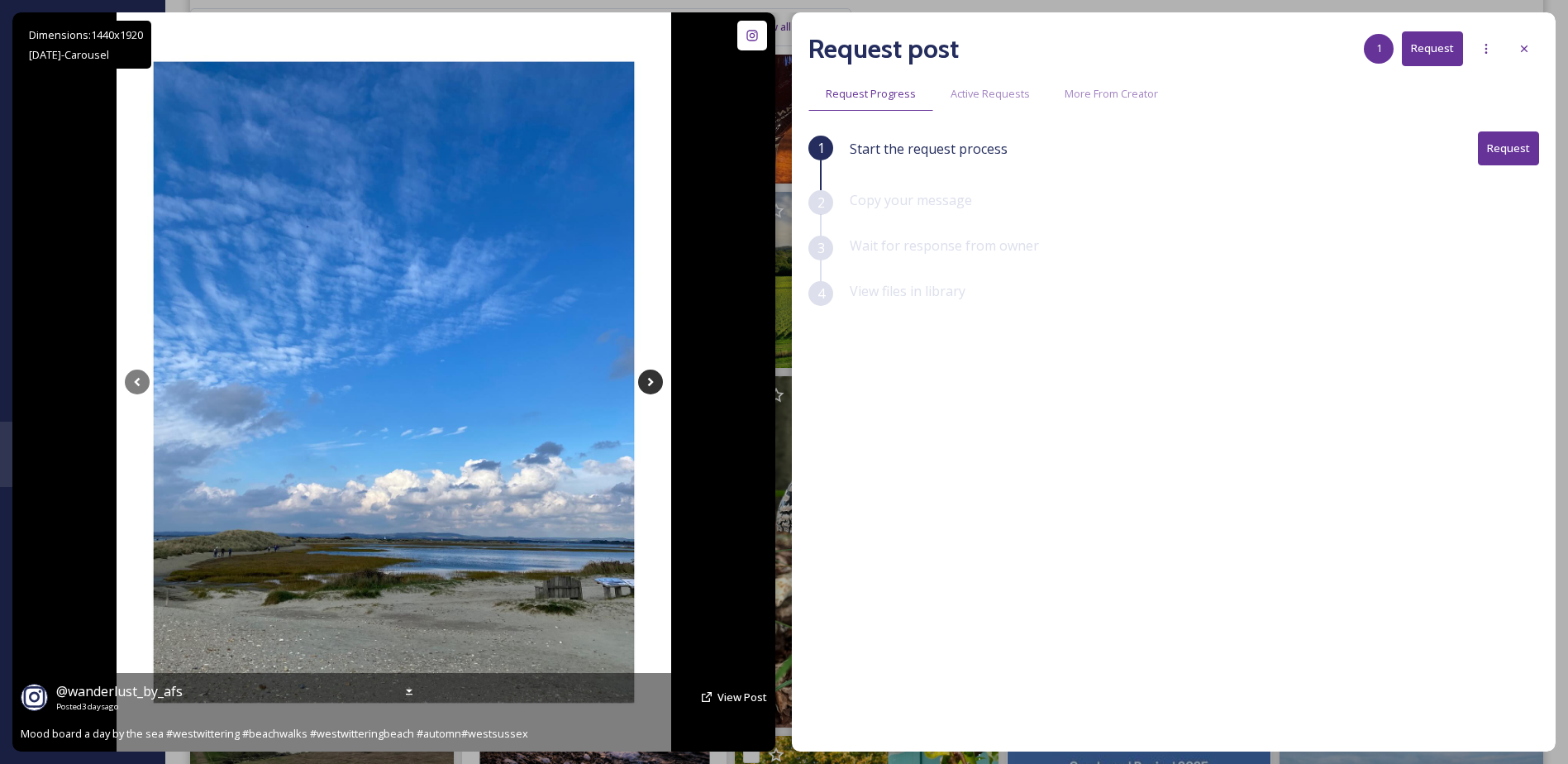
click at [652, 388] on icon at bounding box center [651, 382] width 25 height 25
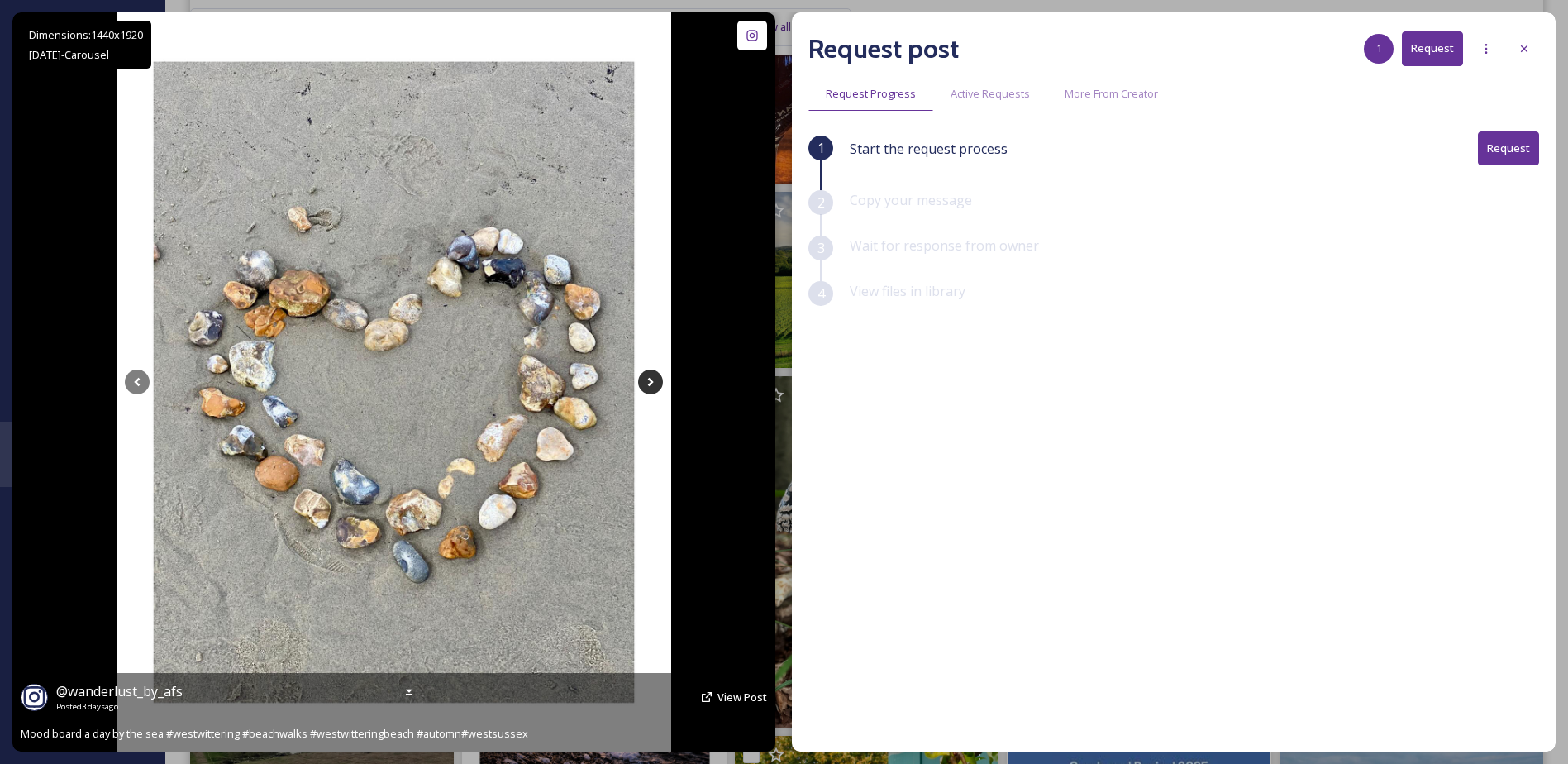
click at [654, 384] on icon at bounding box center [651, 382] width 25 height 25
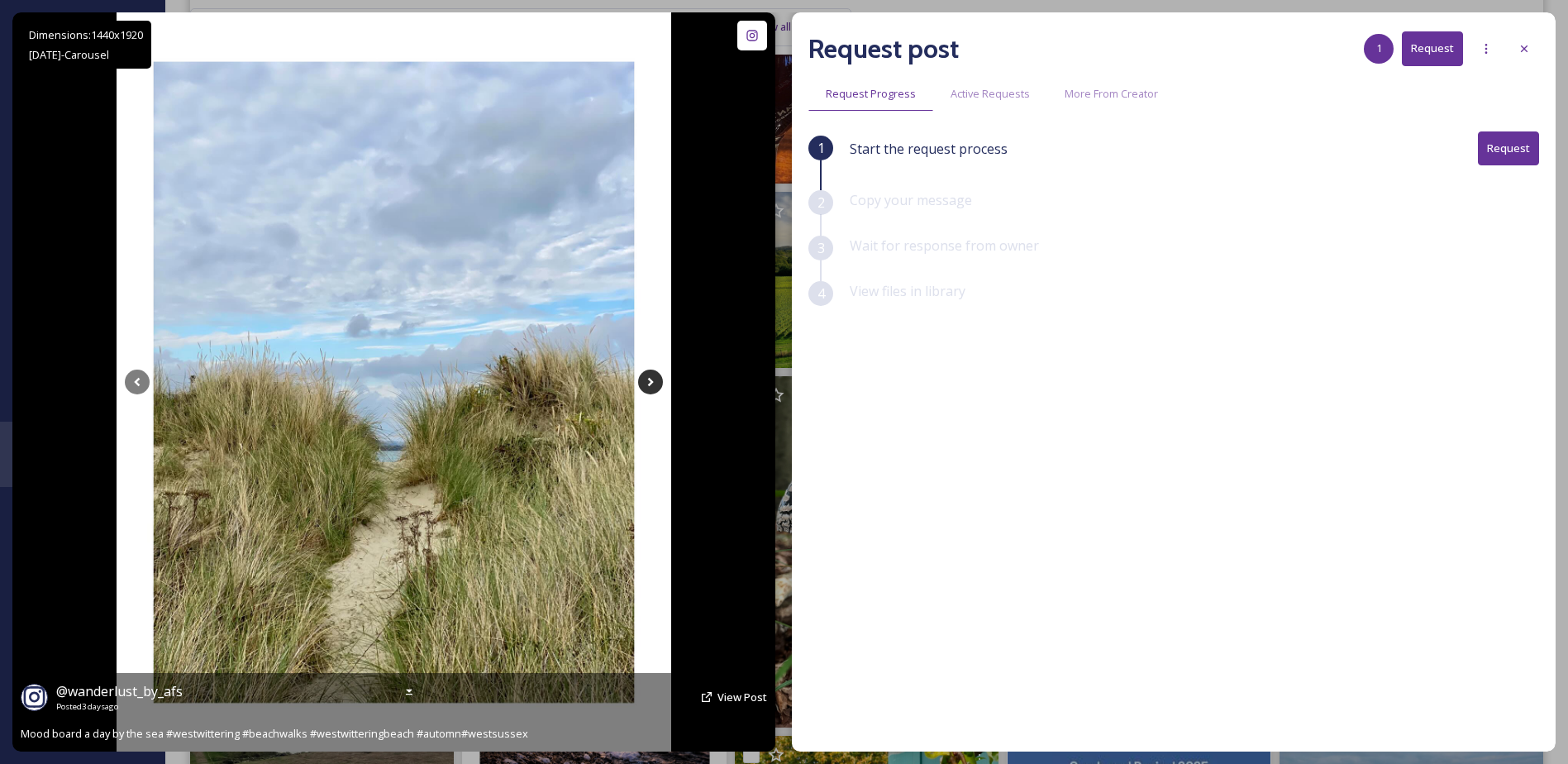
click at [654, 384] on icon at bounding box center [651, 382] width 25 height 25
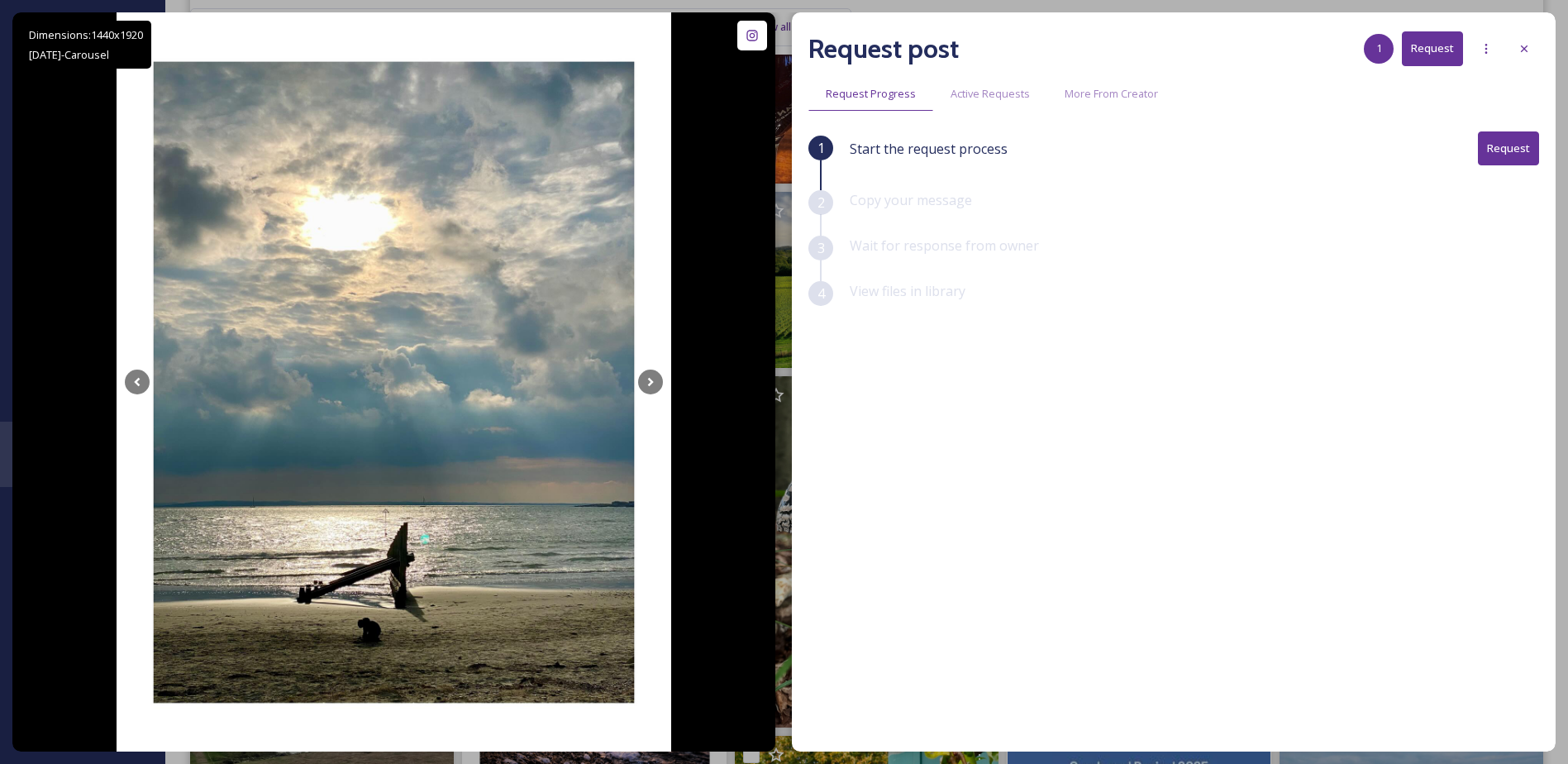
click at [1515, 38] on div at bounding box center [1525, 49] width 30 height 30
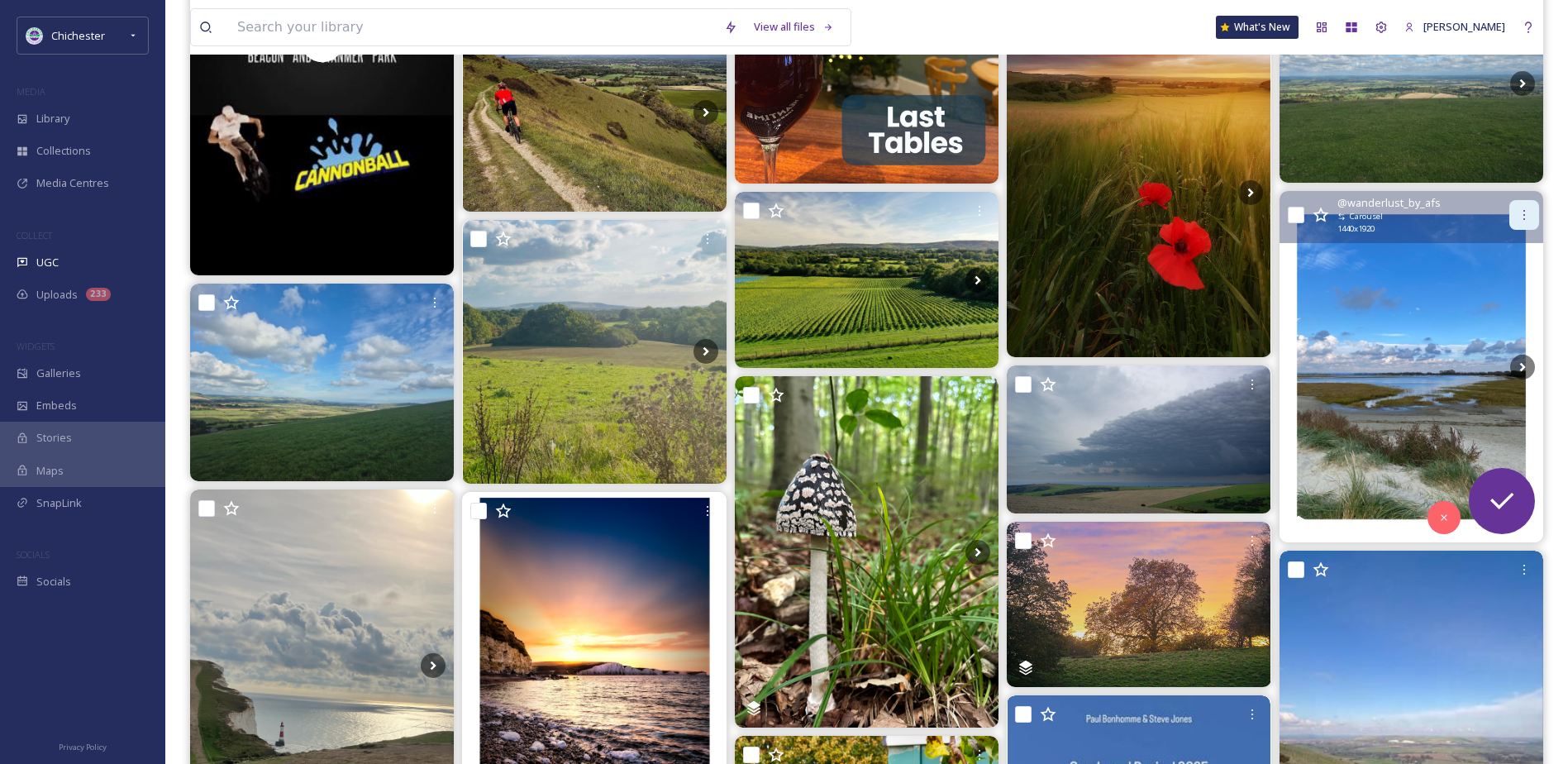
click at [1528, 224] on div at bounding box center [1525, 215] width 30 height 30
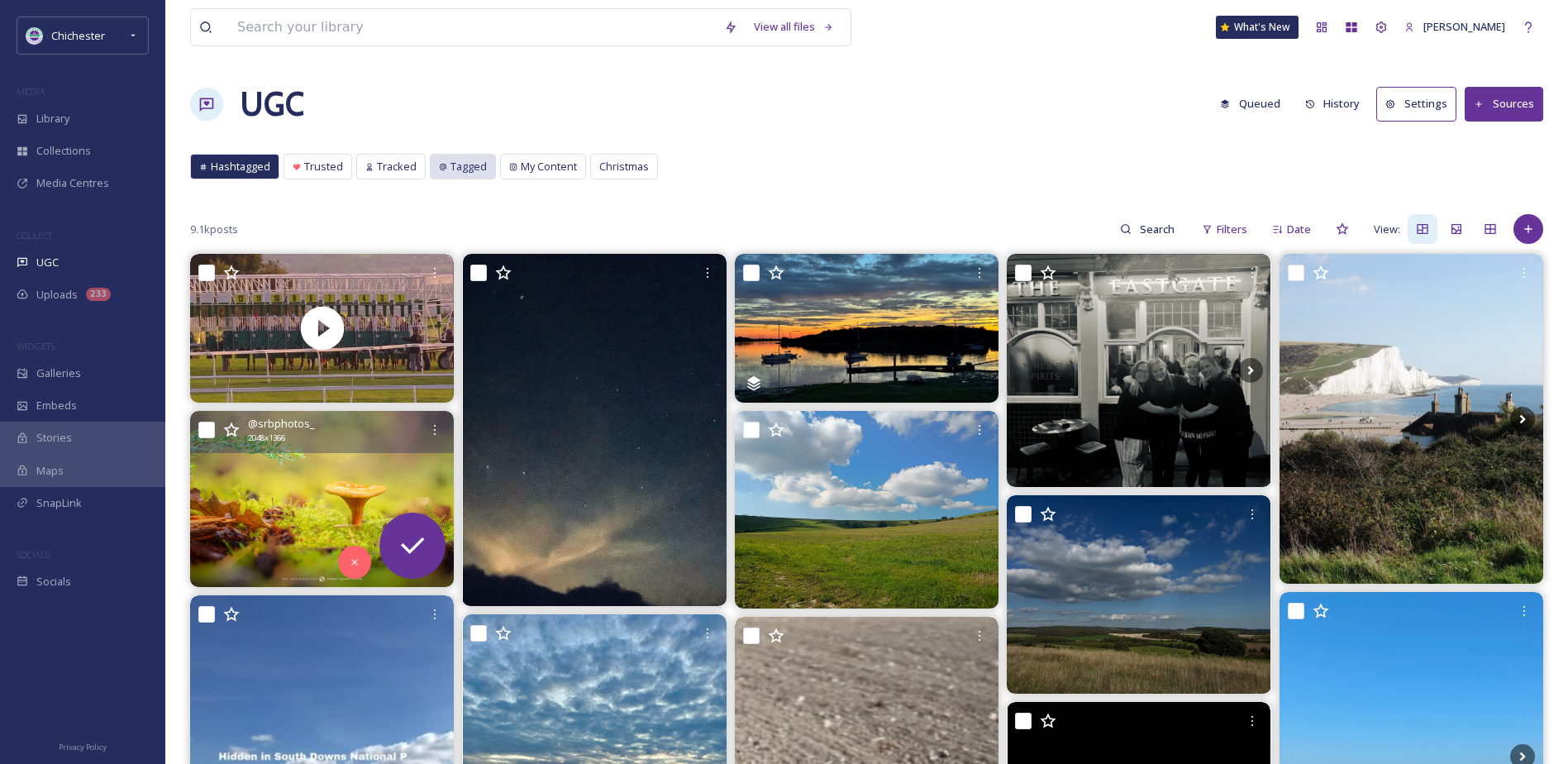
click at [478, 172] on span "Tagged" at bounding box center [468, 167] width 36 height 16
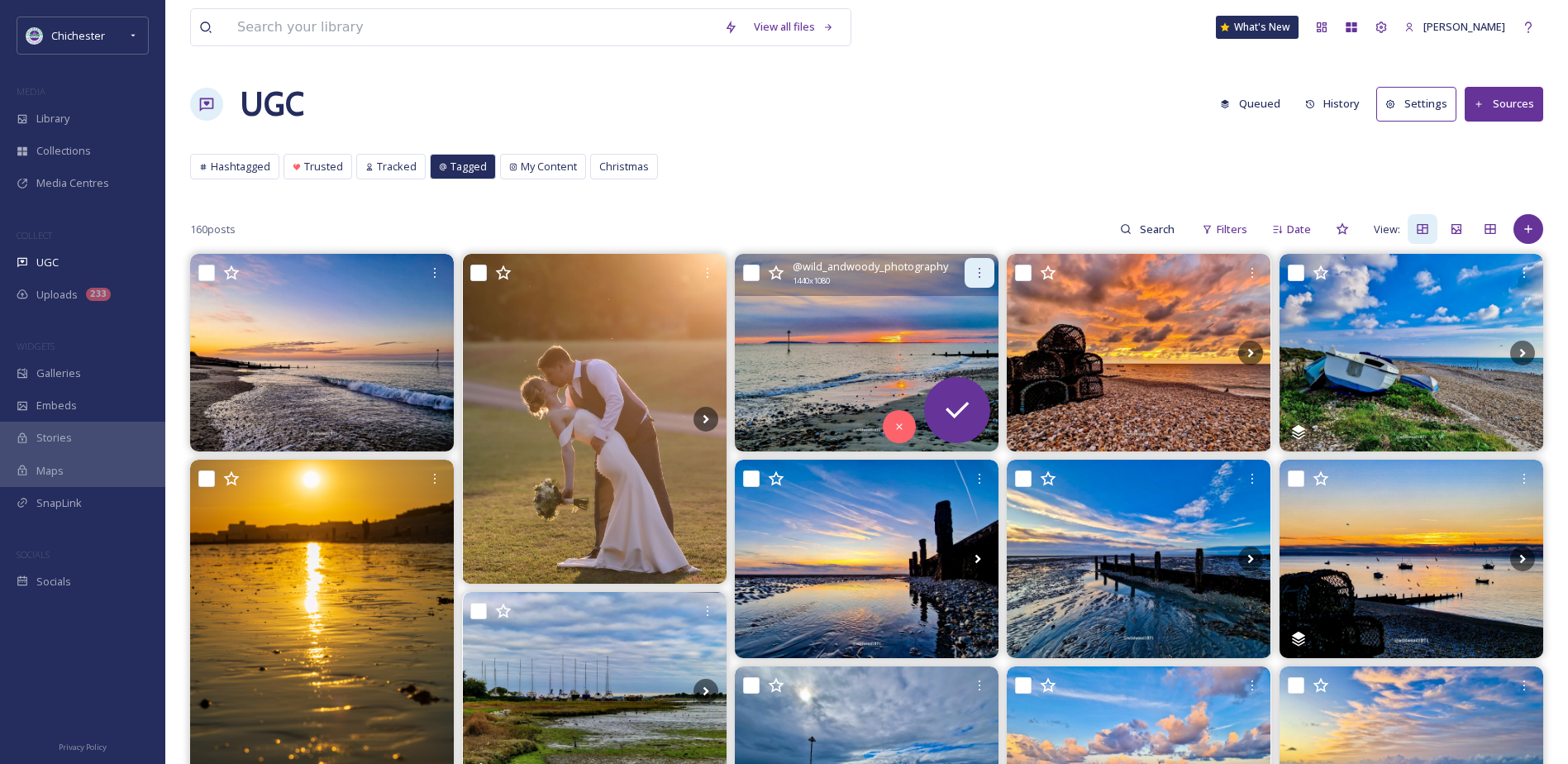
click at [979, 269] on icon at bounding box center [979, 272] width 2 height 10
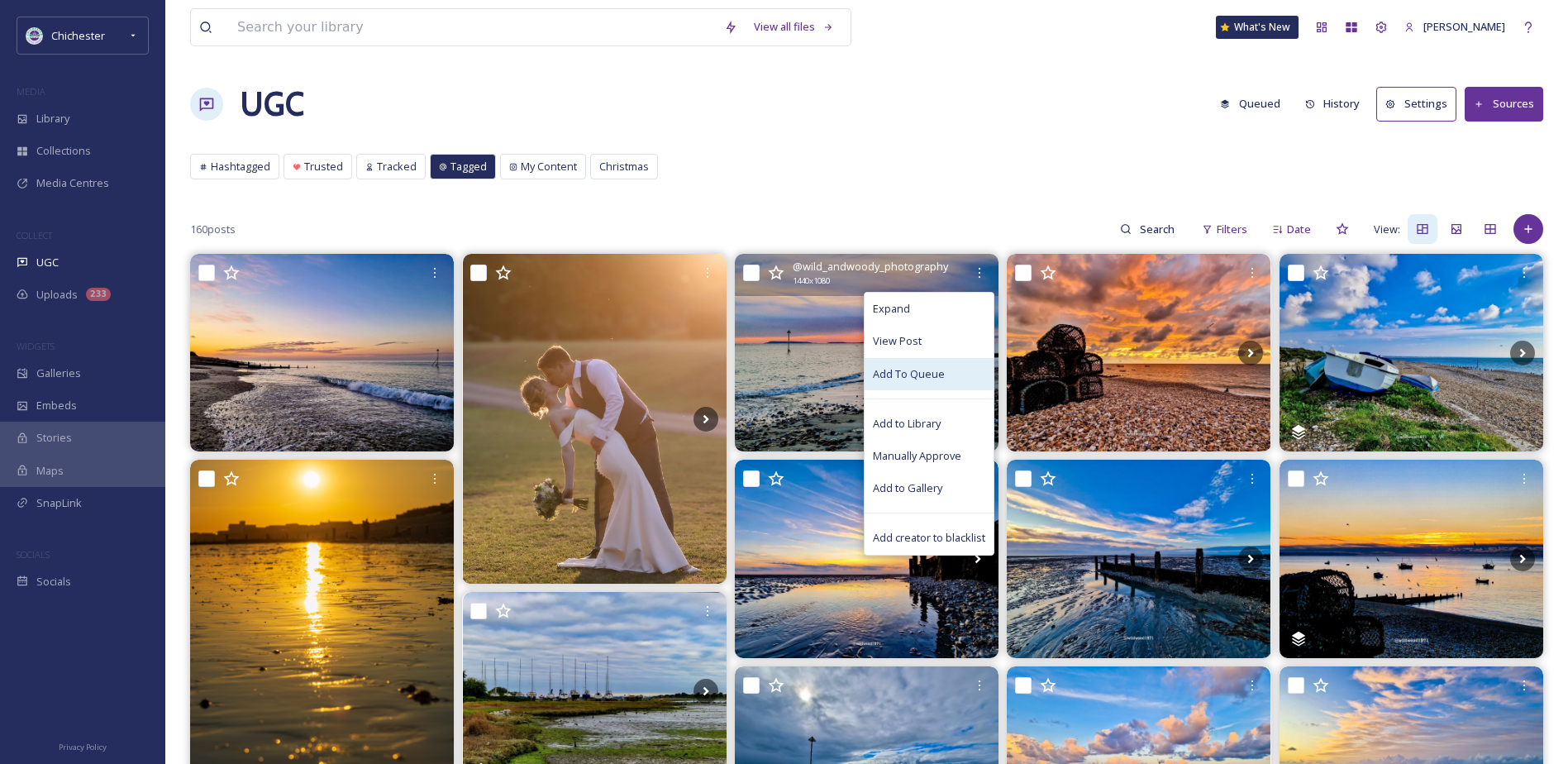
click at [927, 366] on span "Add To Queue" at bounding box center [909, 374] width 72 height 16
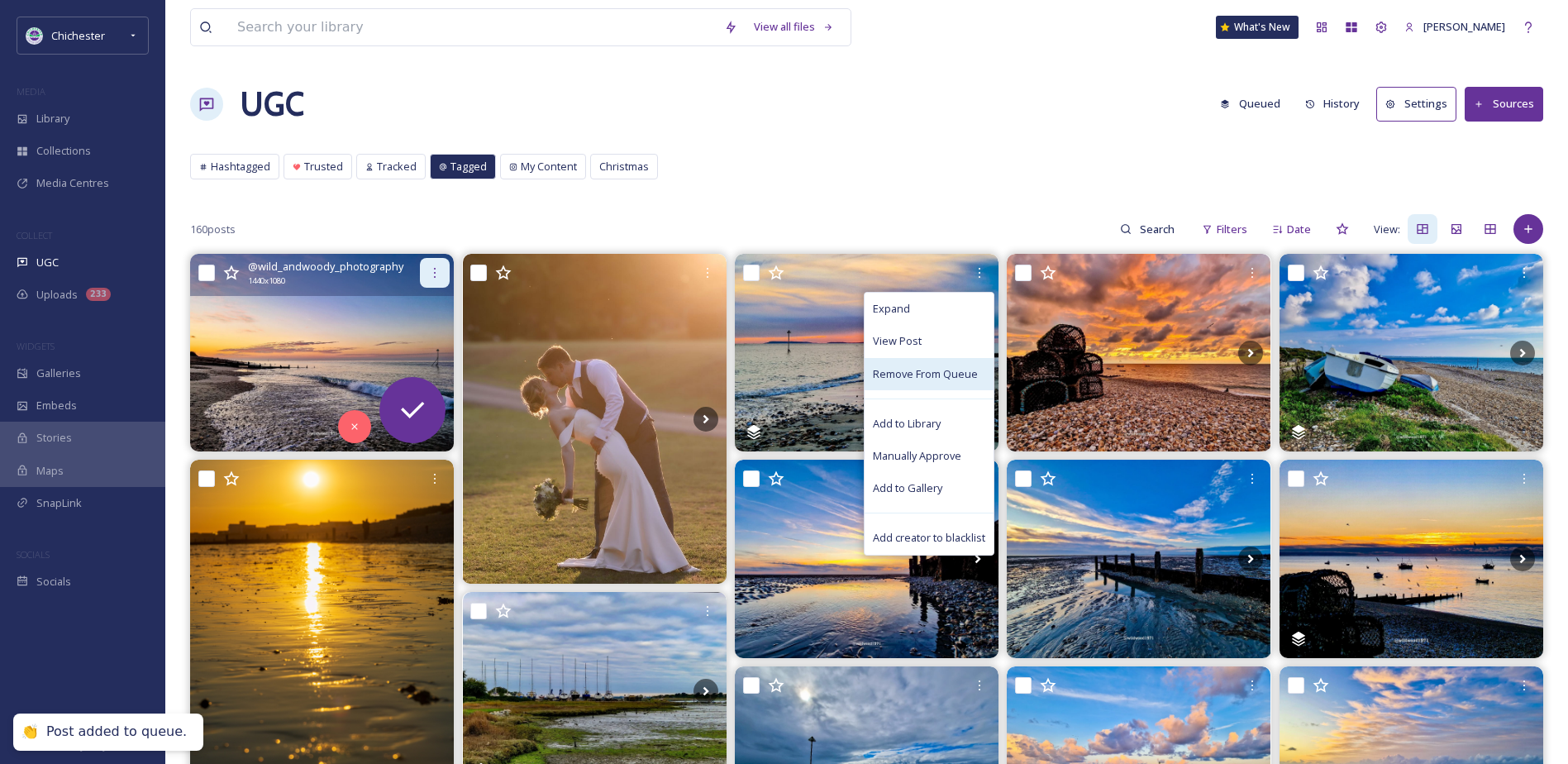
click at [446, 276] on div at bounding box center [435, 273] width 30 height 30
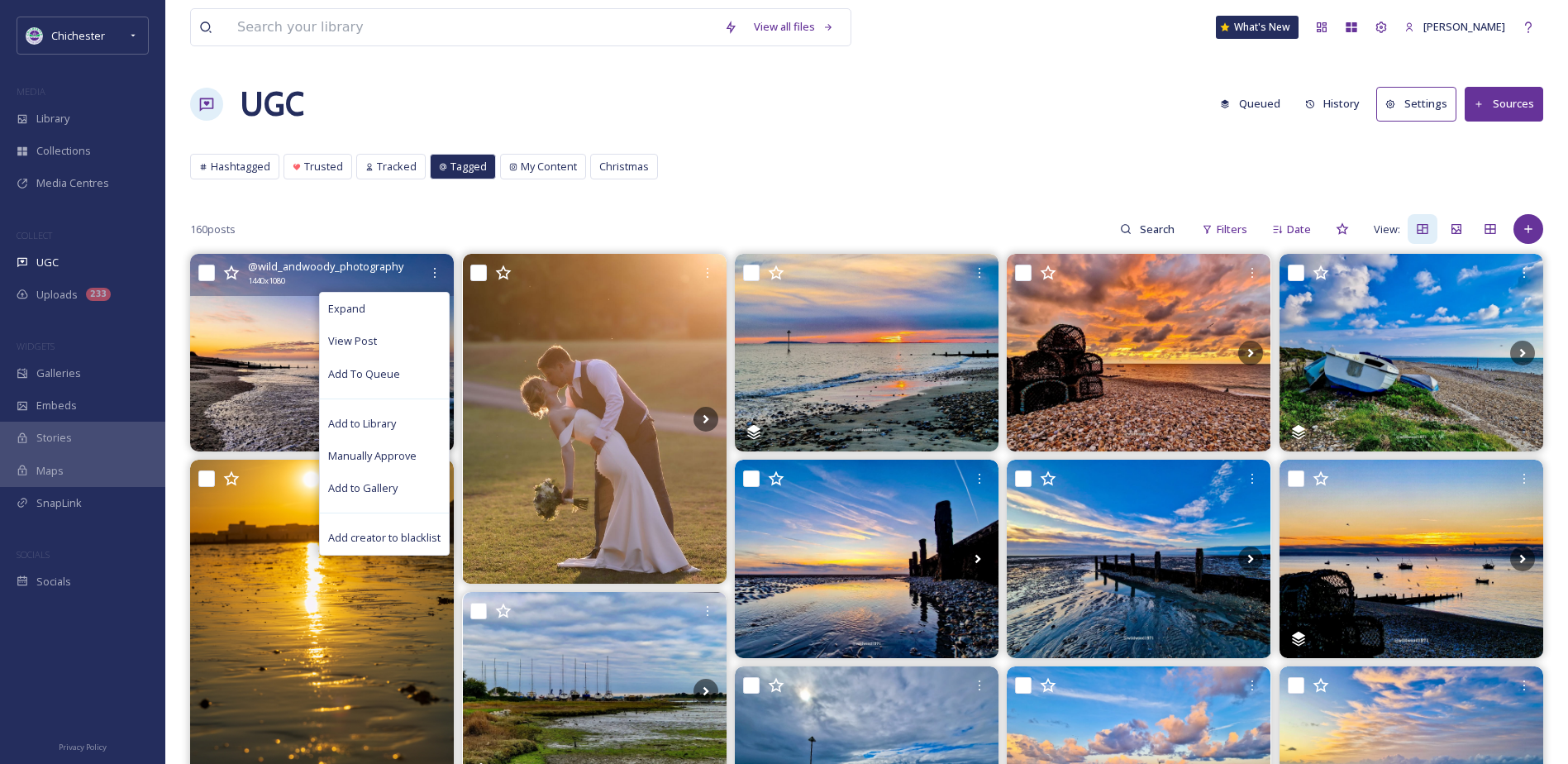
drag, startPoint x: 395, startPoint y: 377, endPoint x: 482, endPoint y: 361, distance: 88.5
click at [394, 378] on span "Add To Queue" at bounding box center [363, 374] width 72 height 16
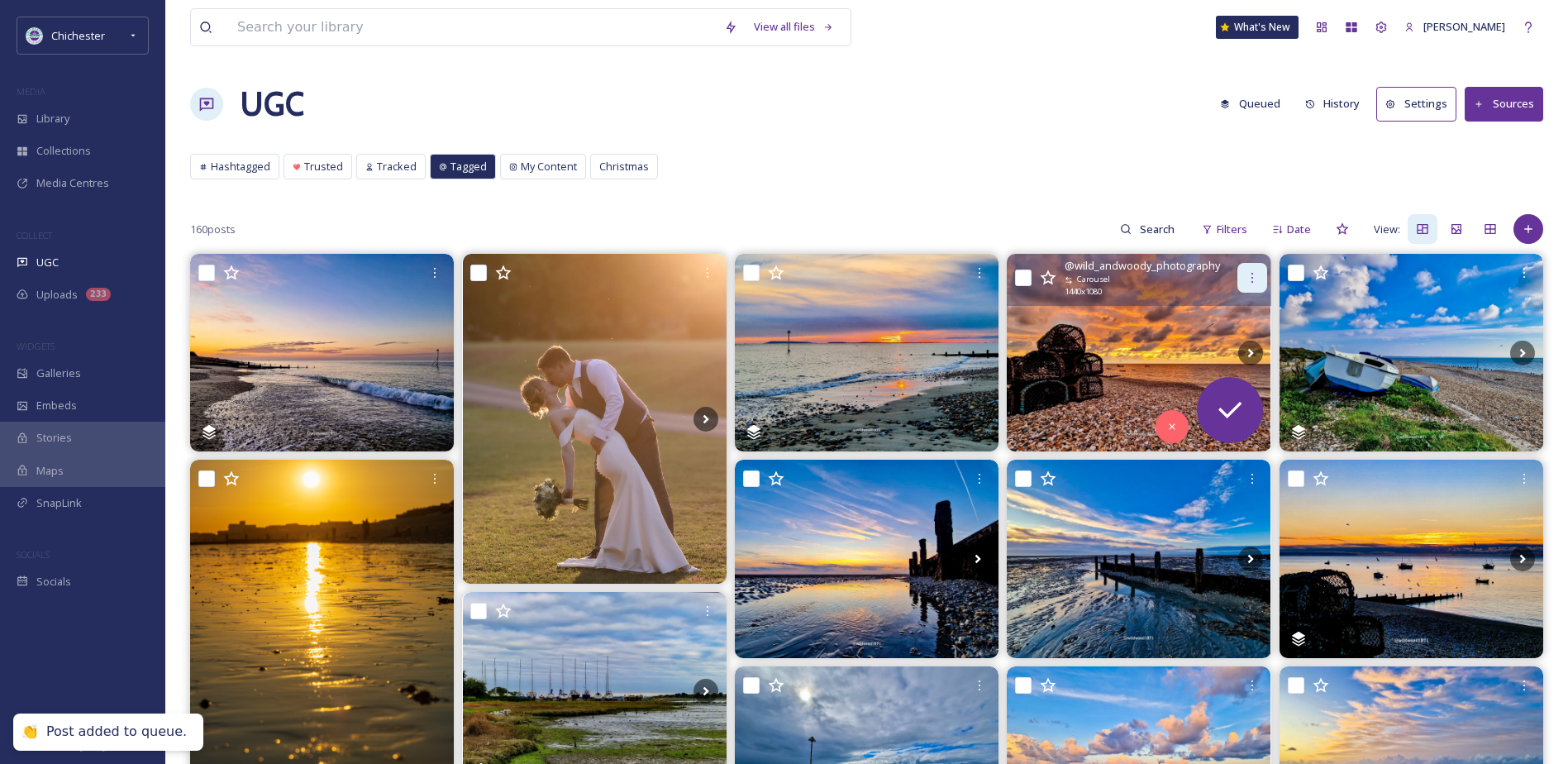
click at [1249, 275] on icon at bounding box center [1252, 278] width 13 height 13
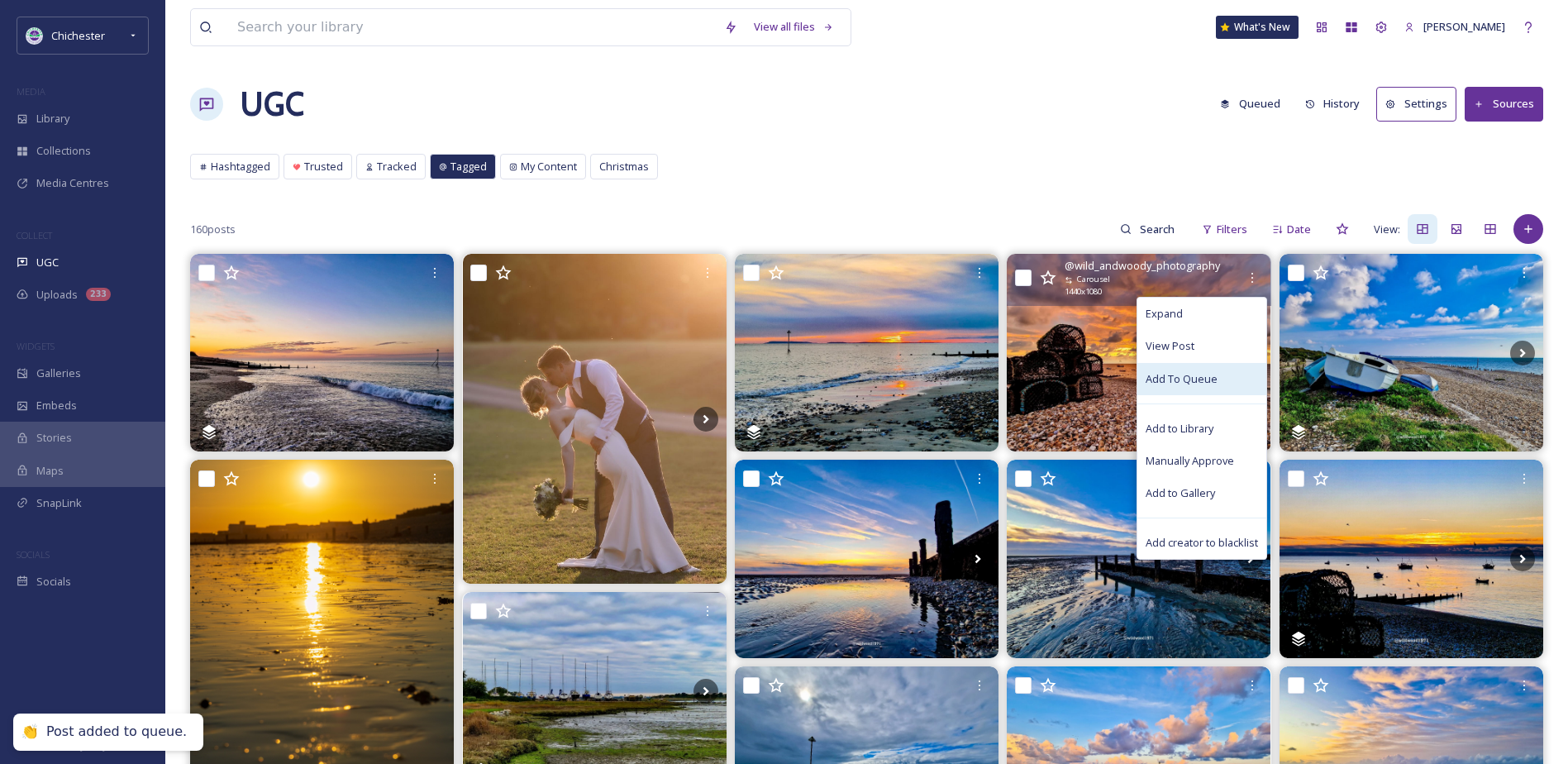
click at [1163, 378] on span "Add To Queue" at bounding box center [1181, 379] width 72 height 16
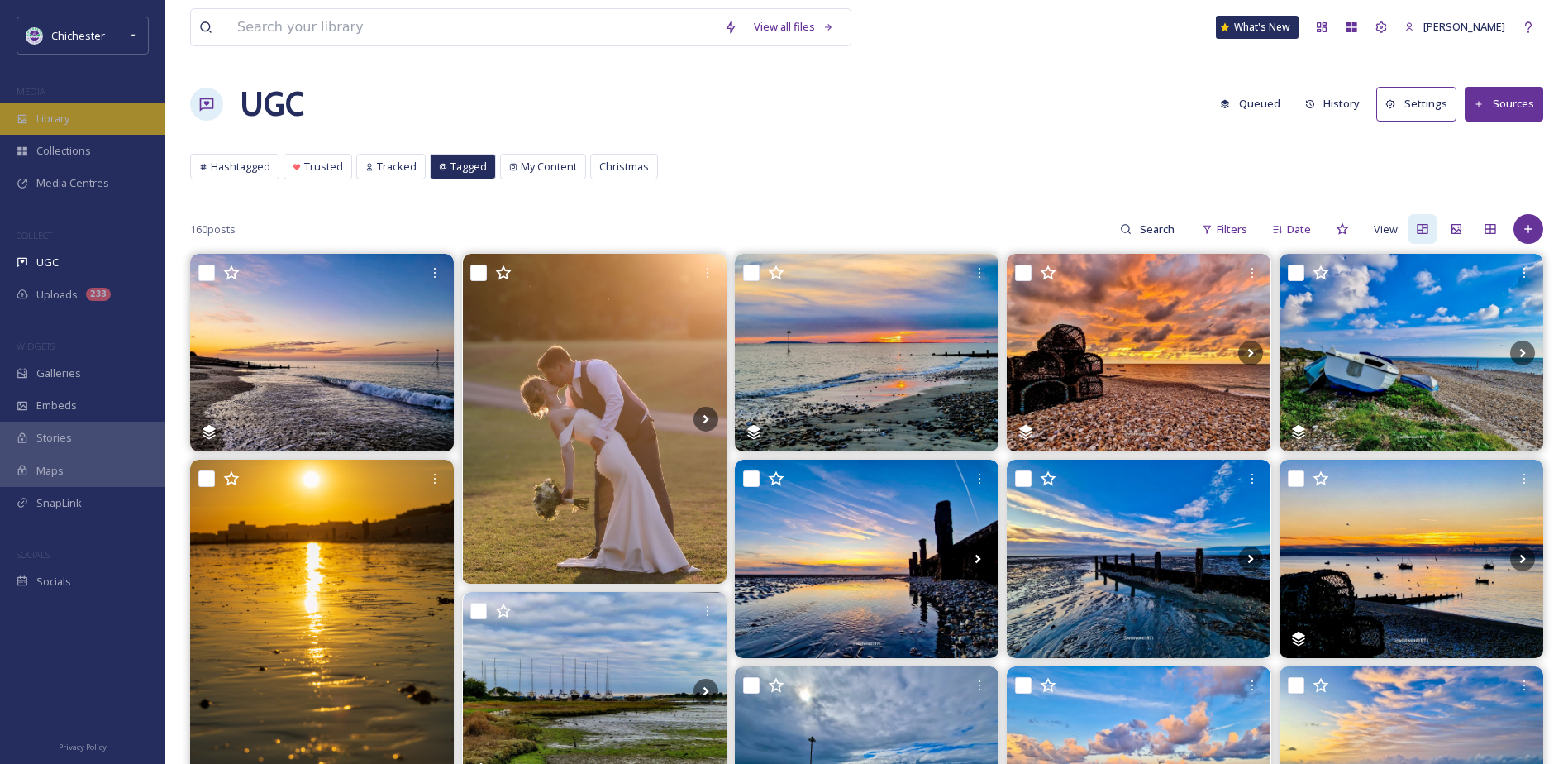
click at [121, 106] on div "Library" at bounding box center [82, 118] width 165 height 32
